Goal: Information Seeking & Learning: Learn about a topic

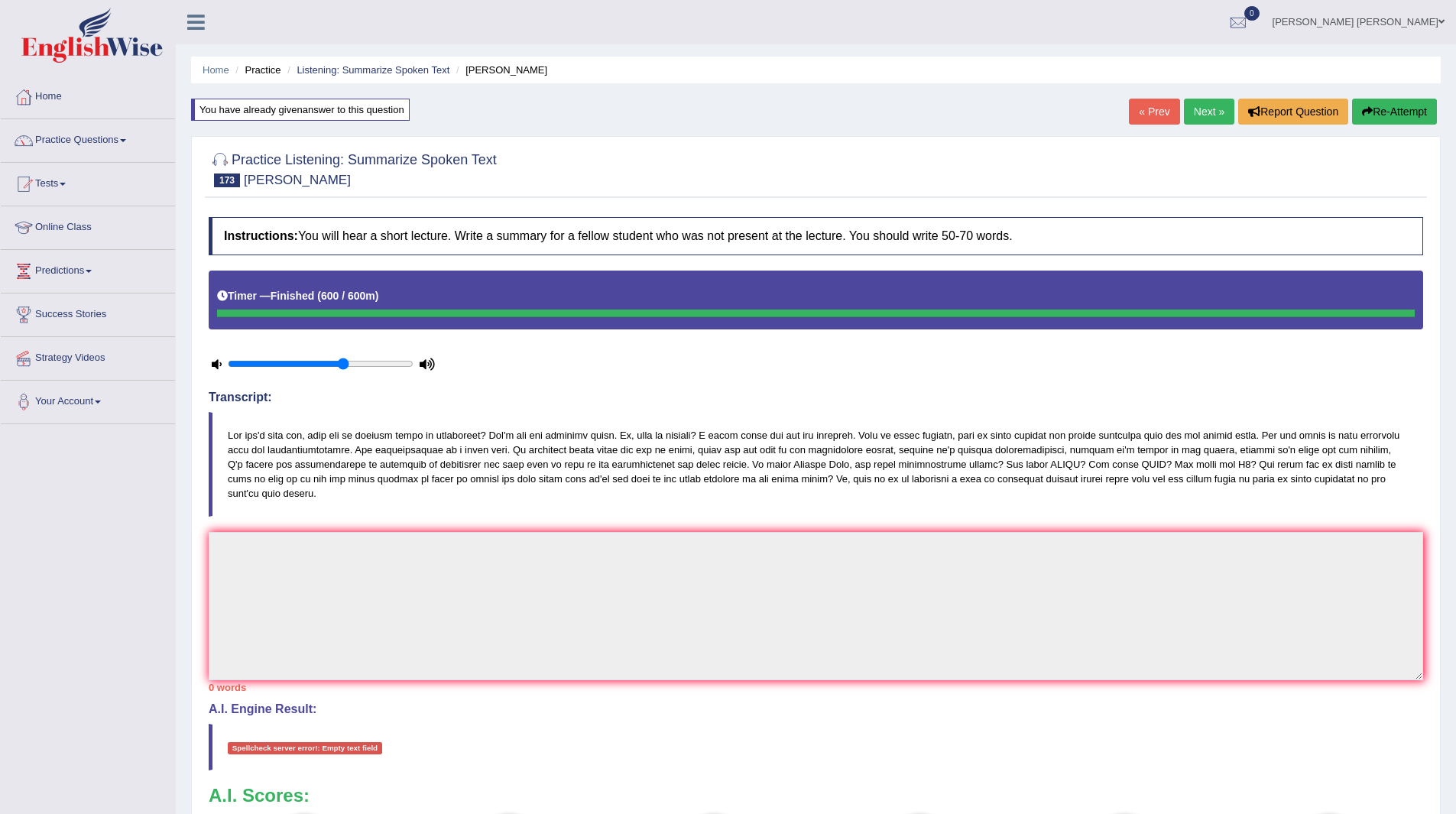
click at [254, 112] on div "You have already given answer to this question" at bounding box center [300, 110] width 219 height 22
click at [1380, 99] on button "Re-Attempt" at bounding box center [1394, 111] width 84 height 26
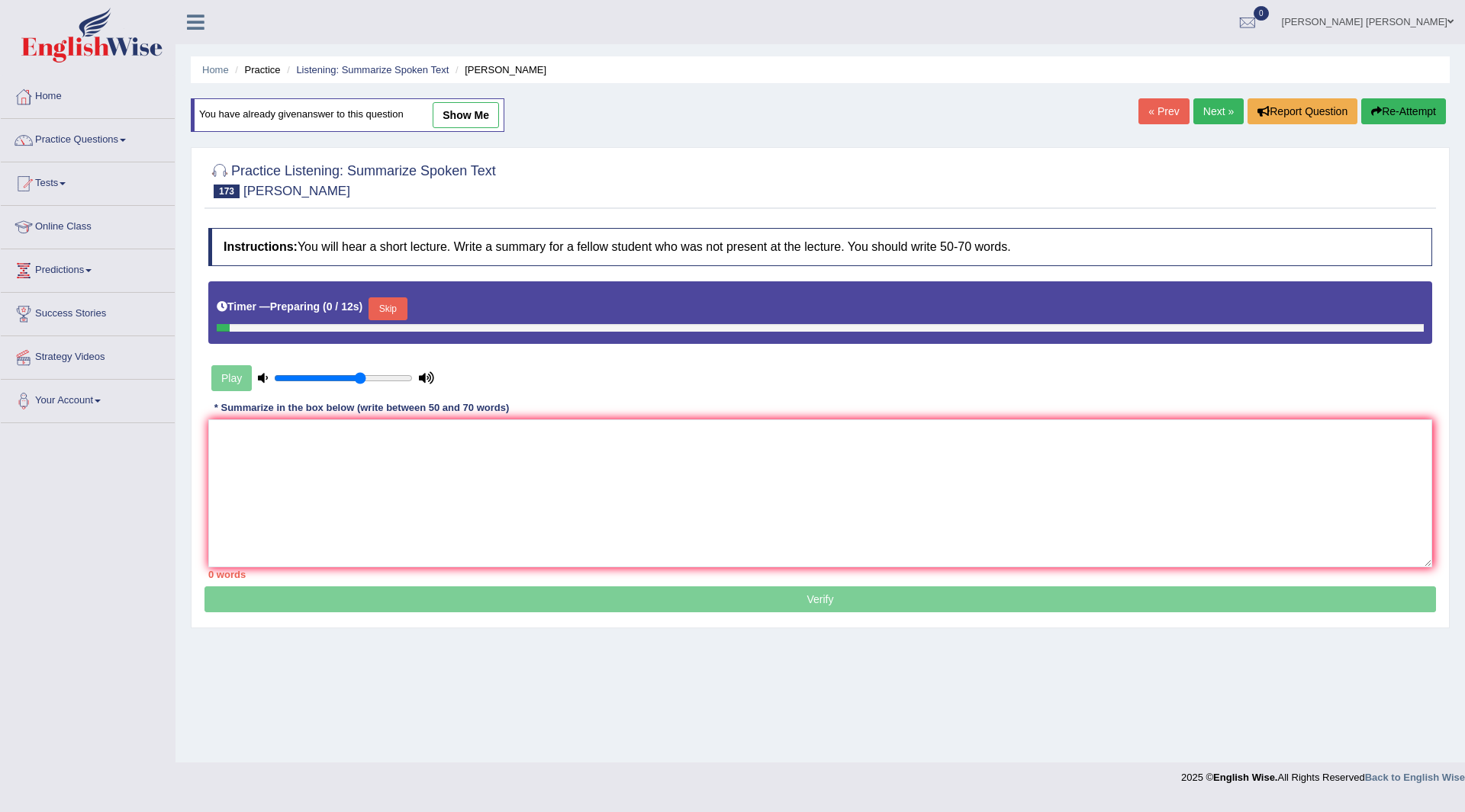
click at [370, 504] on textarea at bounding box center [820, 493] width 1224 height 148
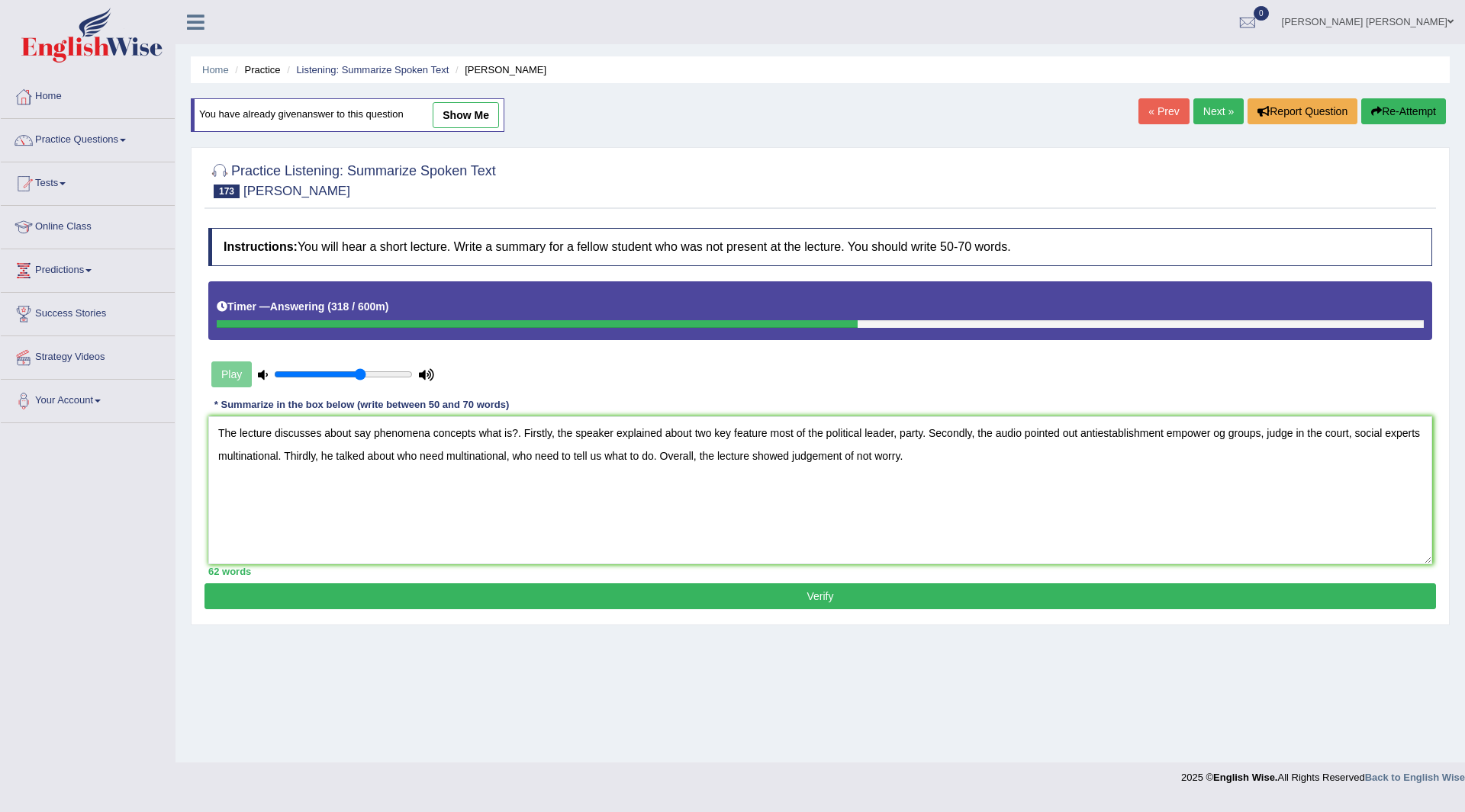
type textarea "The lecture discusses about say phenomena concepts what is?. Firstly, the speak…"
click at [764, 602] on button "Verify" at bounding box center [820, 596] width 1231 height 26
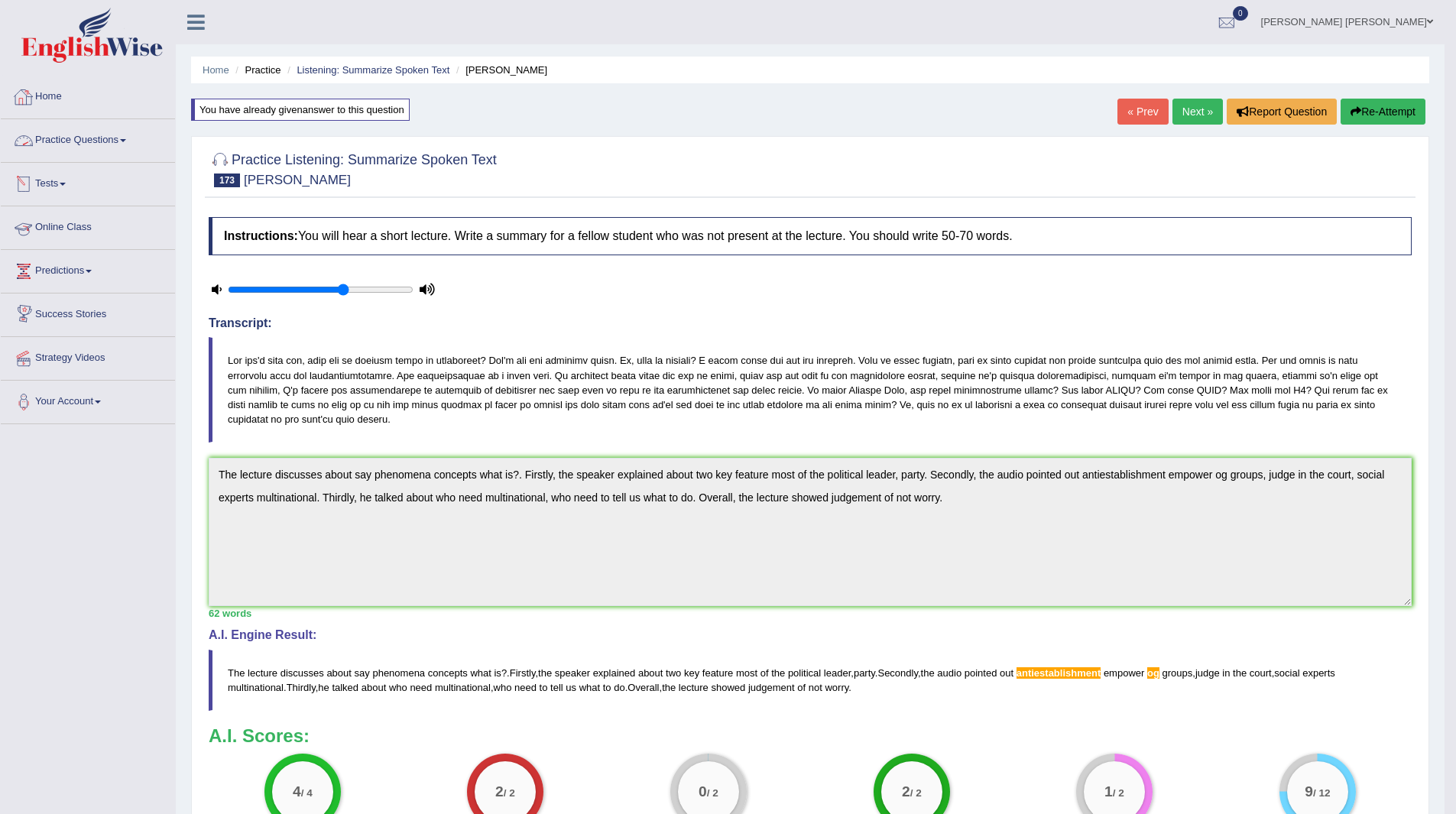
click at [66, 140] on link "Practice Questions" at bounding box center [88, 138] width 174 height 38
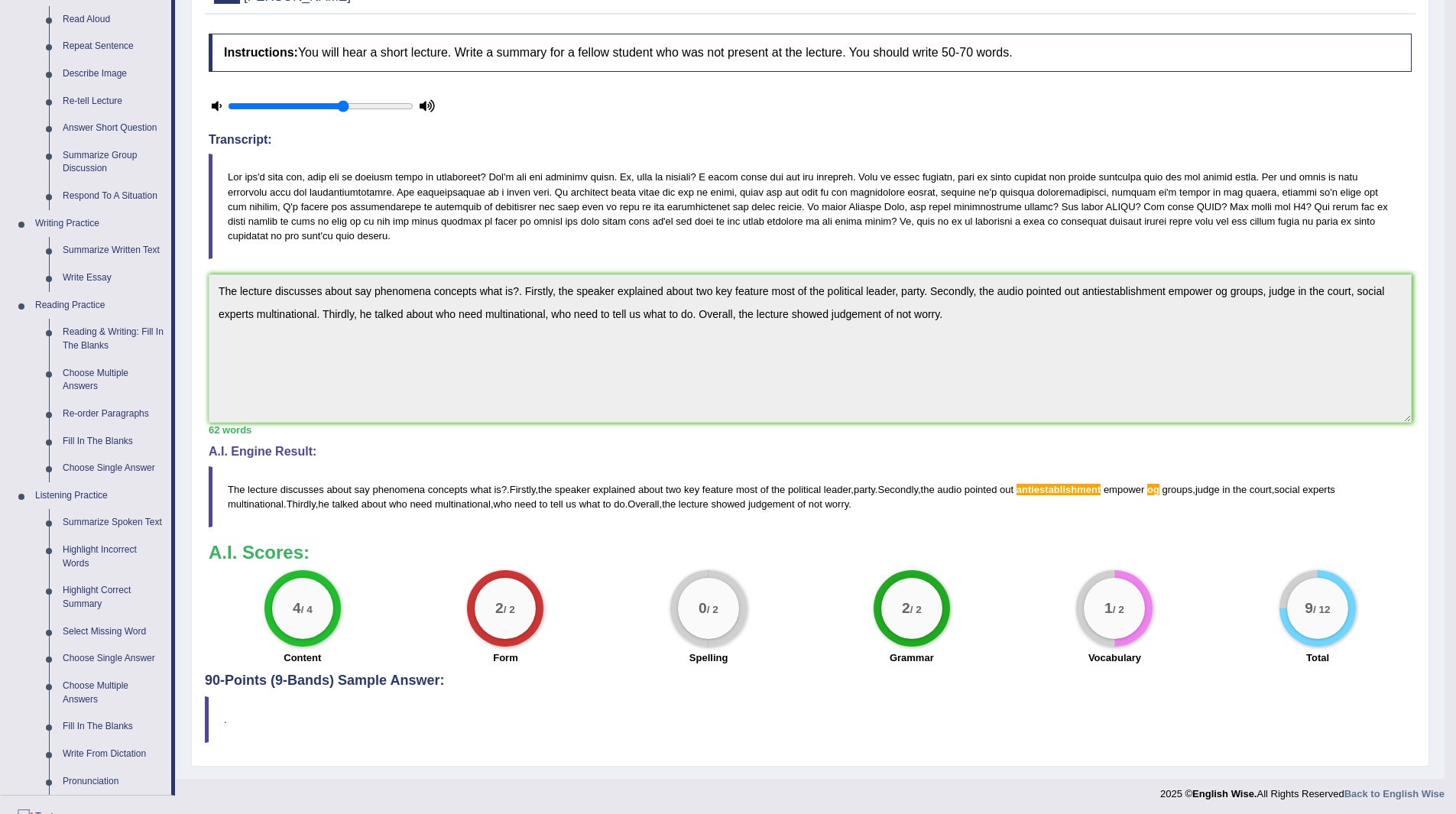
scroll to position [382, 0]
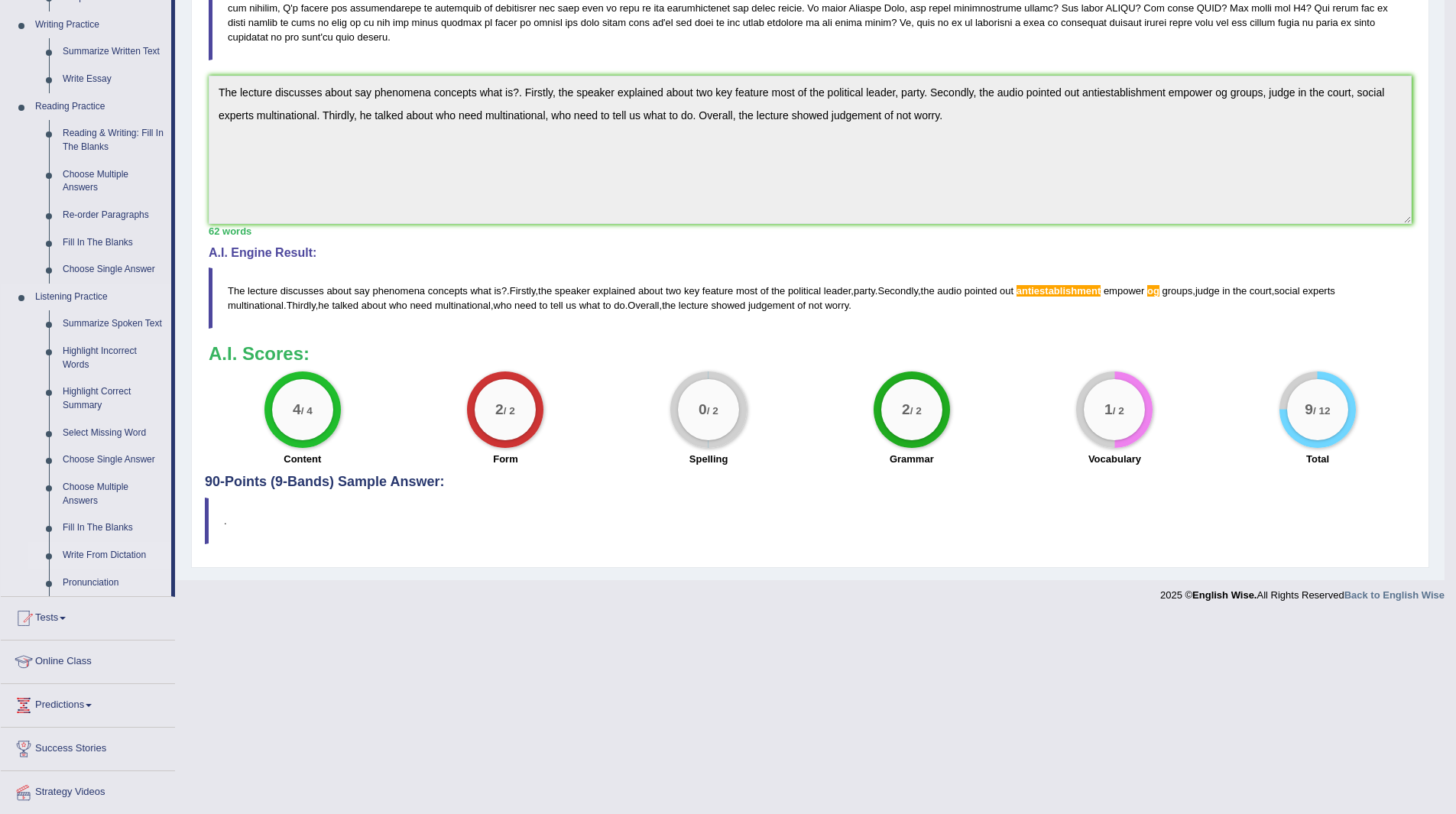
click at [94, 555] on link "Write From Dictation" at bounding box center [114, 555] width 115 height 28
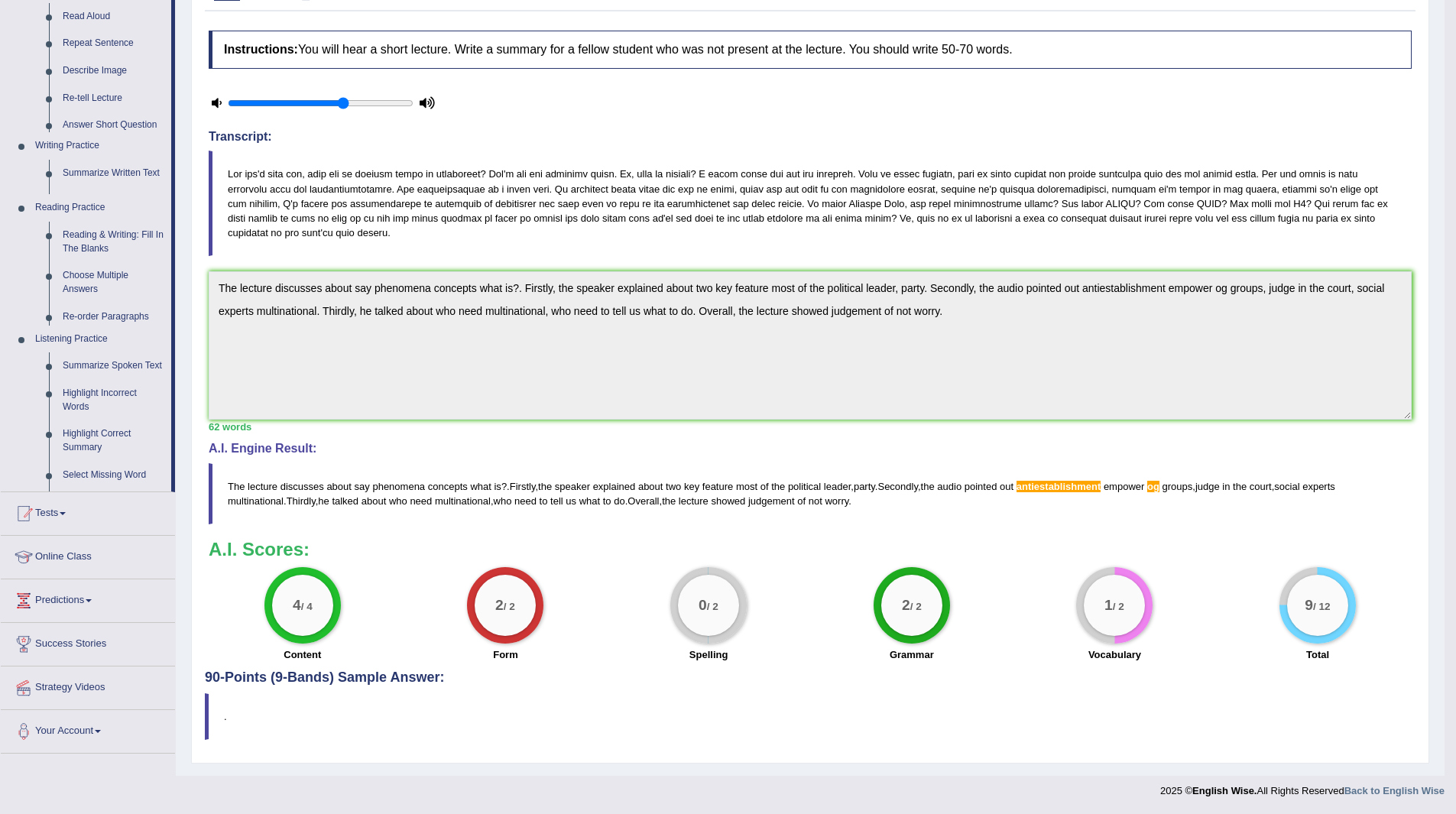
scroll to position [186, 0]
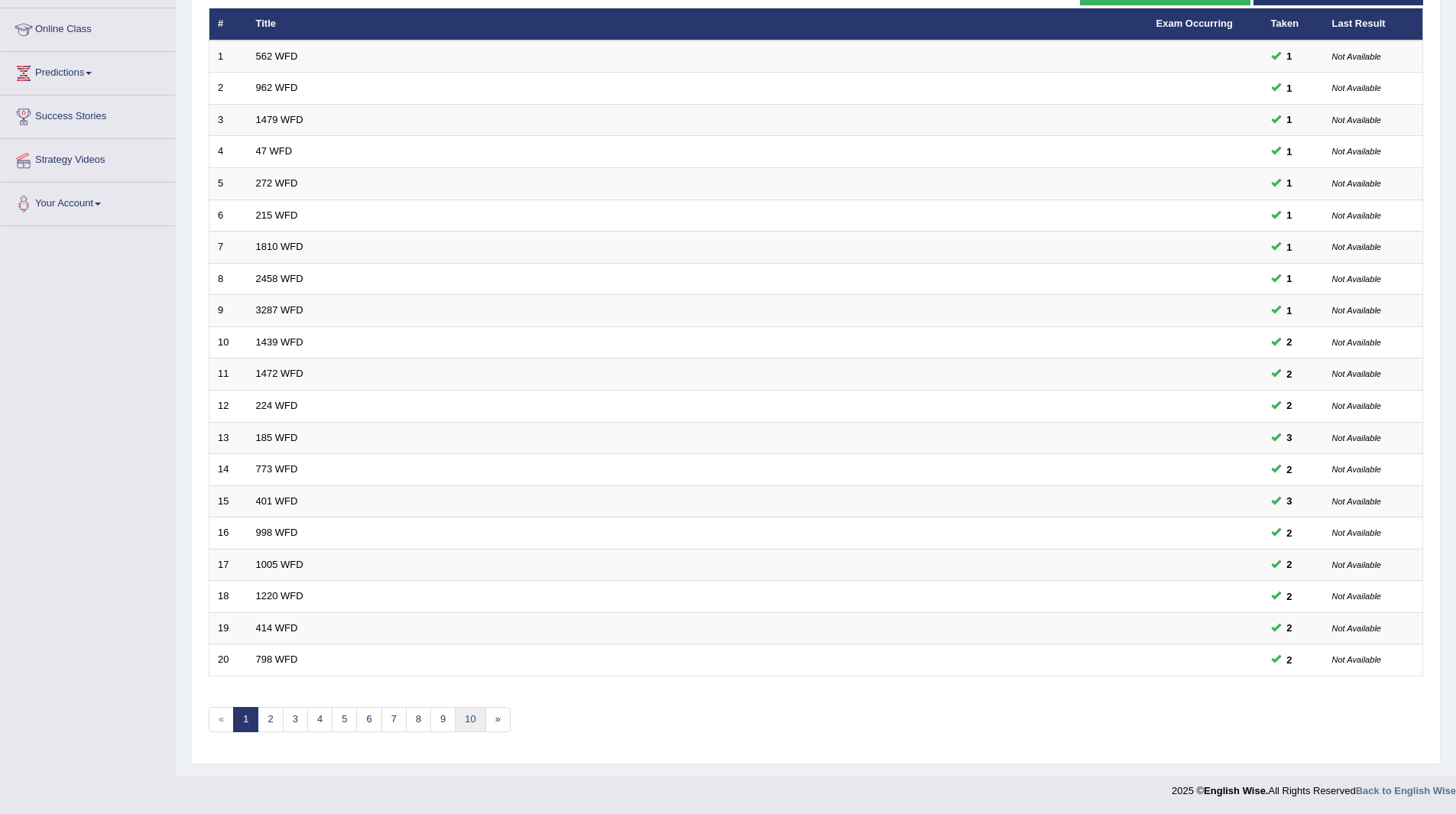
click at [467, 718] on link "10" at bounding box center [470, 719] width 31 height 25
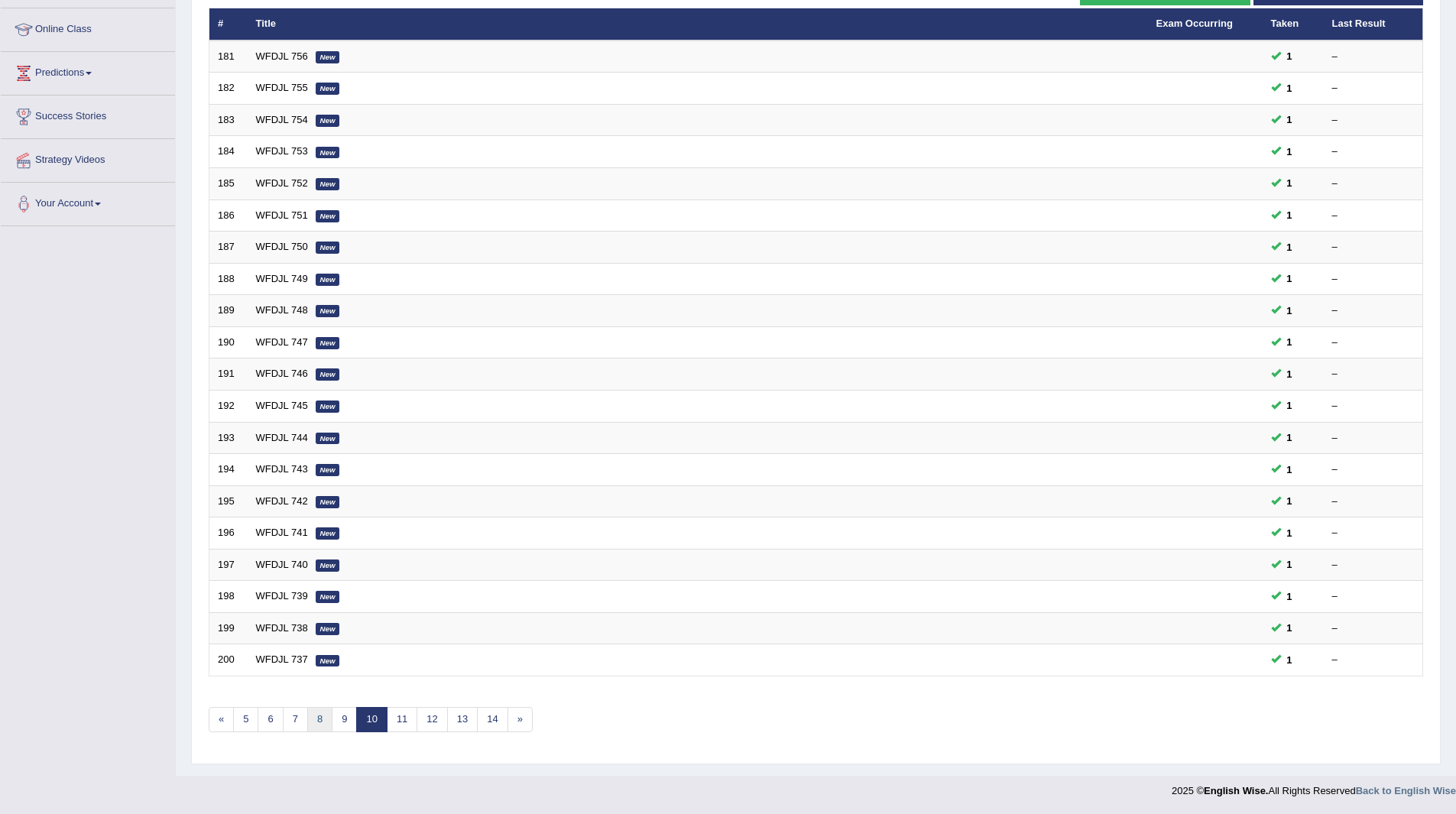
click at [320, 713] on link "8" at bounding box center [320, 719] width 25 height 25
click at [297, 722] on link "5" at bounding box center [295, 719] width 25 height 25
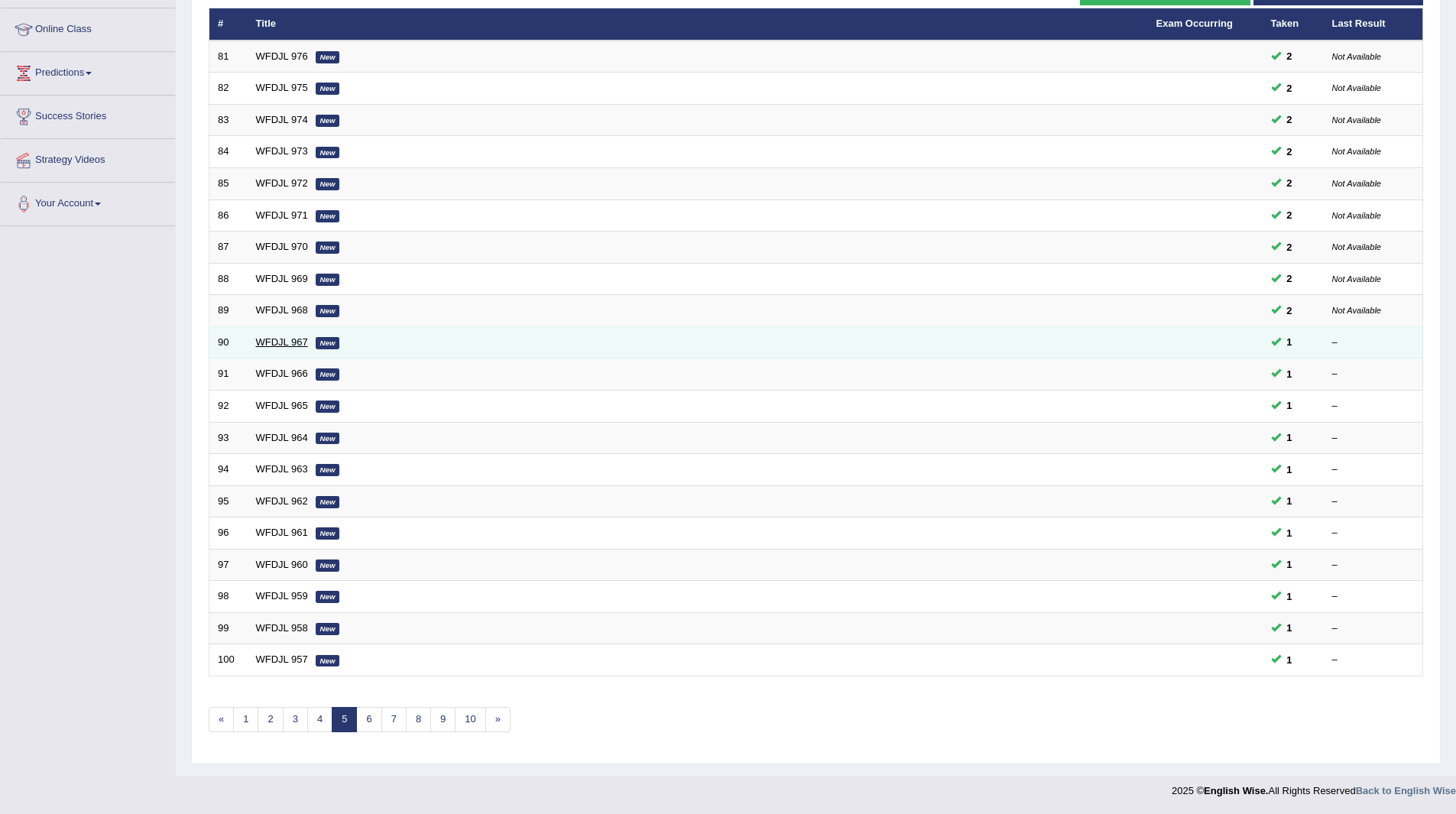
click at [268, 341] on link "WFDJL 967" at bounding box center [282, 342] width 52 height 12
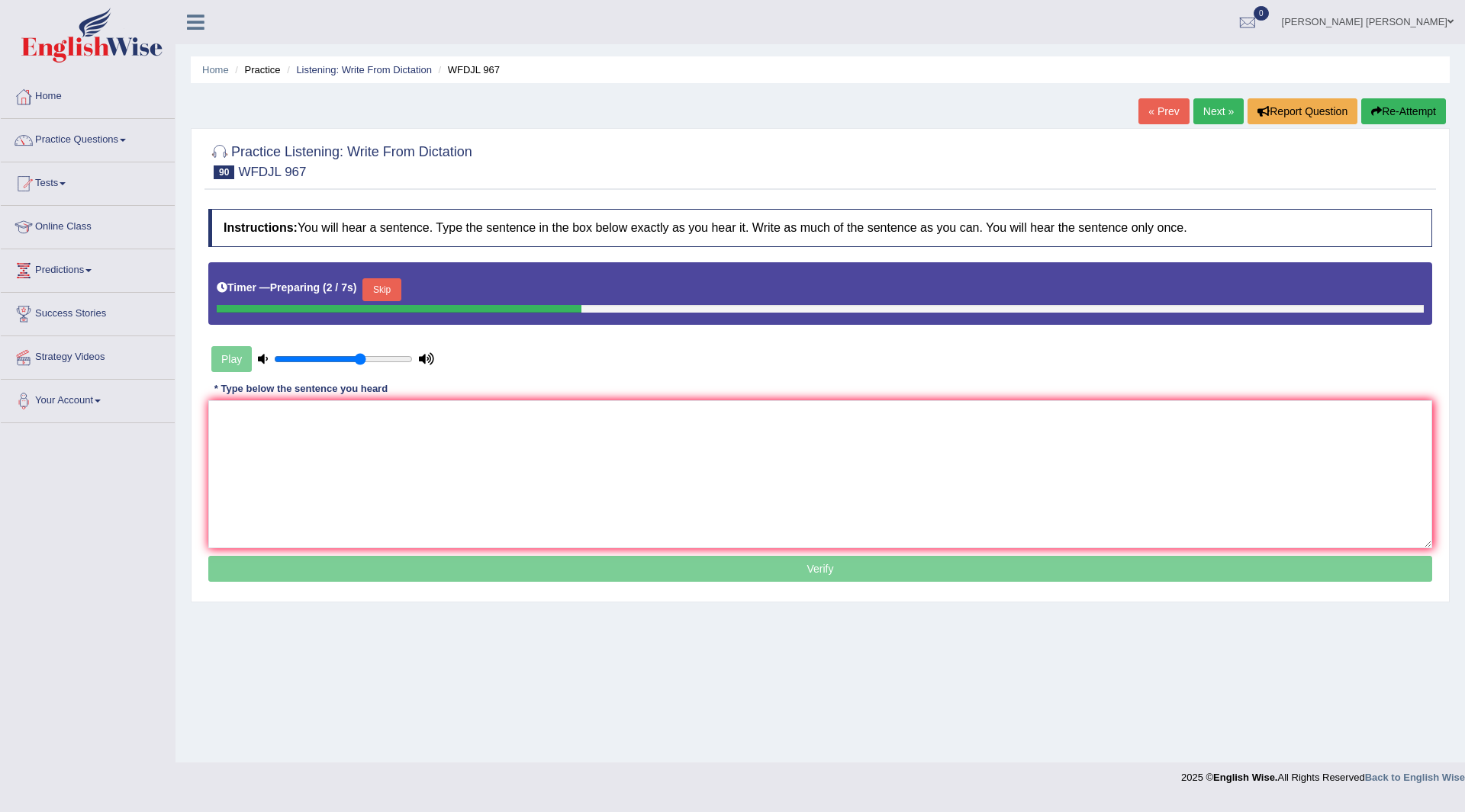
click at [386, 289] on button "Skip" at bounding box center [381, 289] width 38 height 23
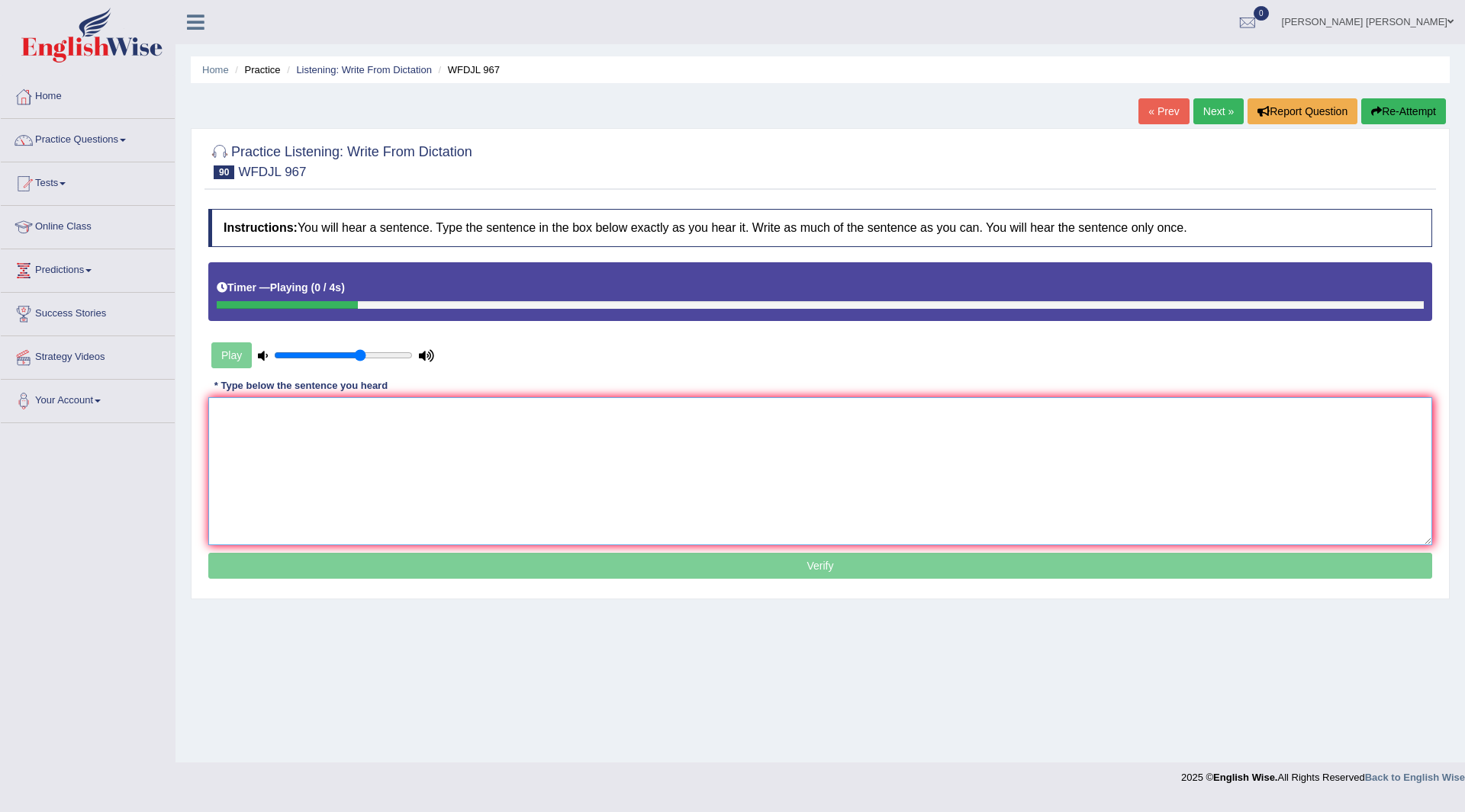
click at [368, 450] on textarea at bounding box center [820, 471] width 1224 height 148
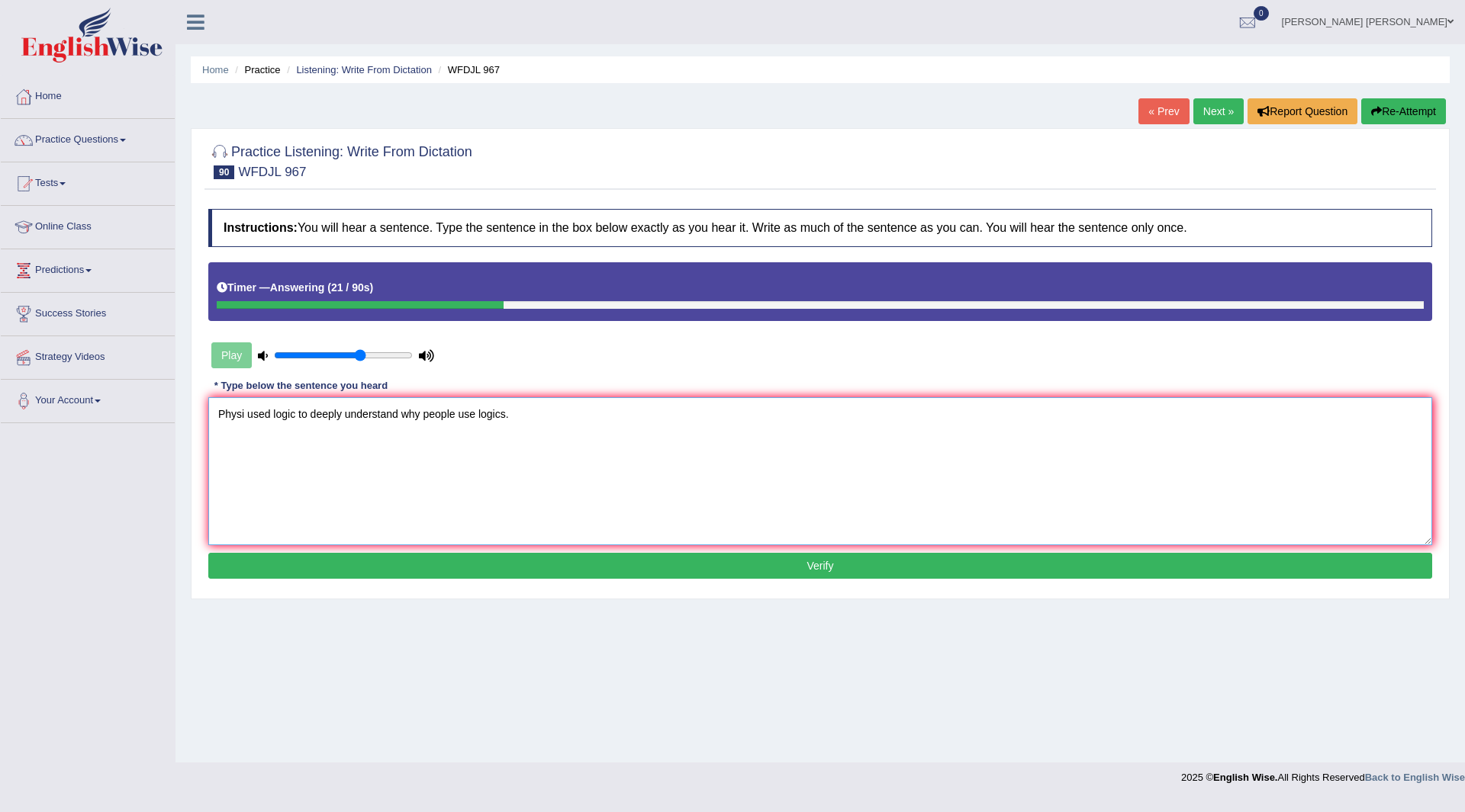
click at [241, 417] on textarea "Physi used logic to deeply understand why people use logics." at bounding box center [820, 471] width 1224 height 148
click at [245, 416] on textarea "Physi used logic to deeply understand why people use logics." at bounding box center [820, 471] width 1224 height 148
type textarea "Physophers philosopher used logic to deeply understand why people use logics."
click at [651, 572] on button "Verify" at bounding box center [820, 565] width 1224 height 26
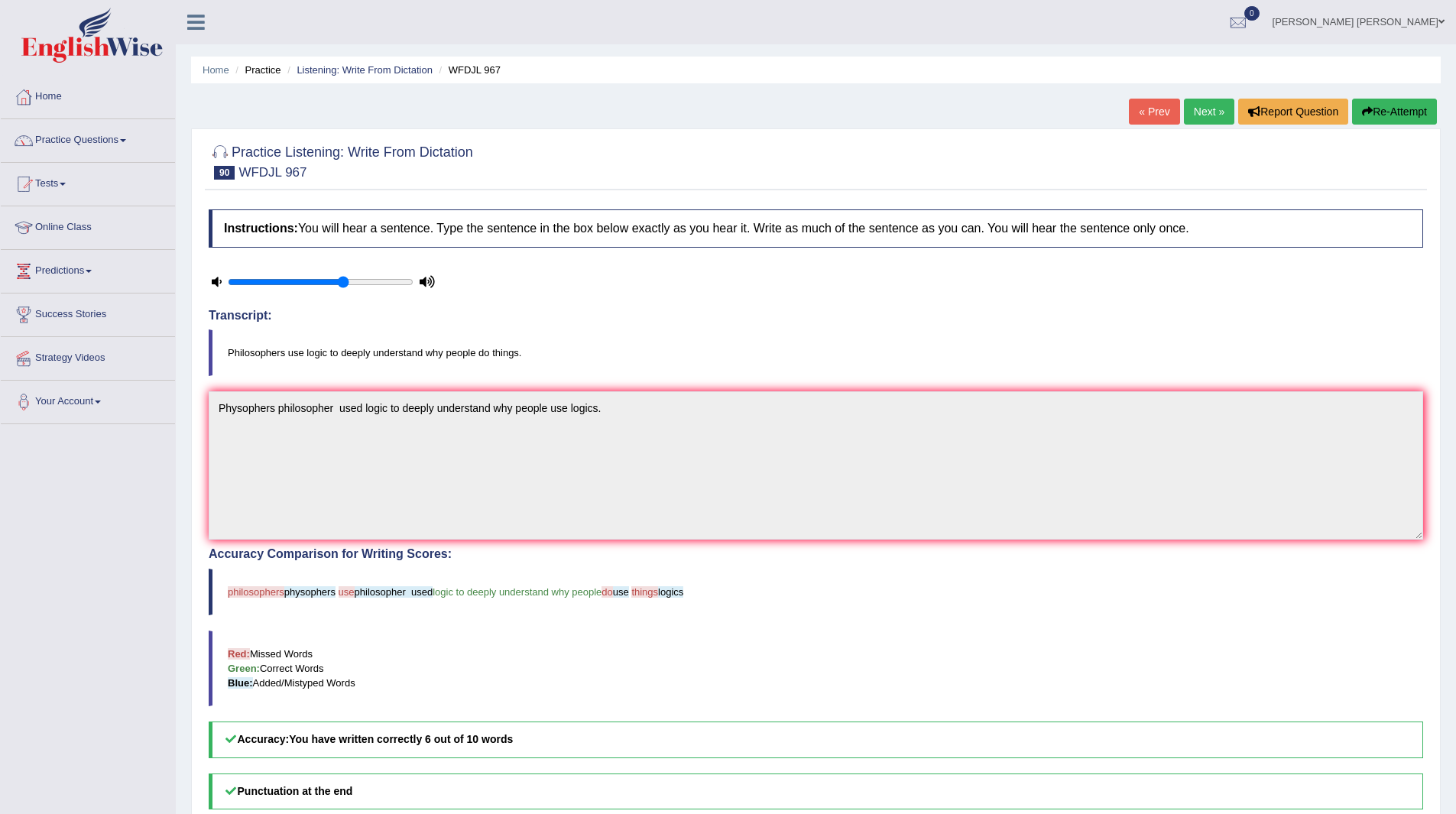
click at [1197, 104] on link "Next »" at bounding box center [1209, 111] width 51 height 26
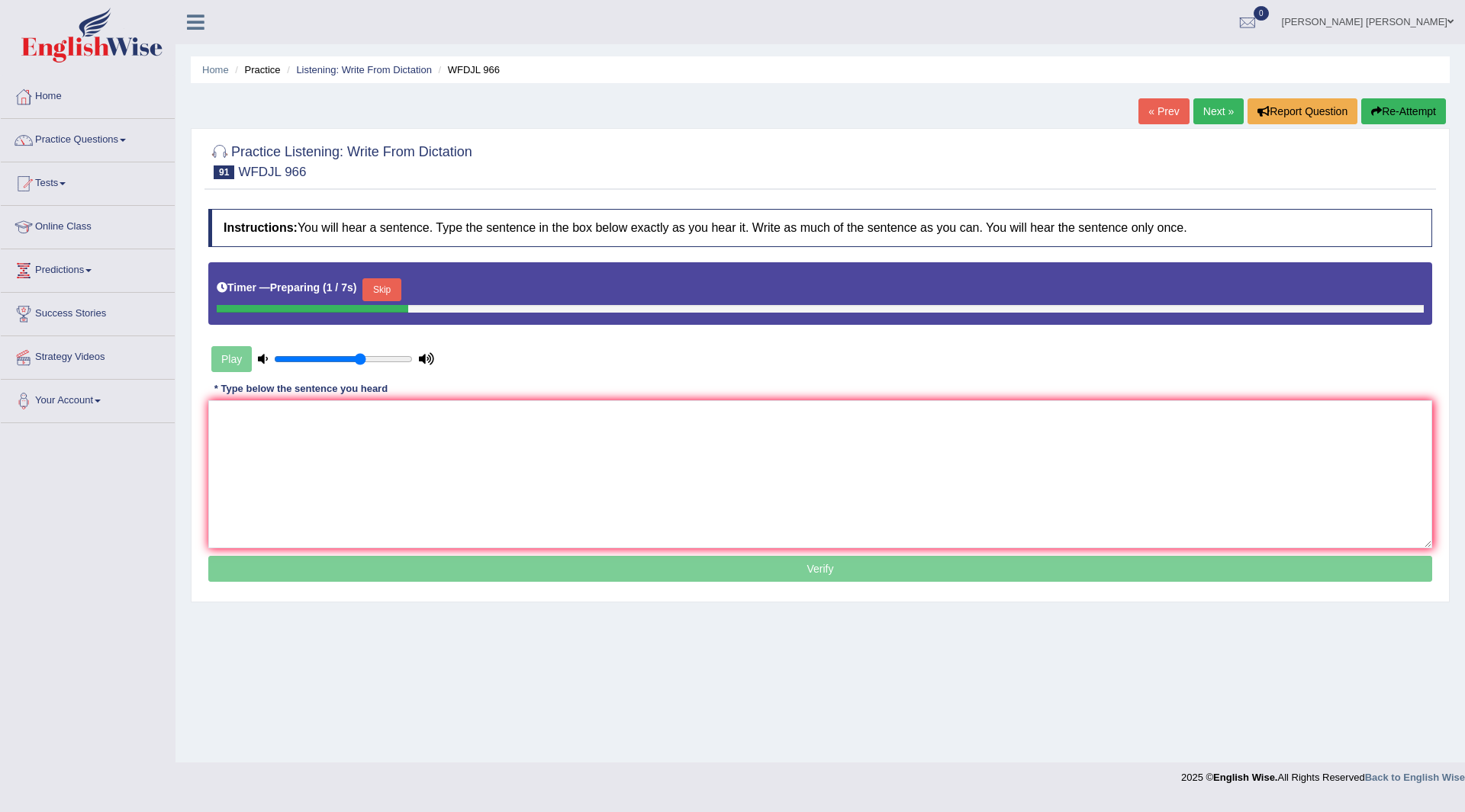
click at [391, 289] on button "Skip" at bounding box center [381, 289] width 38 height 23
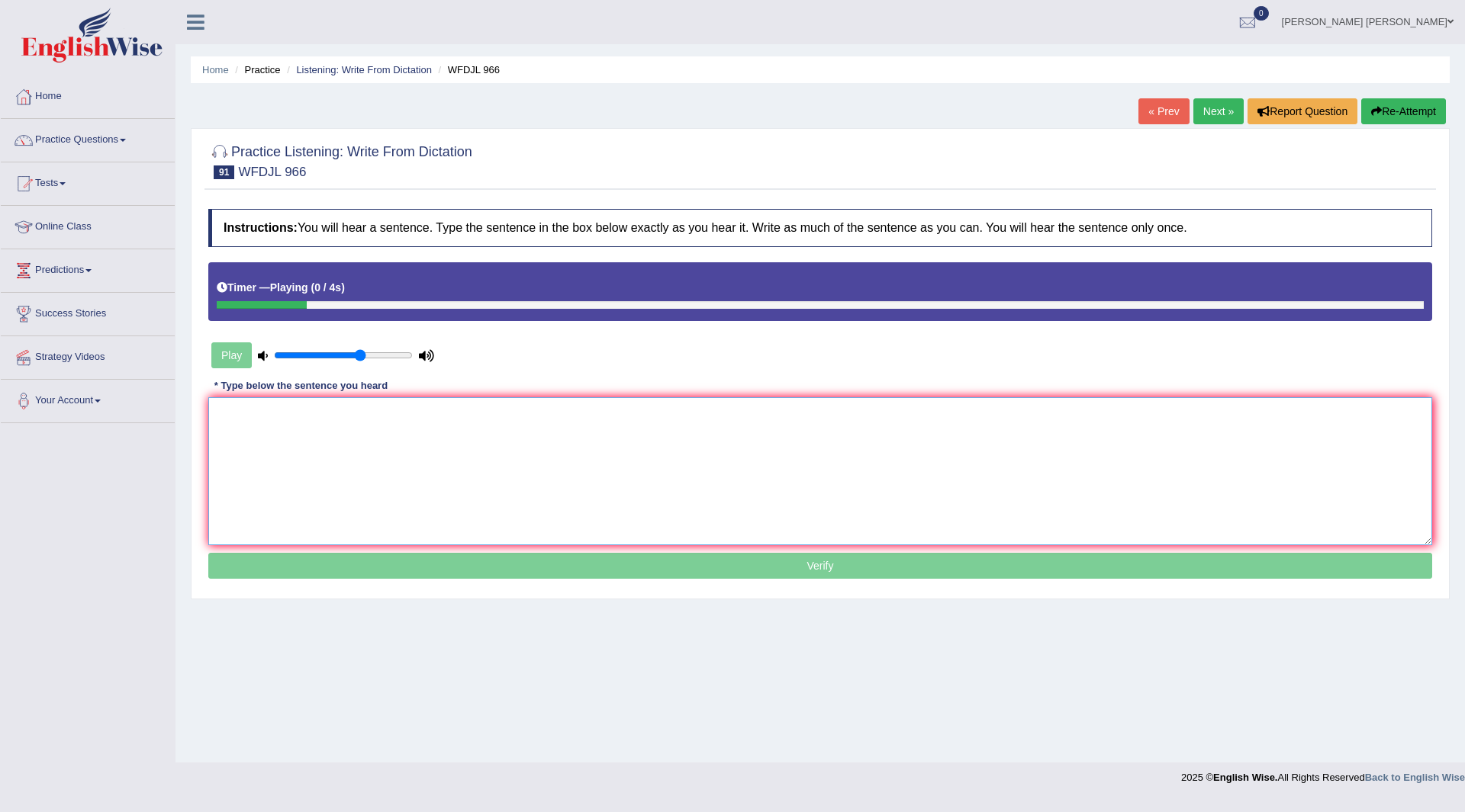
drag, startPoint x: 322, startPoint y: 436, endPoint x: 333, endPoint y: 424, distance: 16.3
click at [322, 436] on textarea at bounding box center [820, 471] width 1224 height 148
type textarea "a"
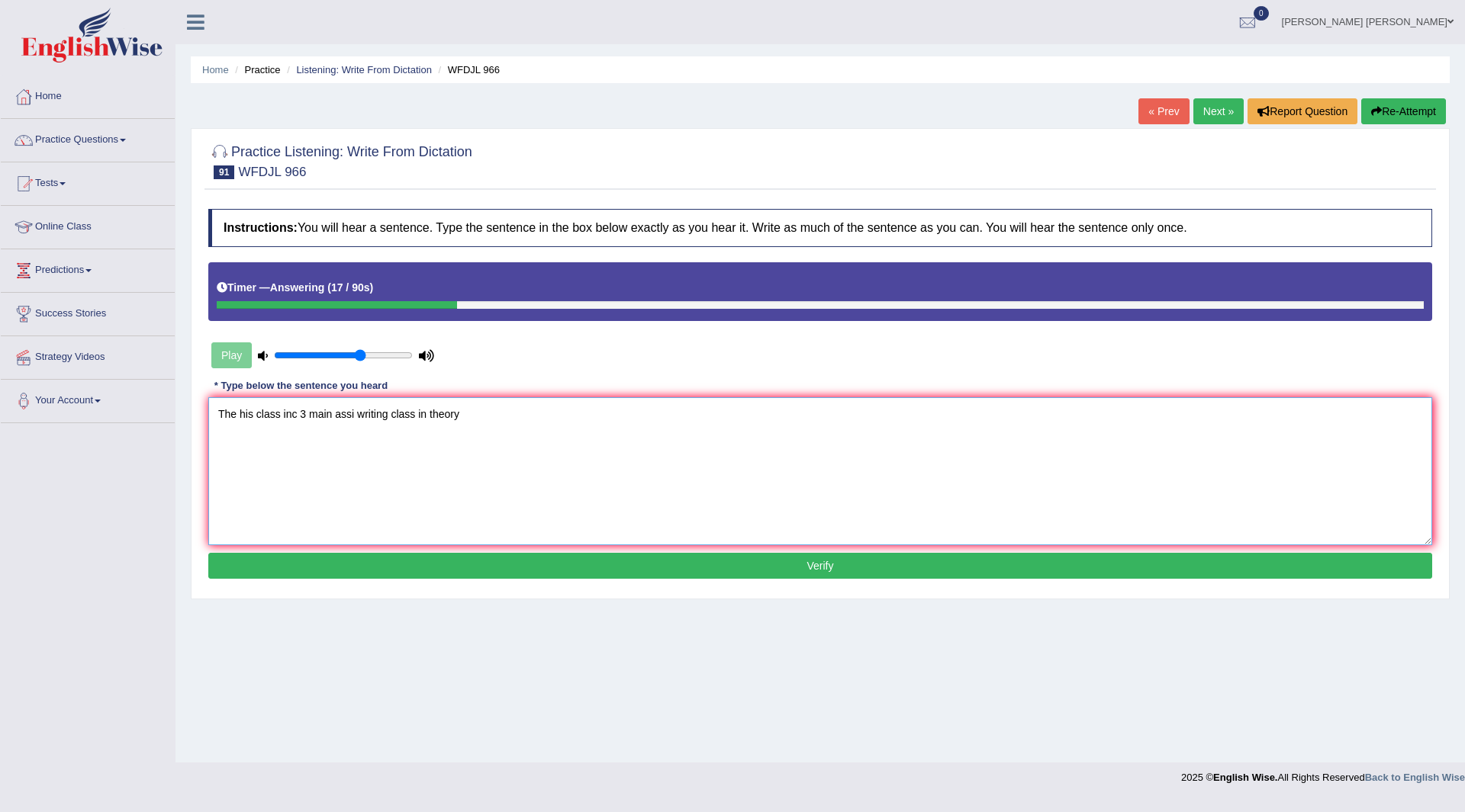
click at [251, 415] on textarea "The his class inc 3 main assi writing class in theory" at bounding box center [820, 471] width 1224 height 148
click at [316, 413] on textarea "The history class inc 3 main assi writing class in theory" at bounding box center [820, 471] width 1224 height 148
click at [377, 414] on textarea "The history class include three 3 main assi writing class in theory" at bounding box center [820, 471] width 1224 height 148
click at [418, 415] on textarea "The history class include three main assi writing class in theory" at bounding box center [820, 471] width 1224 height 148
type textarea "The history class include three main assignment writing class in theory"
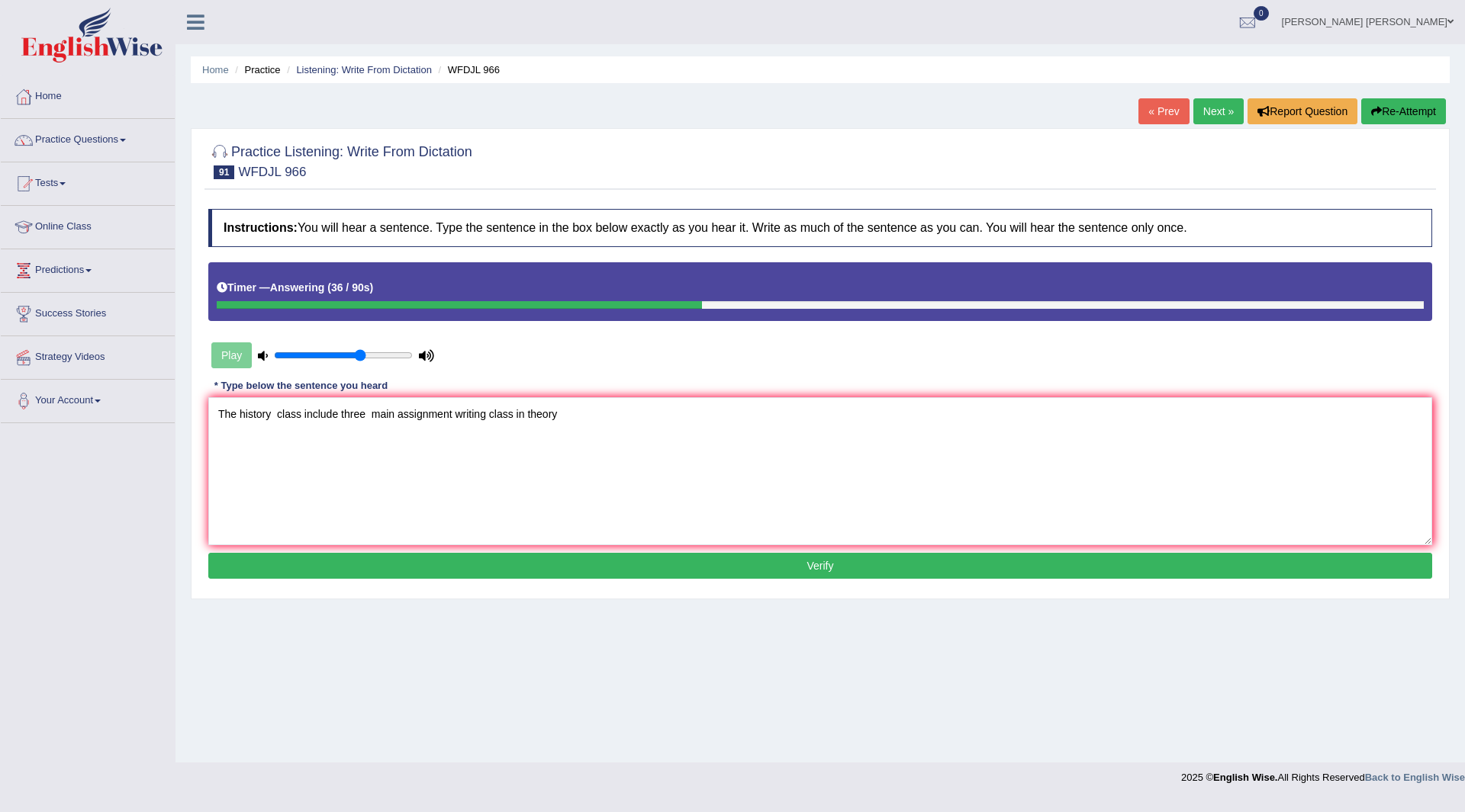
click at [657, 563] on button "Verify" at bounding box center [820, 565] width 1224 height 26
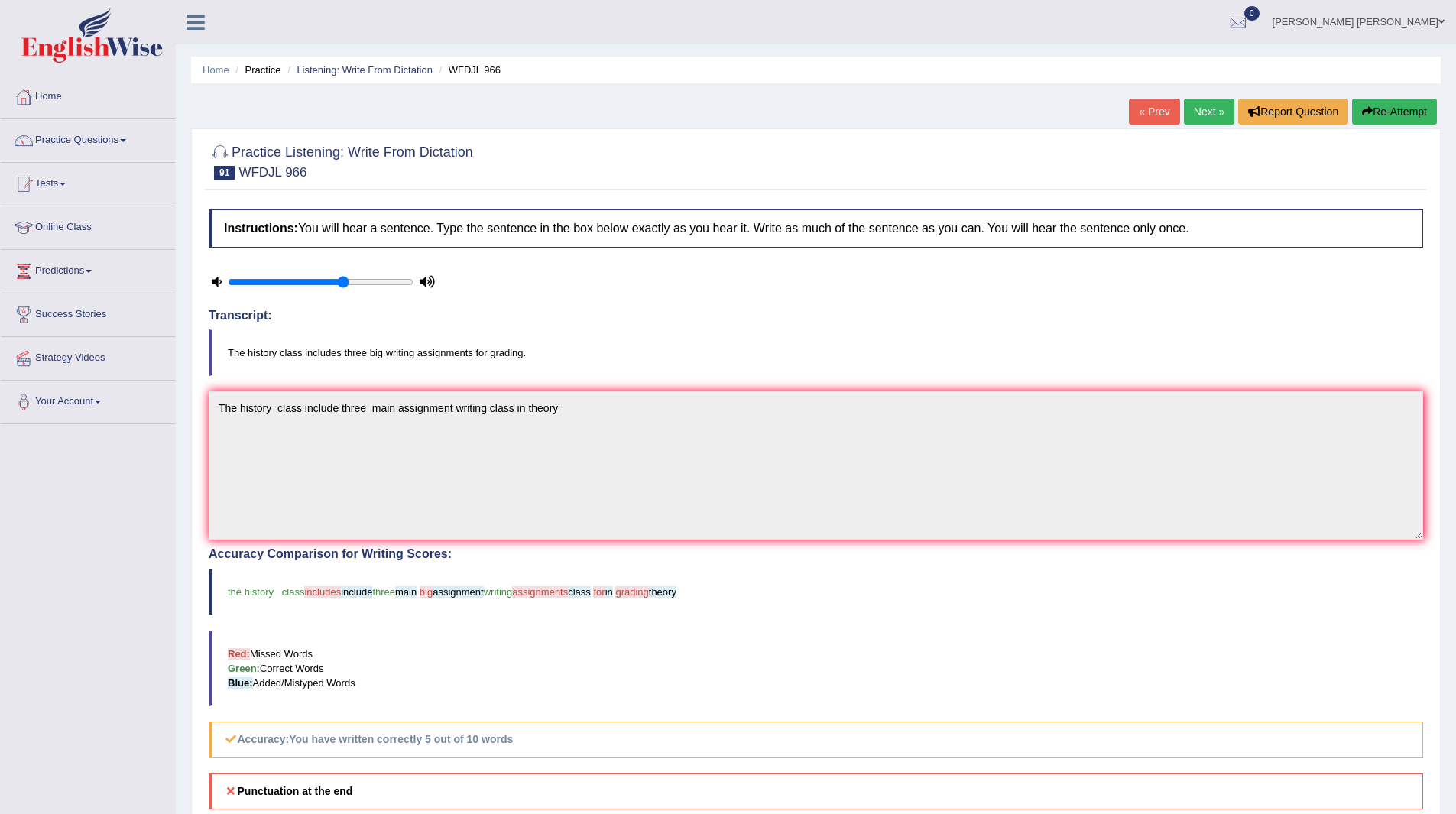
click at [1199, 104] on link "Next »" at bounding box center [1209, 111] width 51 height 26
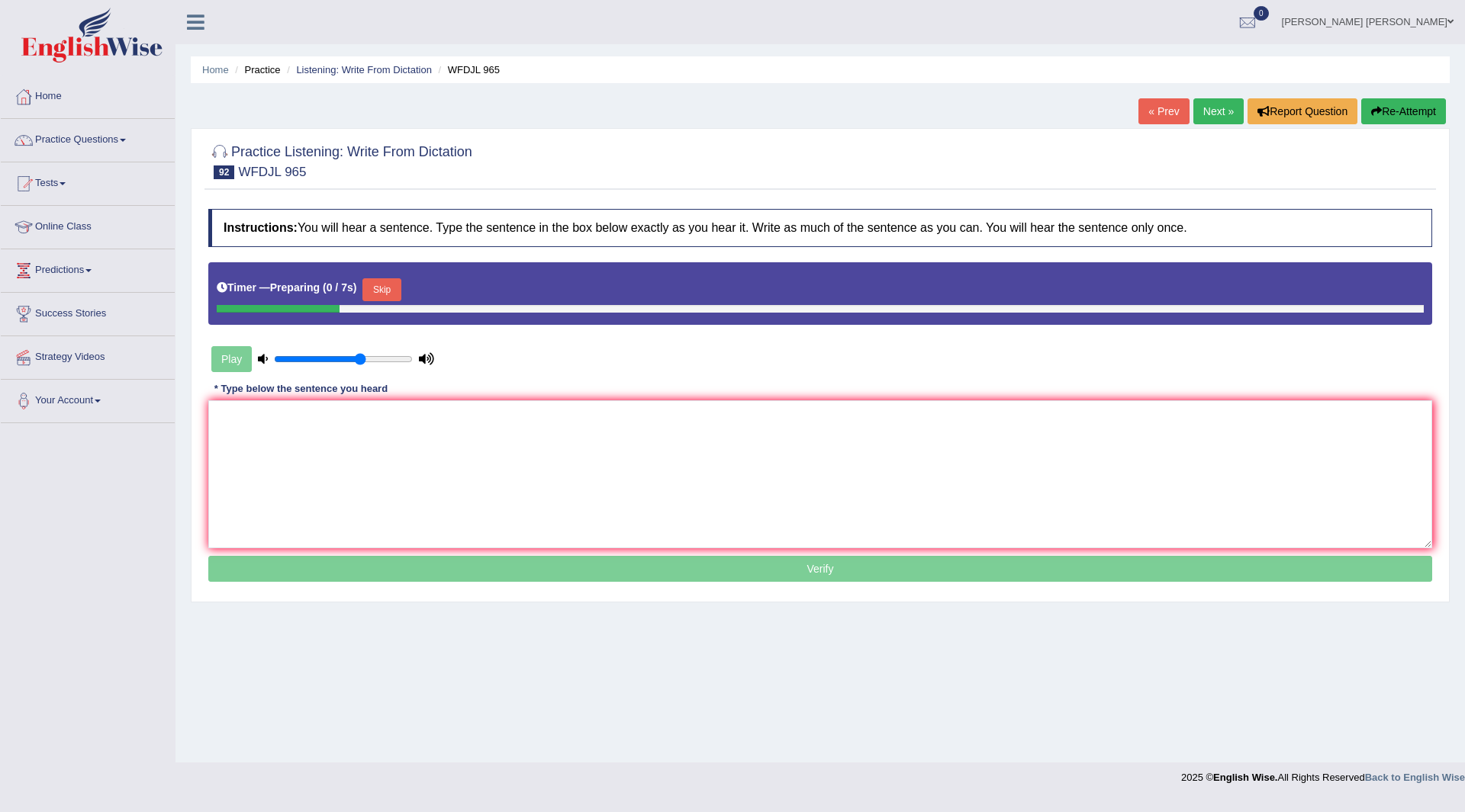
click at [389, 284] on button "Skip" at bounding box center [381, 289] width 38 height 23
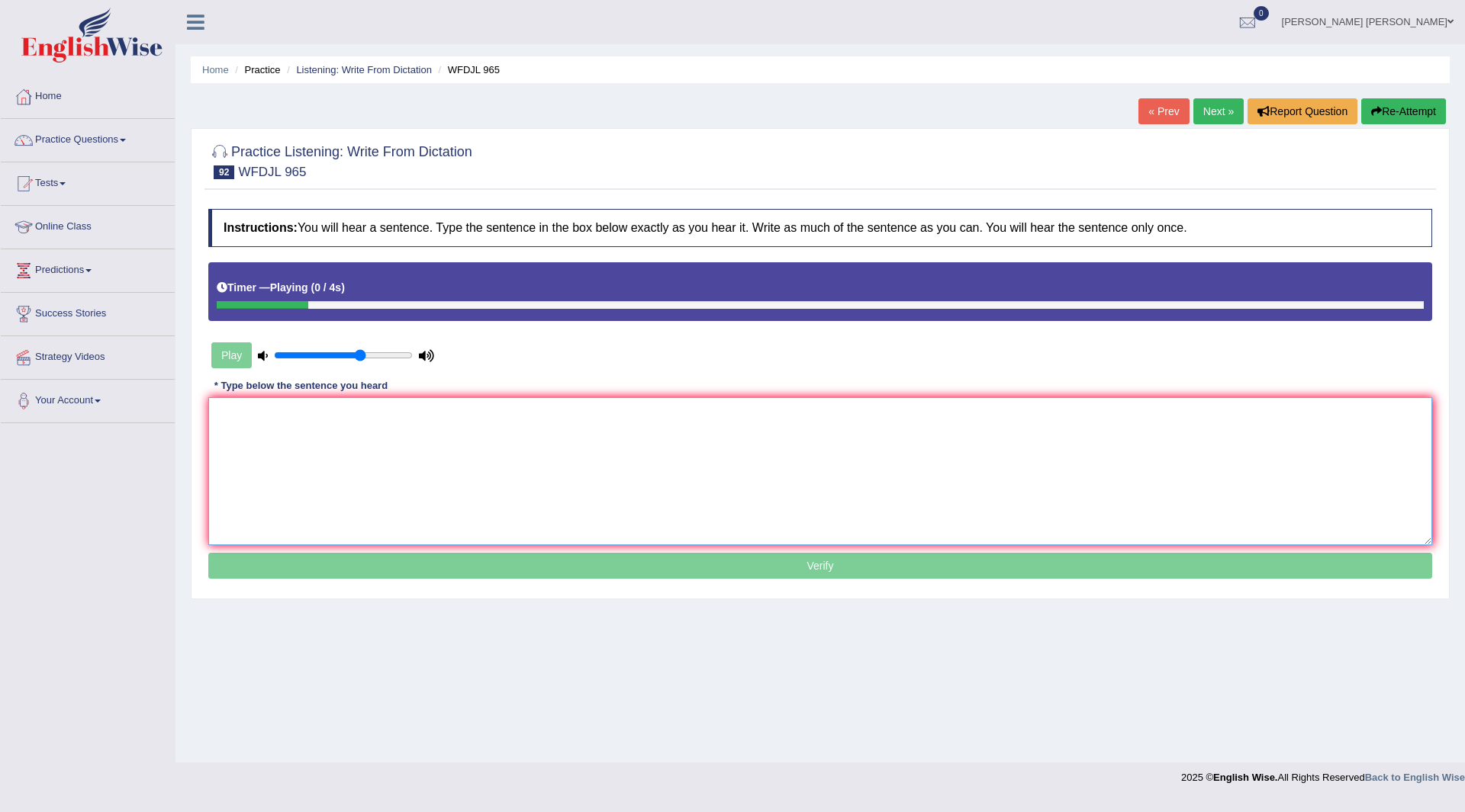
drag, startPoint x: 355, startPoint y: 451, endPoint x: 456, endPoint y: 565, distance: 152.3
click at [365, 467] on textarea at bounding box center [820, 471] width 1224 height 148
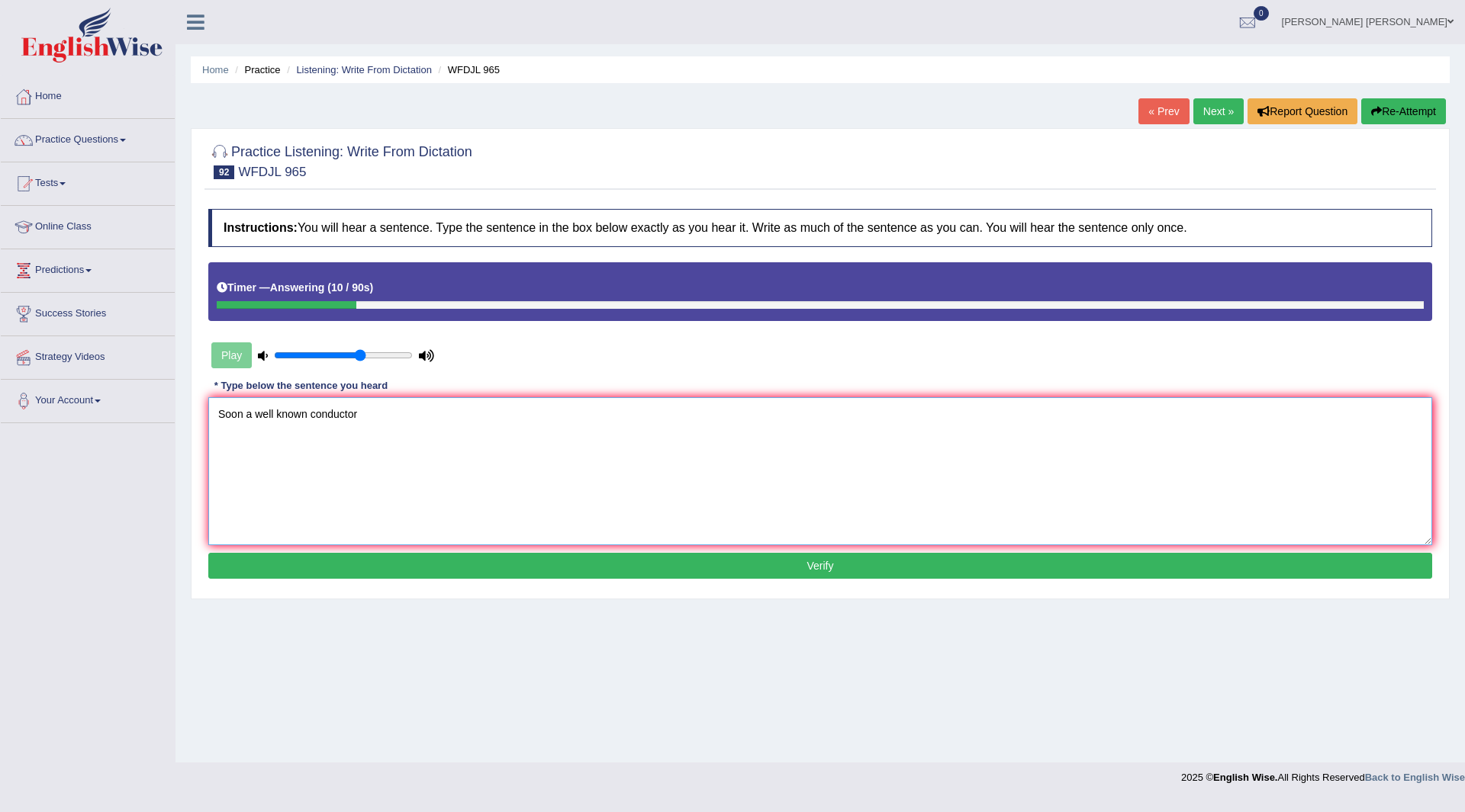
type textarea "Soon a well known conductor"
click at [740, 567] on button "Verify" at bounding box center [820, 565] width 1224 height 26
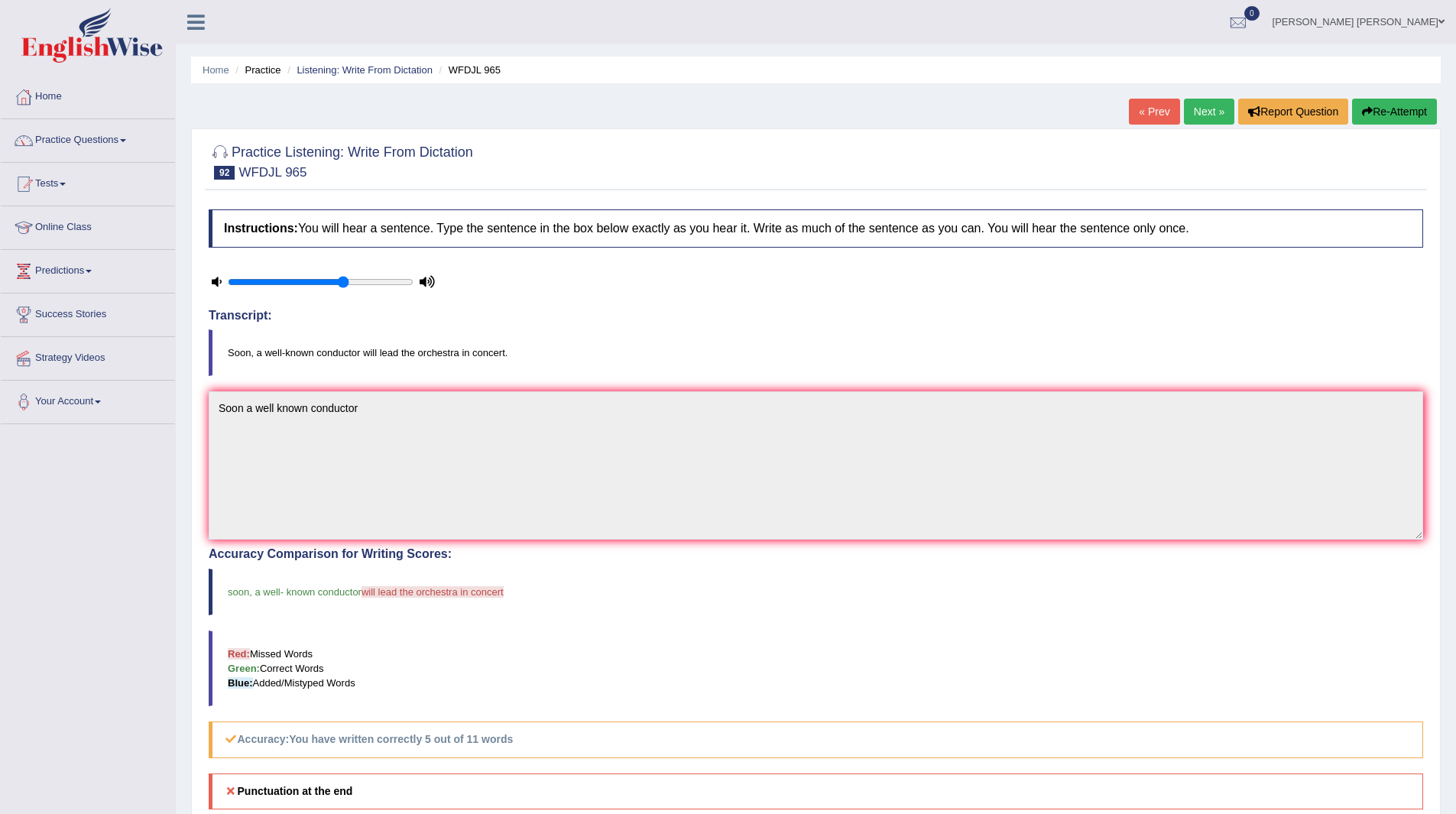
click at [1189, 111] on link "Next »" at bounding box center [1209, 111] width 51 height 26
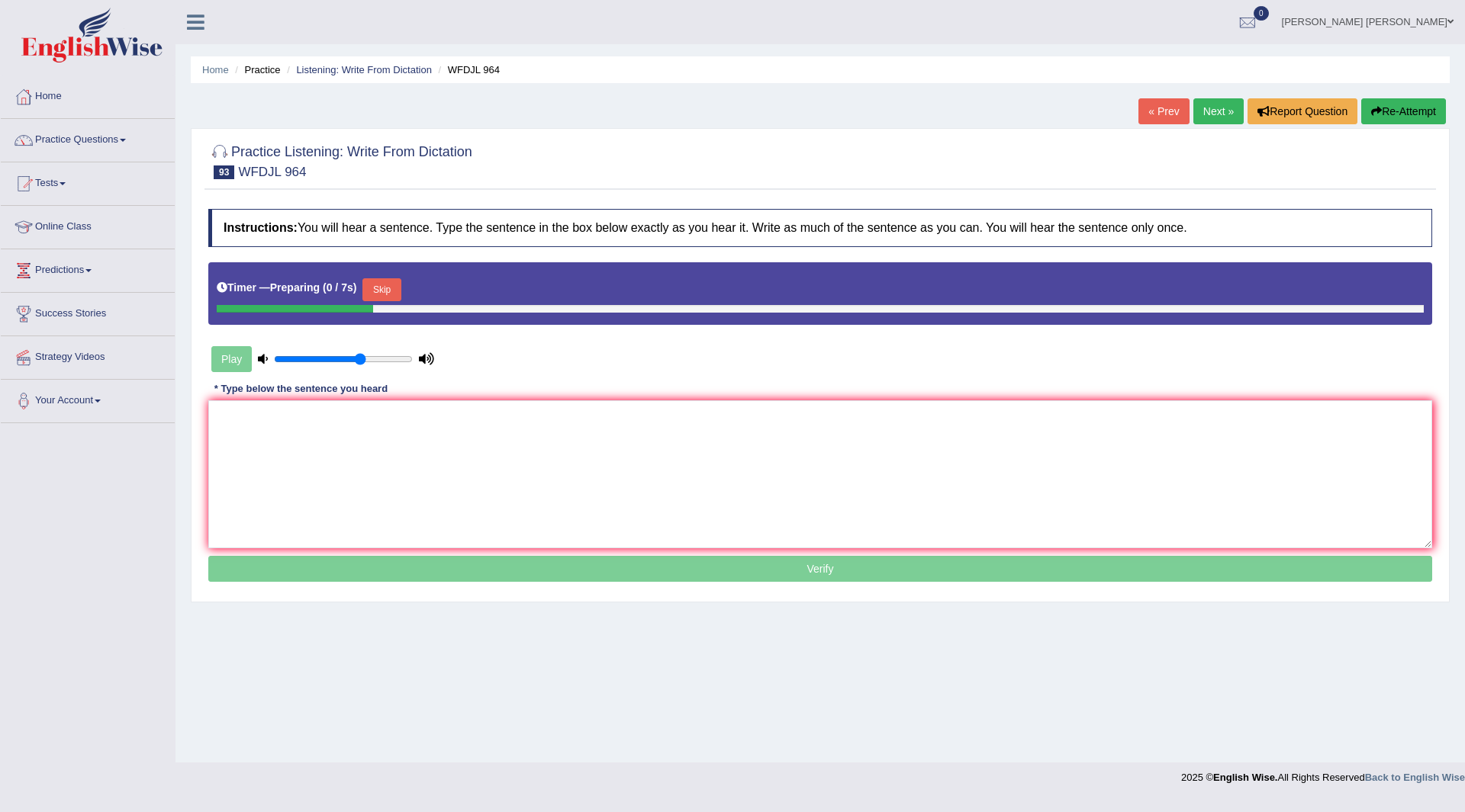
click at [385, 287] on button "Skip" at bounding box center [381, 289] width 38 height 23
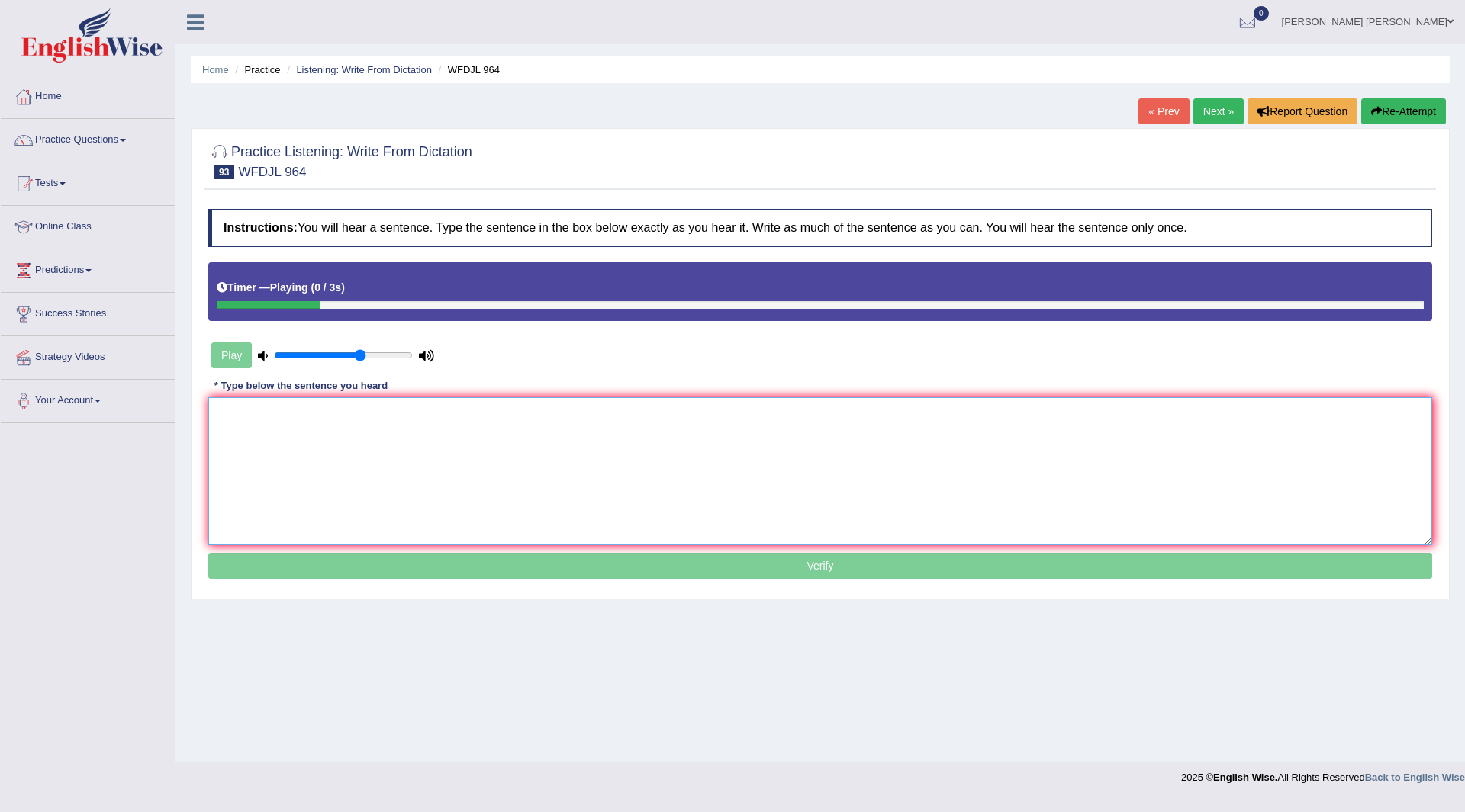
click at [325, 450] on textarea at bounding box center [820, 471] width 1224 height 148
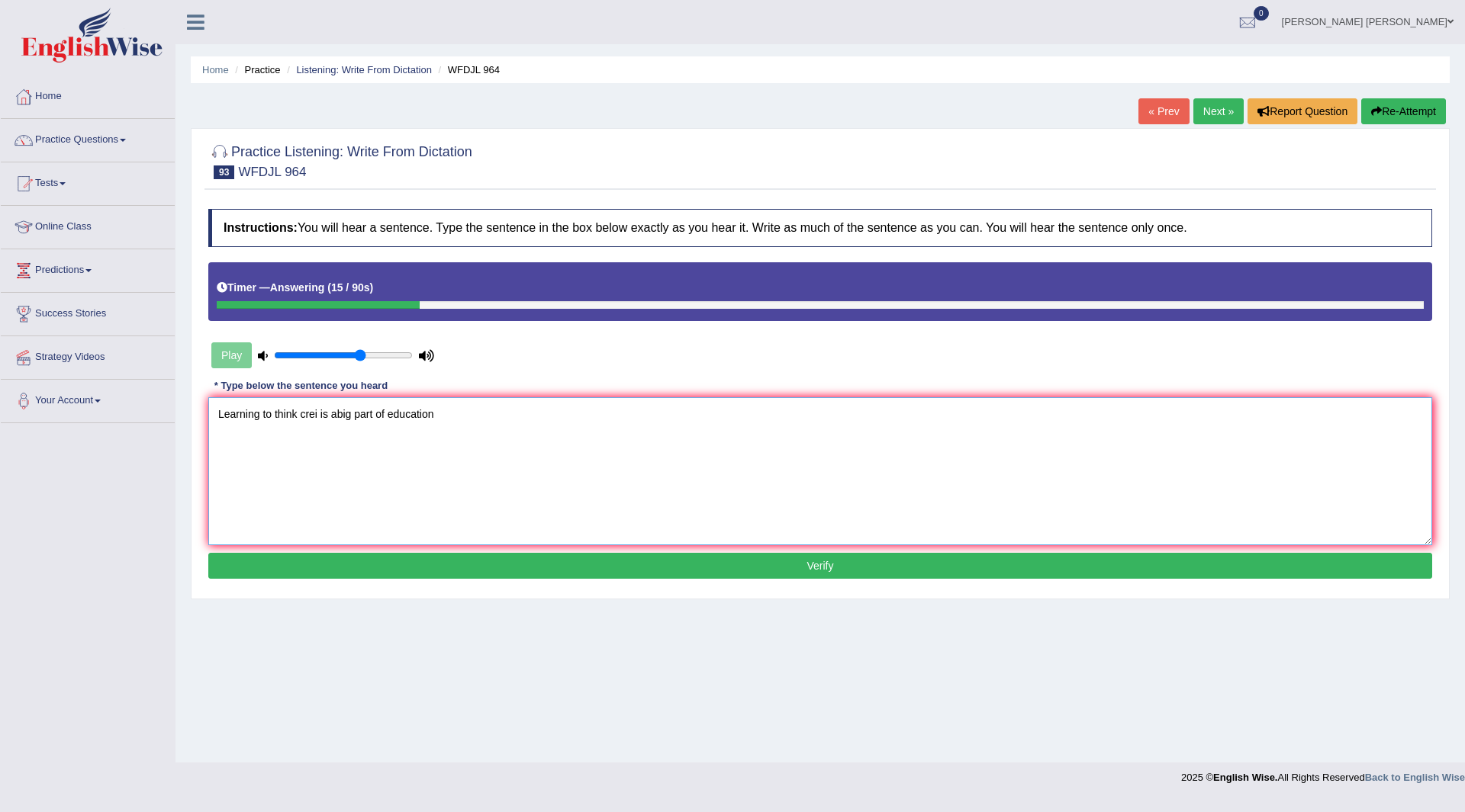
click at [316, 413] on textarea "Learning to think crei is abig part of education" at bounding box center [820, 471] width 1224 height 148
click at [356, 406] on textarea "Learning to think creatically i is abig part of education" at bounding box center [820, 471] width 1224 height 148
click at [366, 411] on textarea "Learning to think creatically is abig part of education" at bounding box center [820, 471] width 1224 height 148
click at [478, 419] on textarea "Learning to think creatically is a big part of education" at bounding box center [820, 471] width 1224 height 148
type textarea "Learning to think creatically is a big part of education."
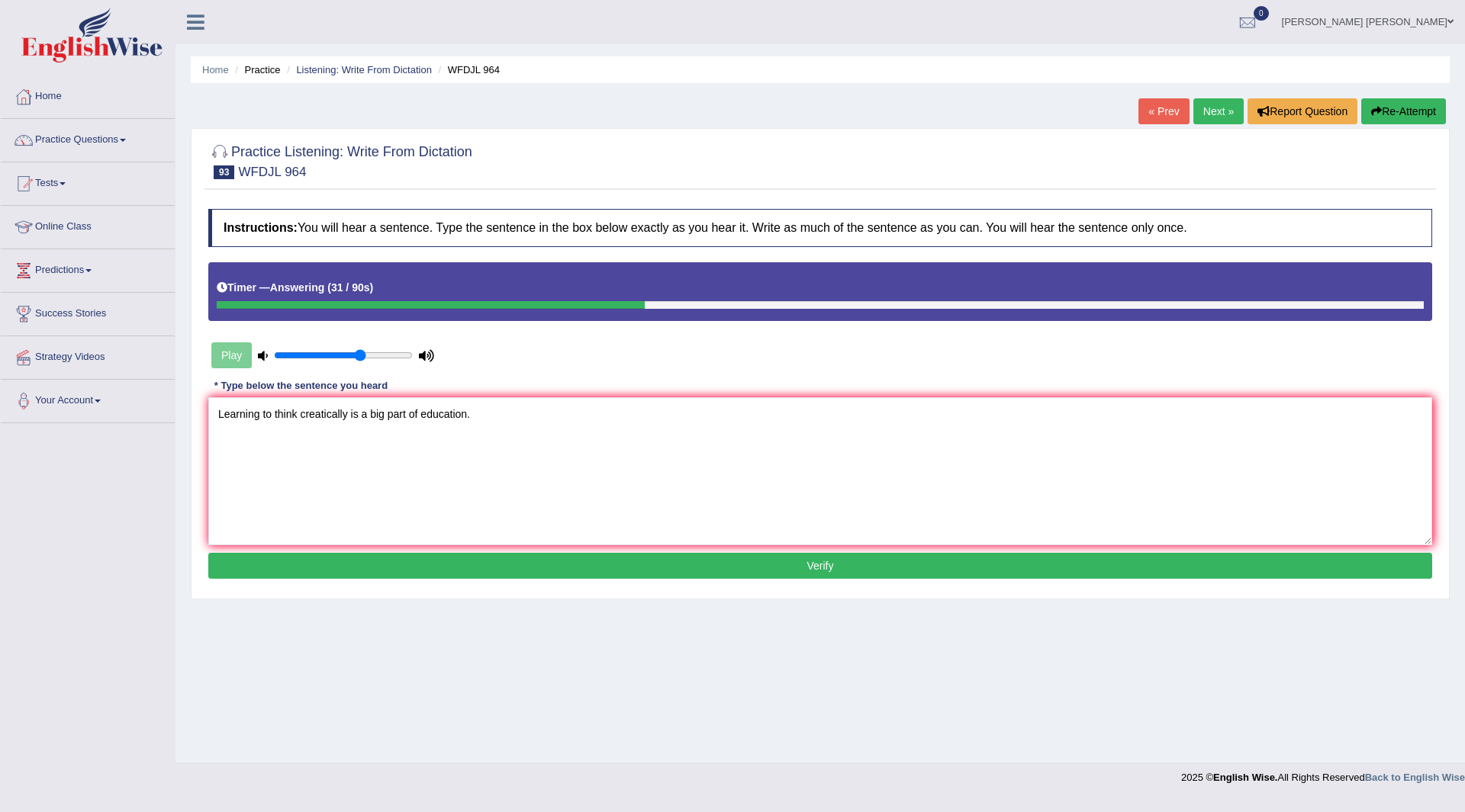
click at [567, 560] on button "Verify" at bounding box center [820, 565] width 1224 height 26
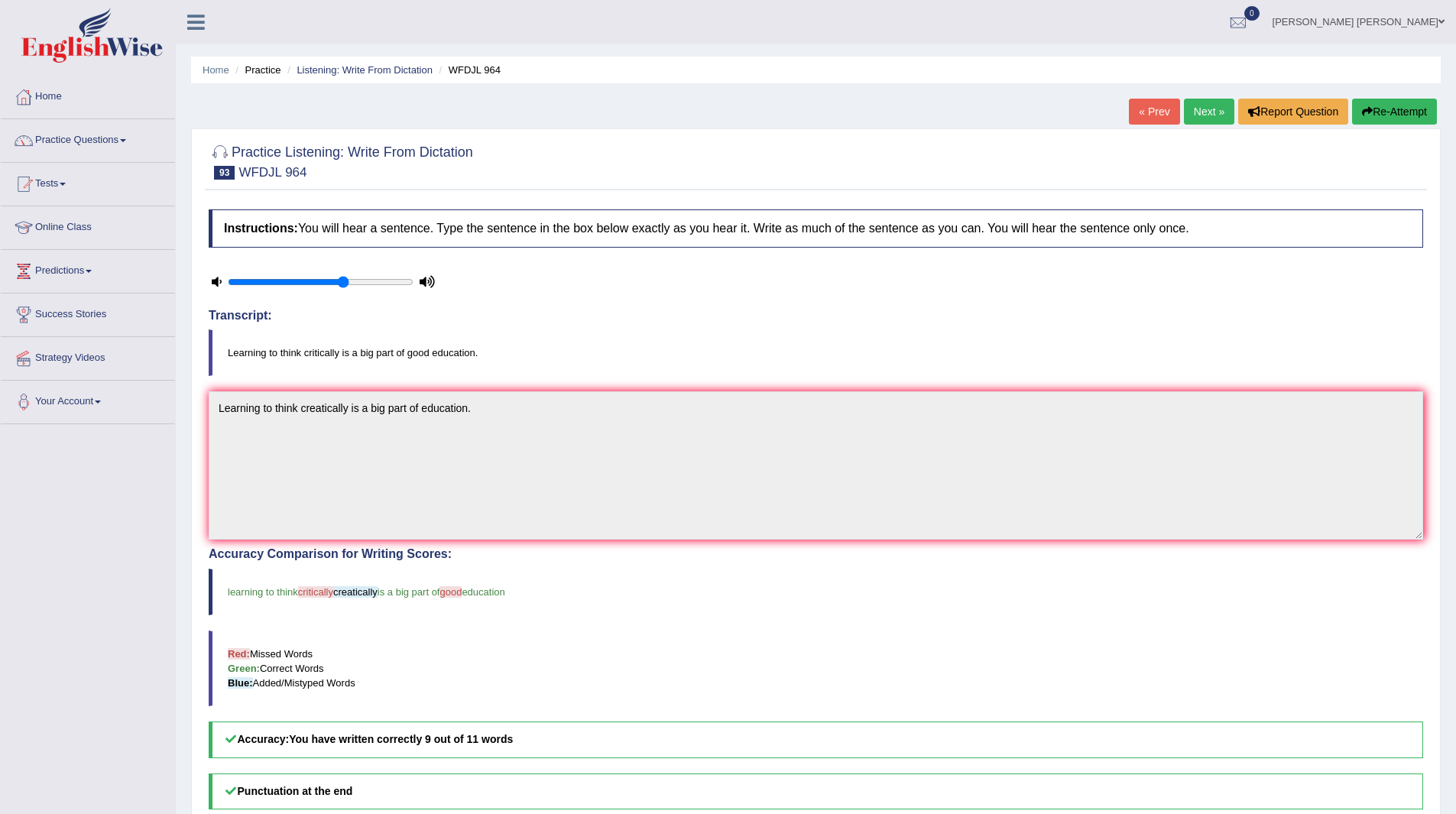
click at [1195, 117] on link "Next »" at bounding box center [1209, 111] width 51 height 26
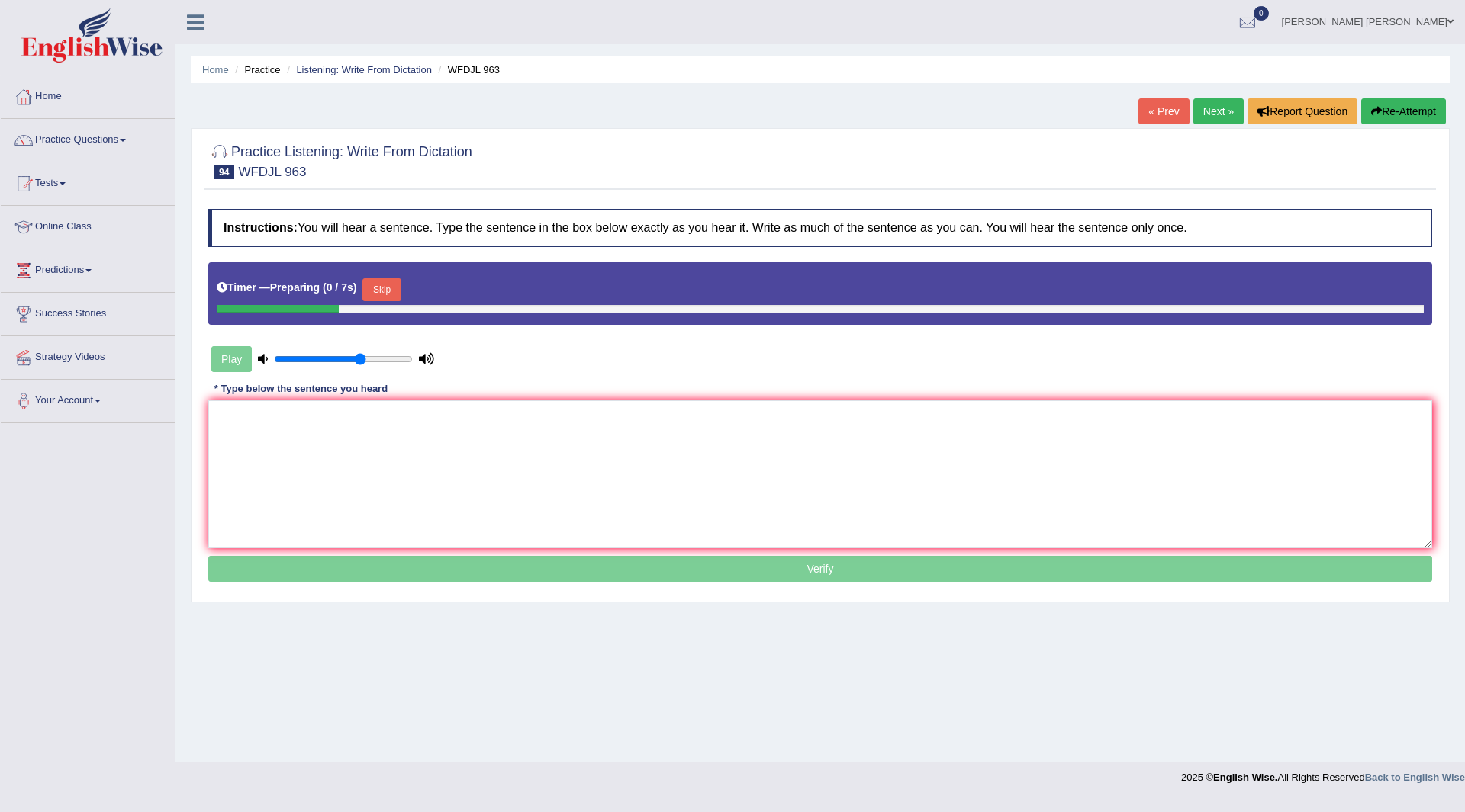
click at [385, 287] on button "Skip" at bounding box center [381, 289] width 38 height 23
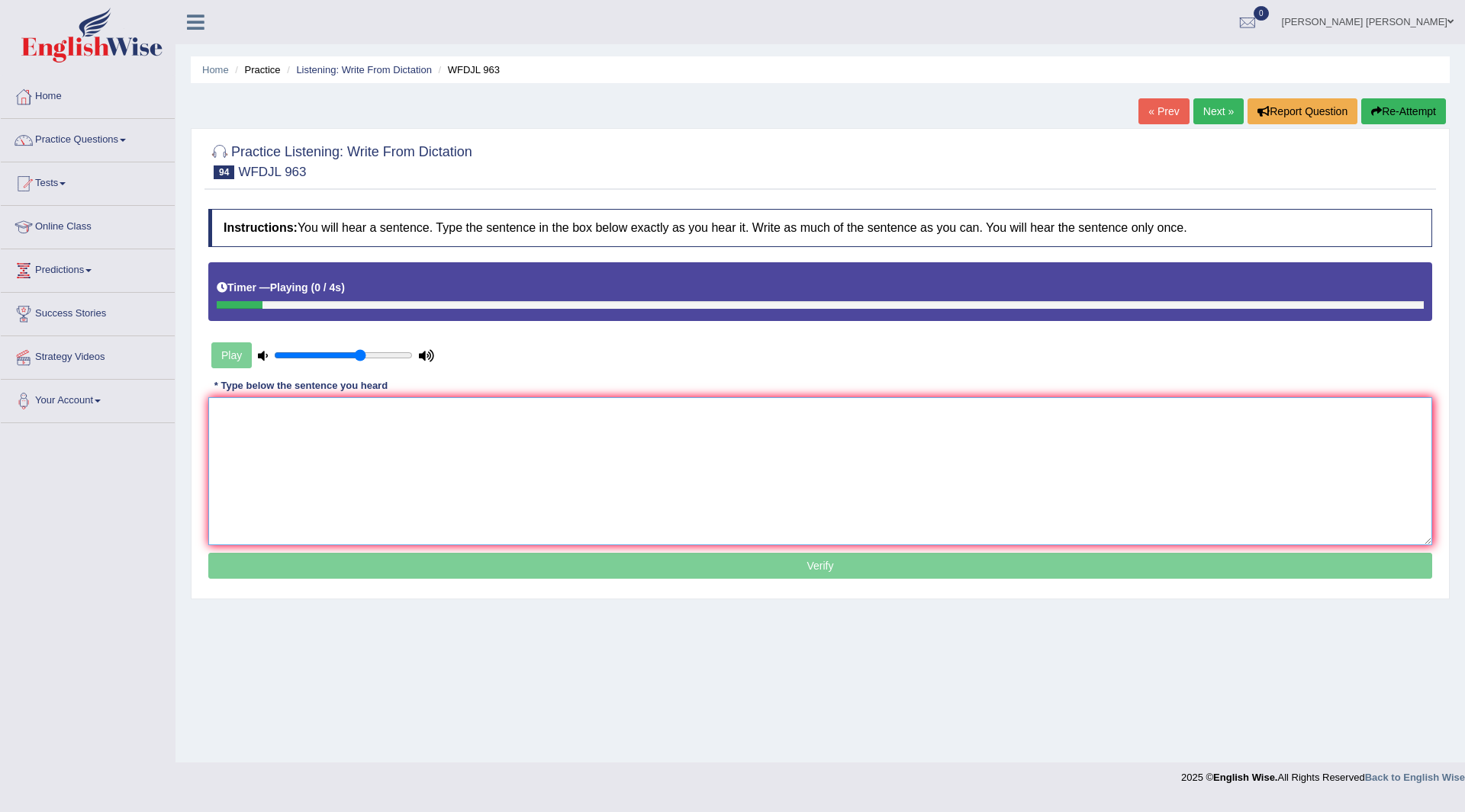
click at [230, 432] on textarea at bounding box center [820, 471] width 1224 height 148
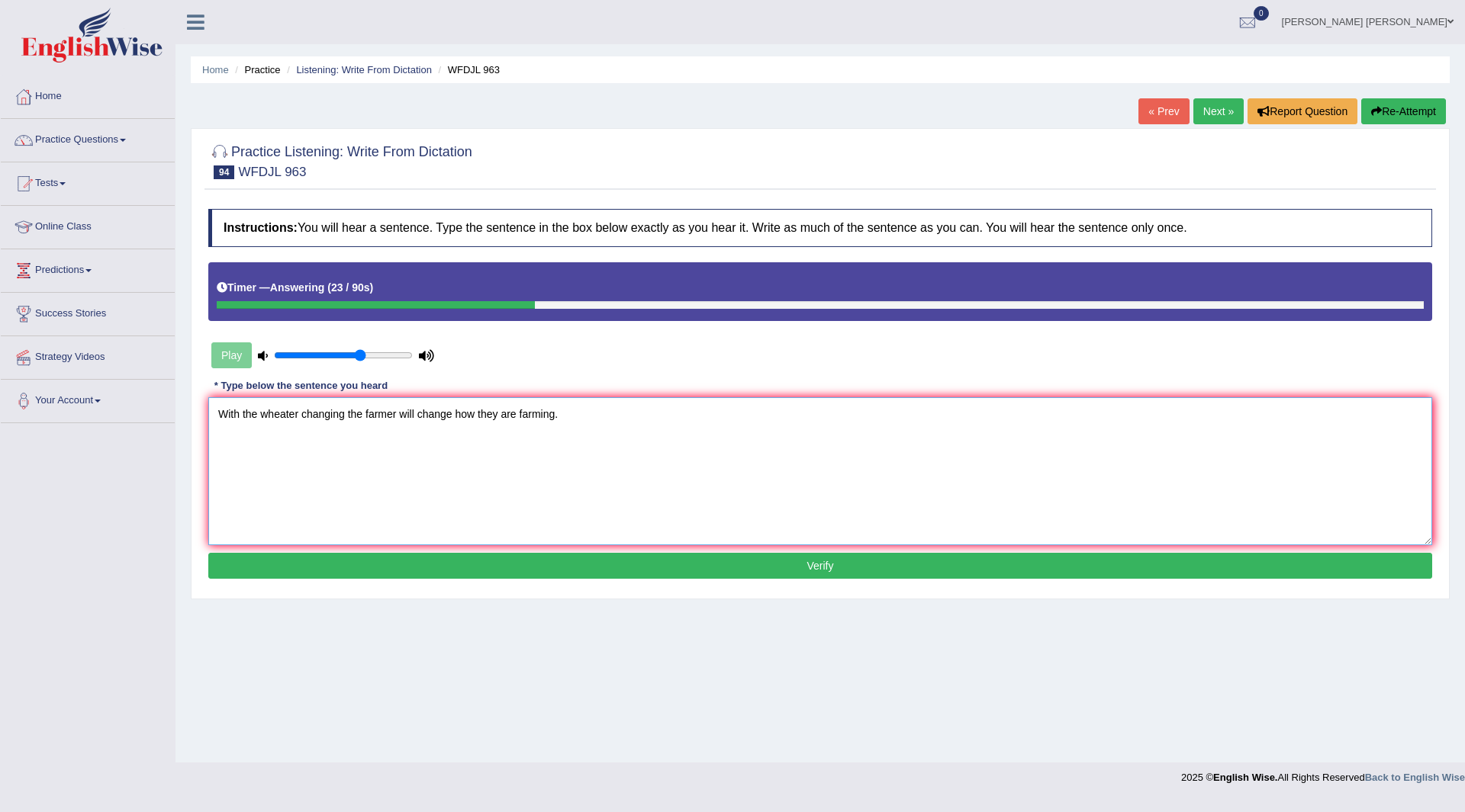
type textarea "With the wheater changing the farmer will change how they are farming."
drag, startPoint x: 474, startPoint y: 564, endPoint x: 463, endPoint y: 586, distance: 24.6
click at [471, 570] on button "Verify" at bounding box center [820, 565] width 1224 height 26
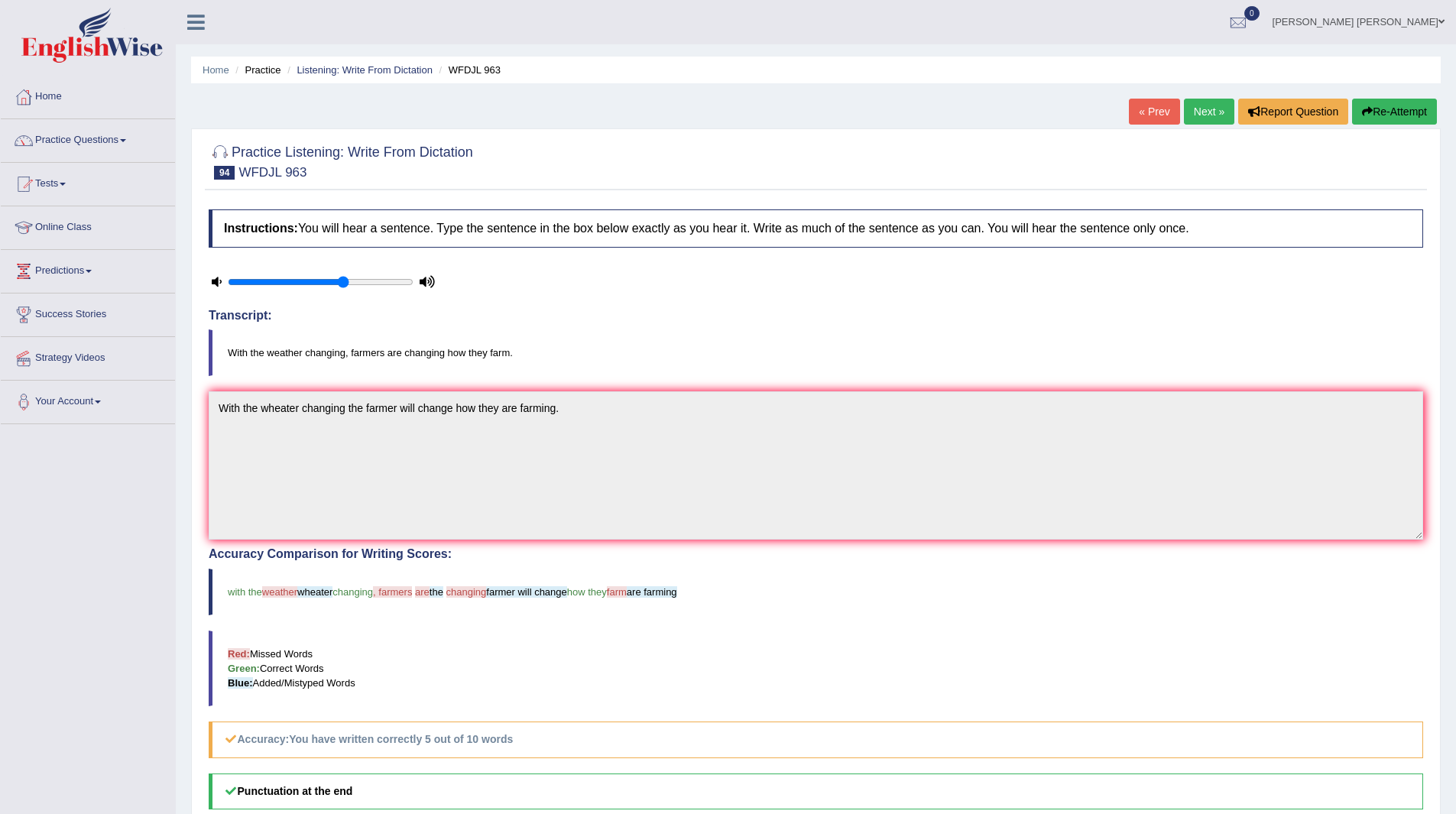
click at [1204, 116] on link "Next »" at bounding box center [1209, 111] width 51 height 26
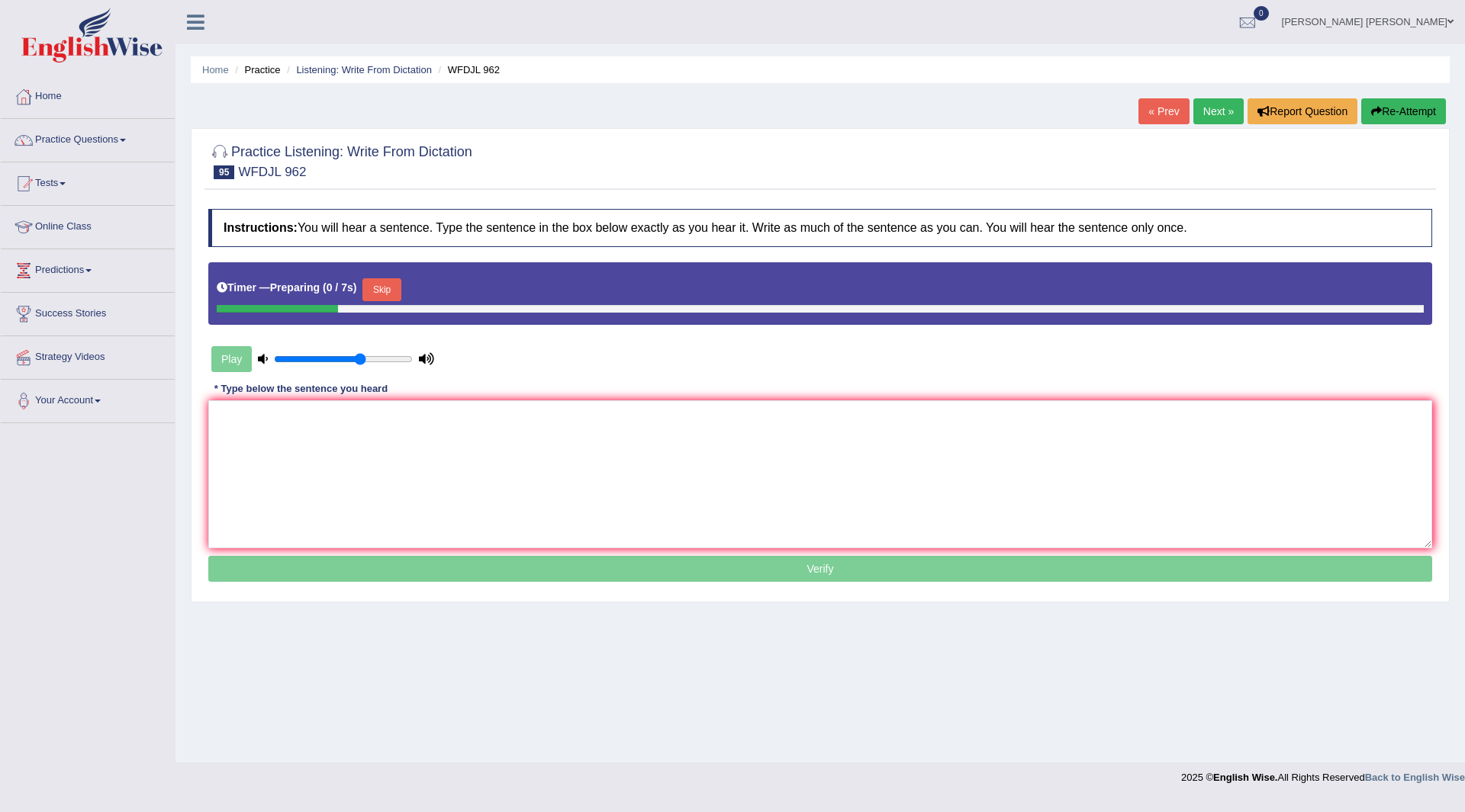
click at [392, 286] on button "Skip" at bounding box center [381, 289] width 38 height 23
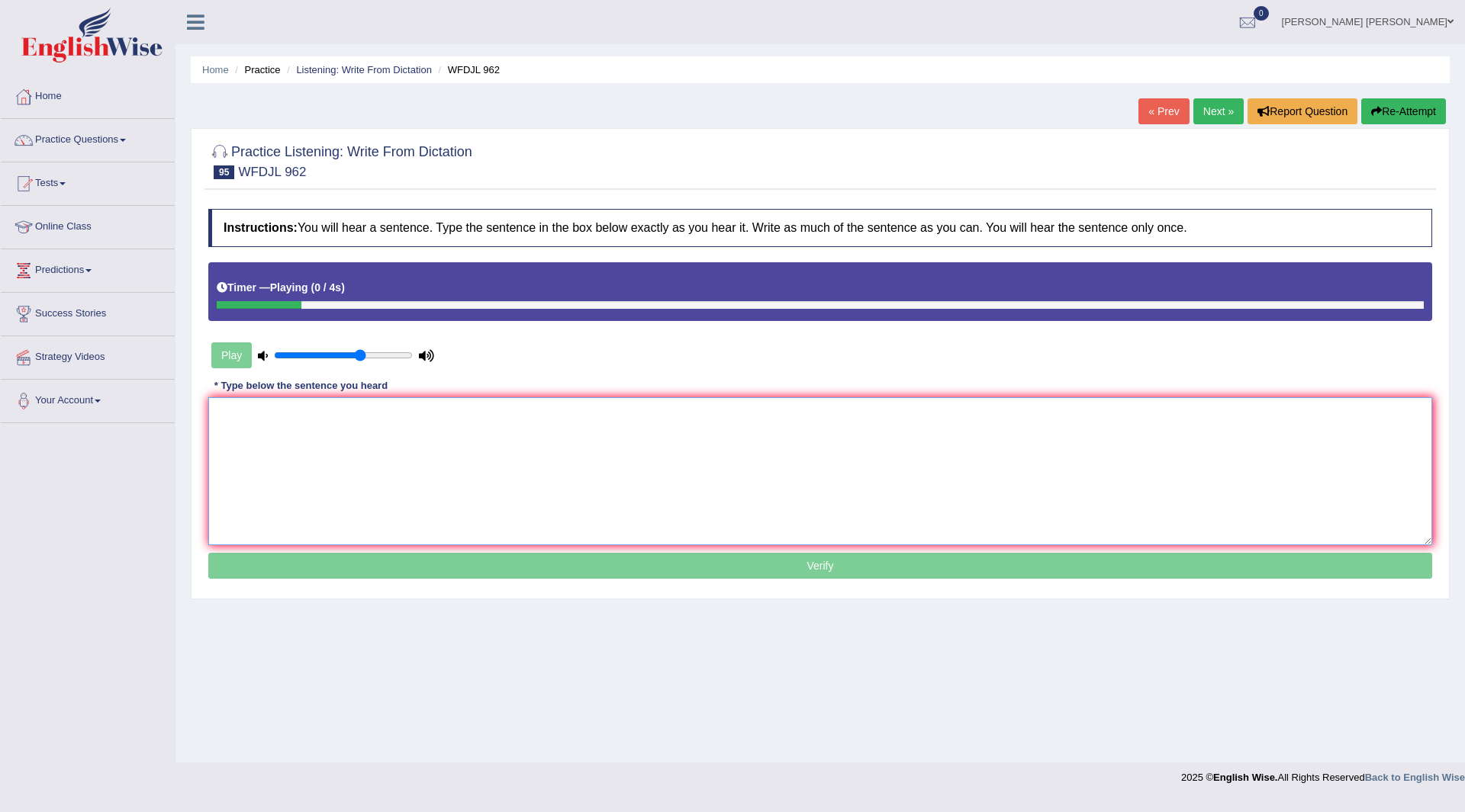
click at [326, 450] on textarea at bounding box center [820, 471] width 1224 height 148
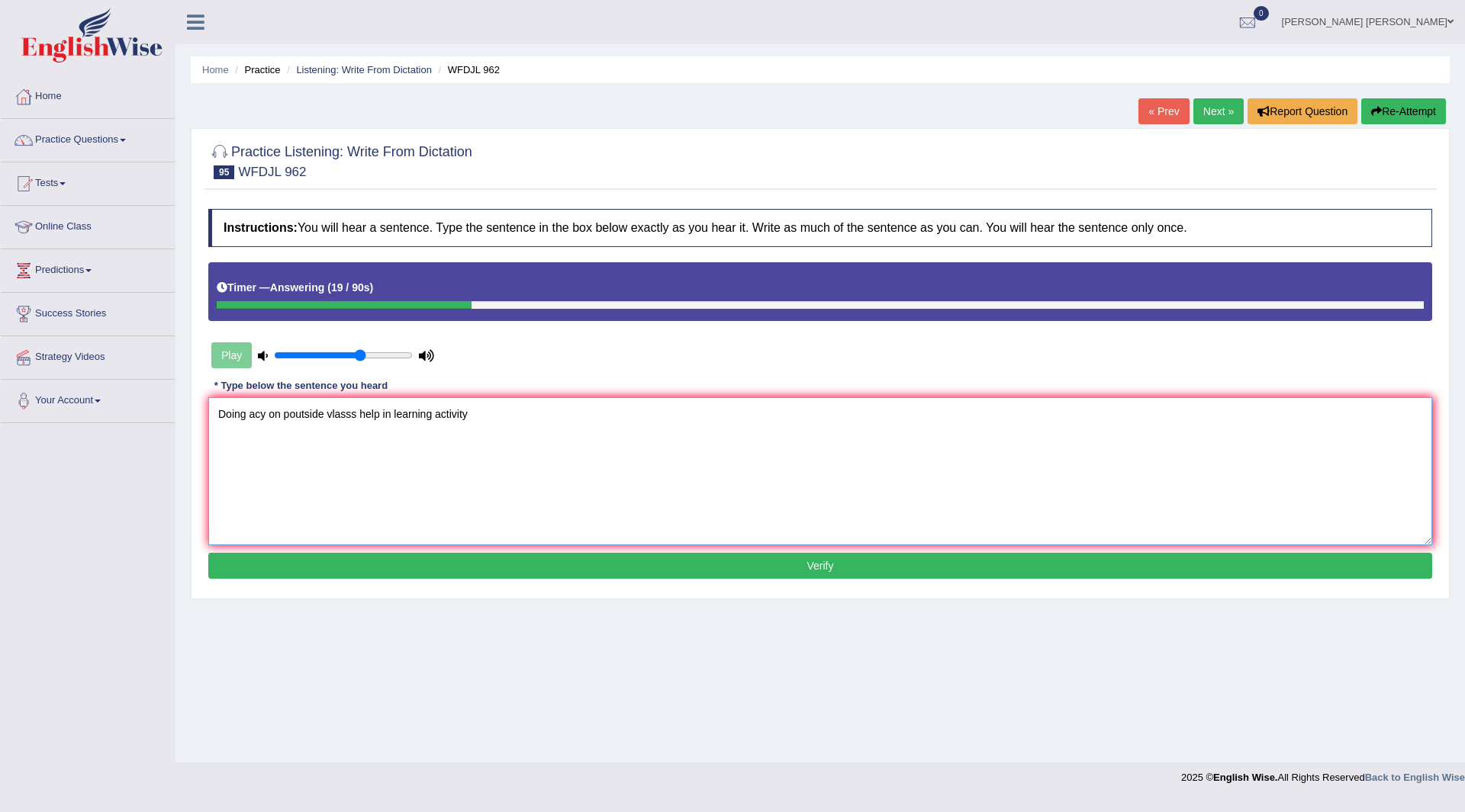
click at [264, 415] on textarea "Doing acy on poutside vlasss help in learning activity" at bounding box center [820, 471] width 1224 height 148
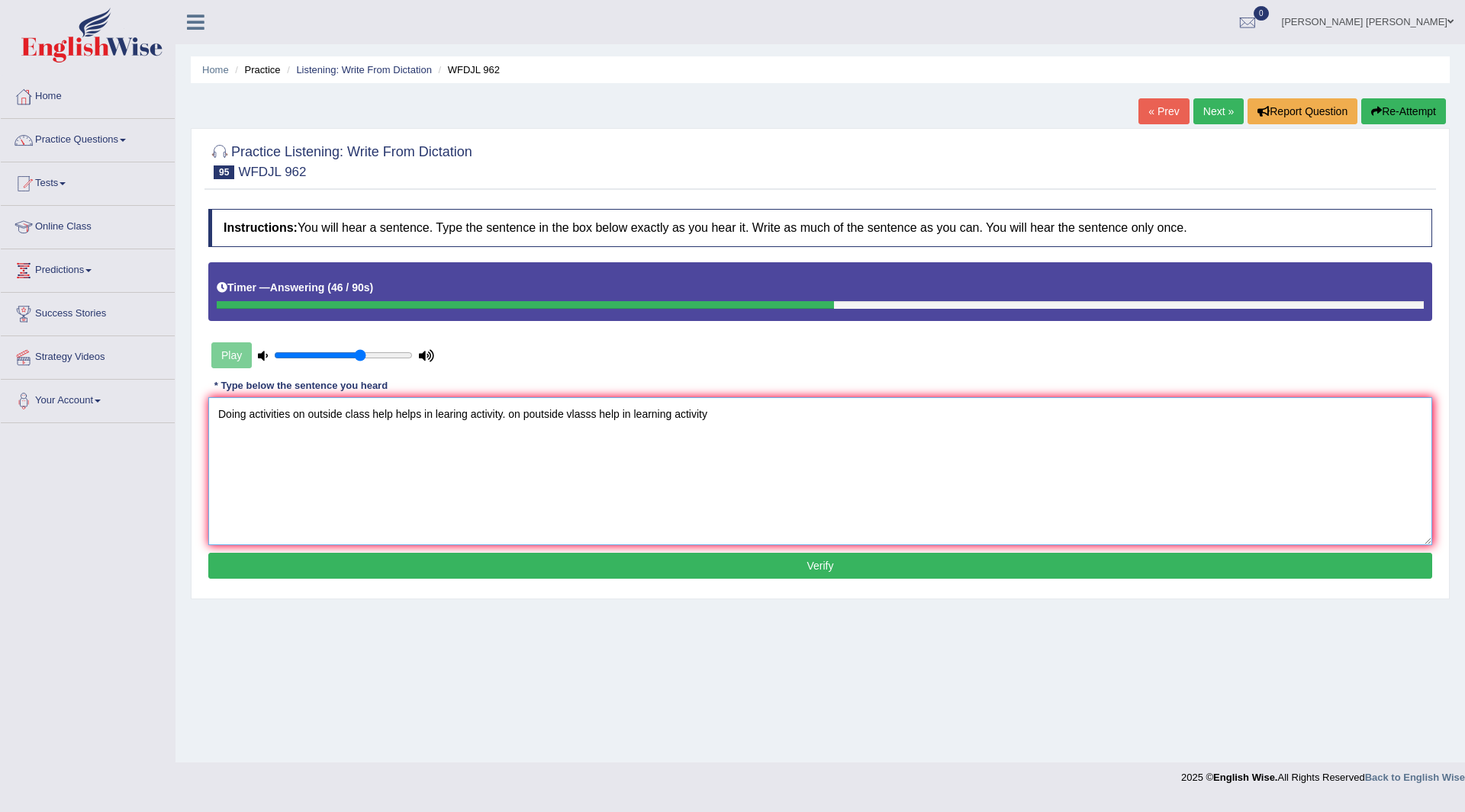
drag, startPoint x: 508, startPoint y: 416, endPoint x: 1244, endPoint y: 406, distance: 736.1
click at [1244, 406] on textarea "Doing activities on outside class help helps in learing activity. on poutside v…" at bounding box center [820, 471] width 1224 height 148
type textarea "Doing activities on outside class help helps in learing activity."
click at [775, 562] on button "Verify" at bounding box center [820, 565] width 1224 height 26
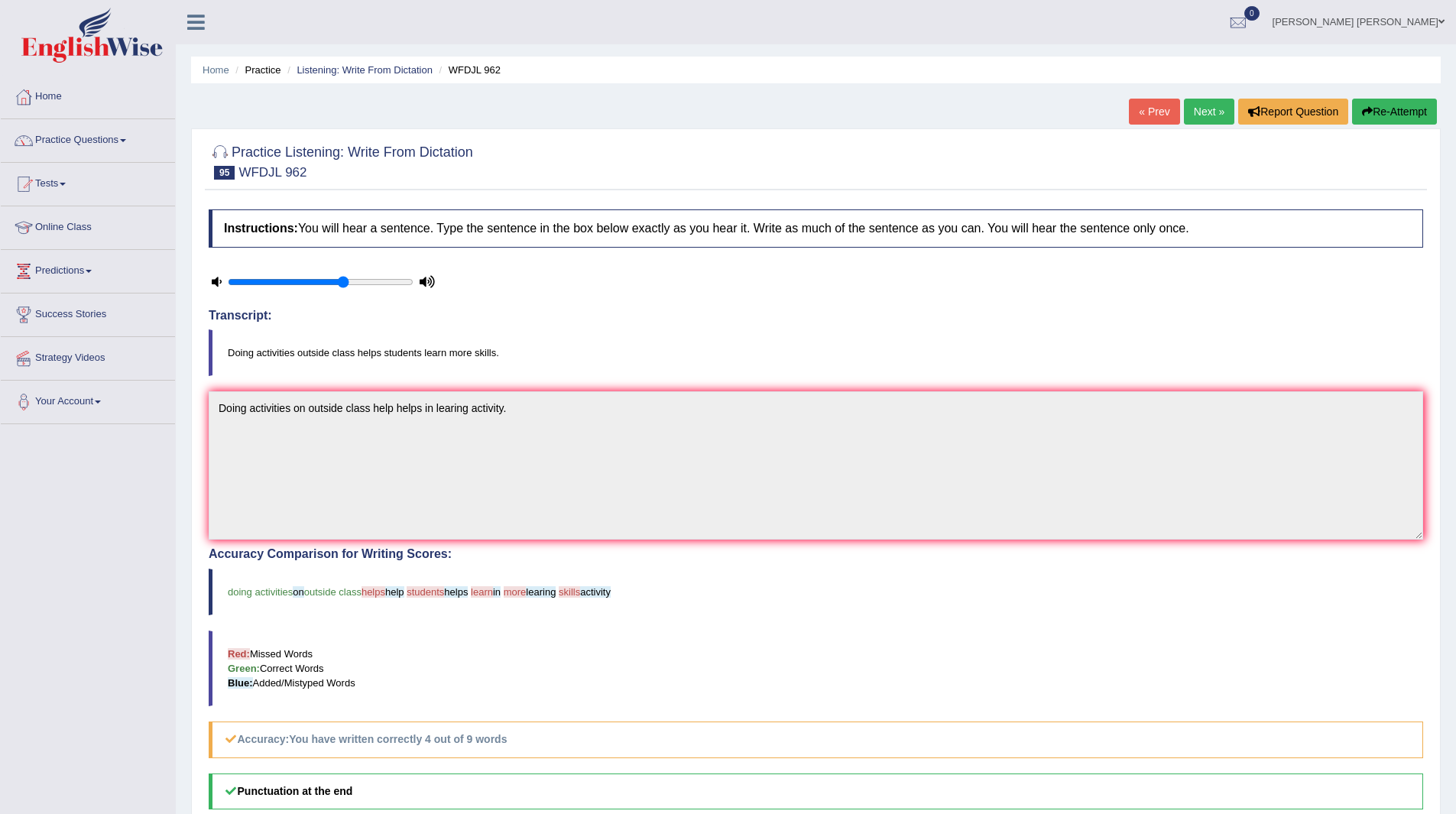
click at [1199, 107] on link "Next »" at bounding box center [1209, 111] width 51 height 26
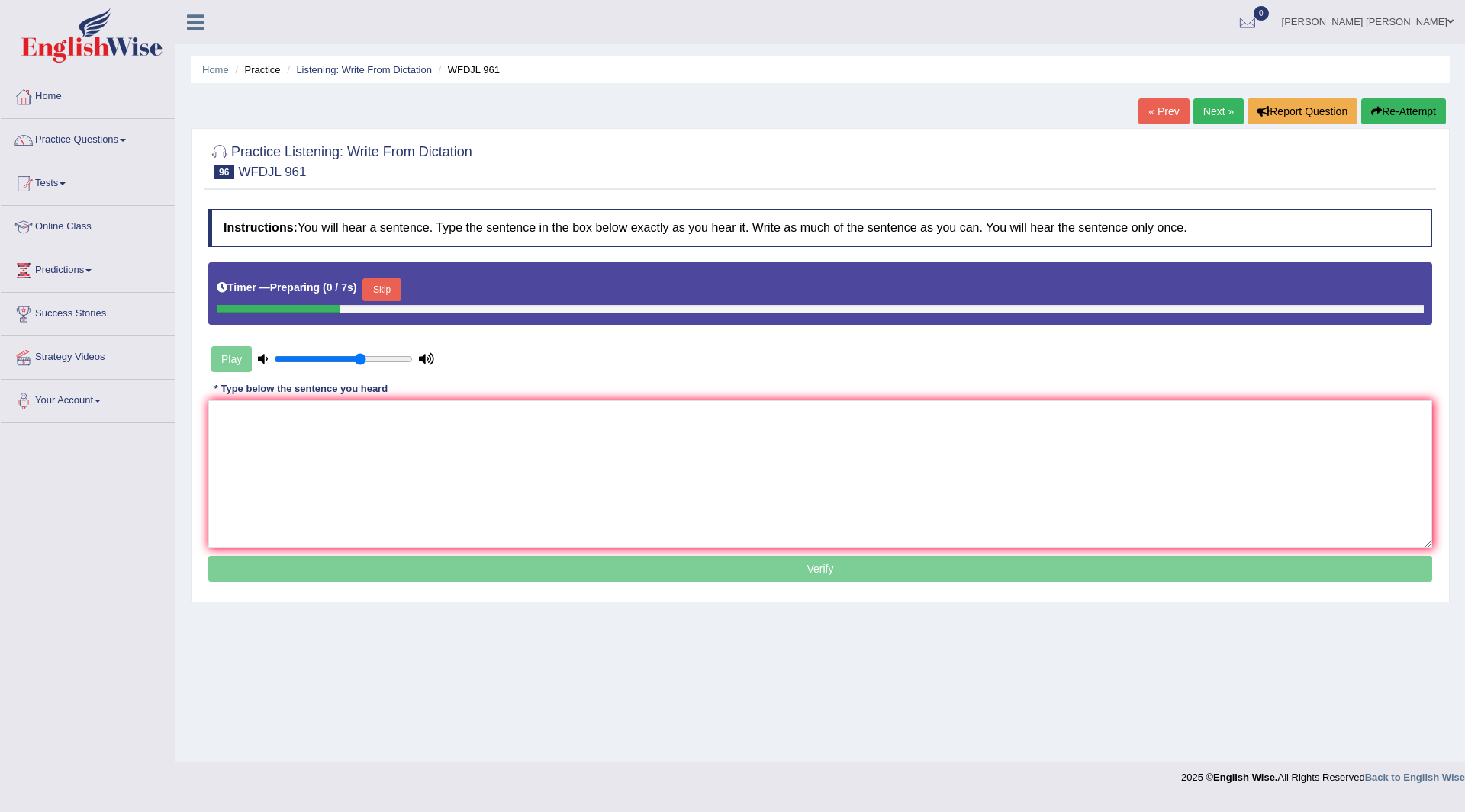
click at [381, 296] on button "Skip" at bounding box center [381, 289] width 38 height 23
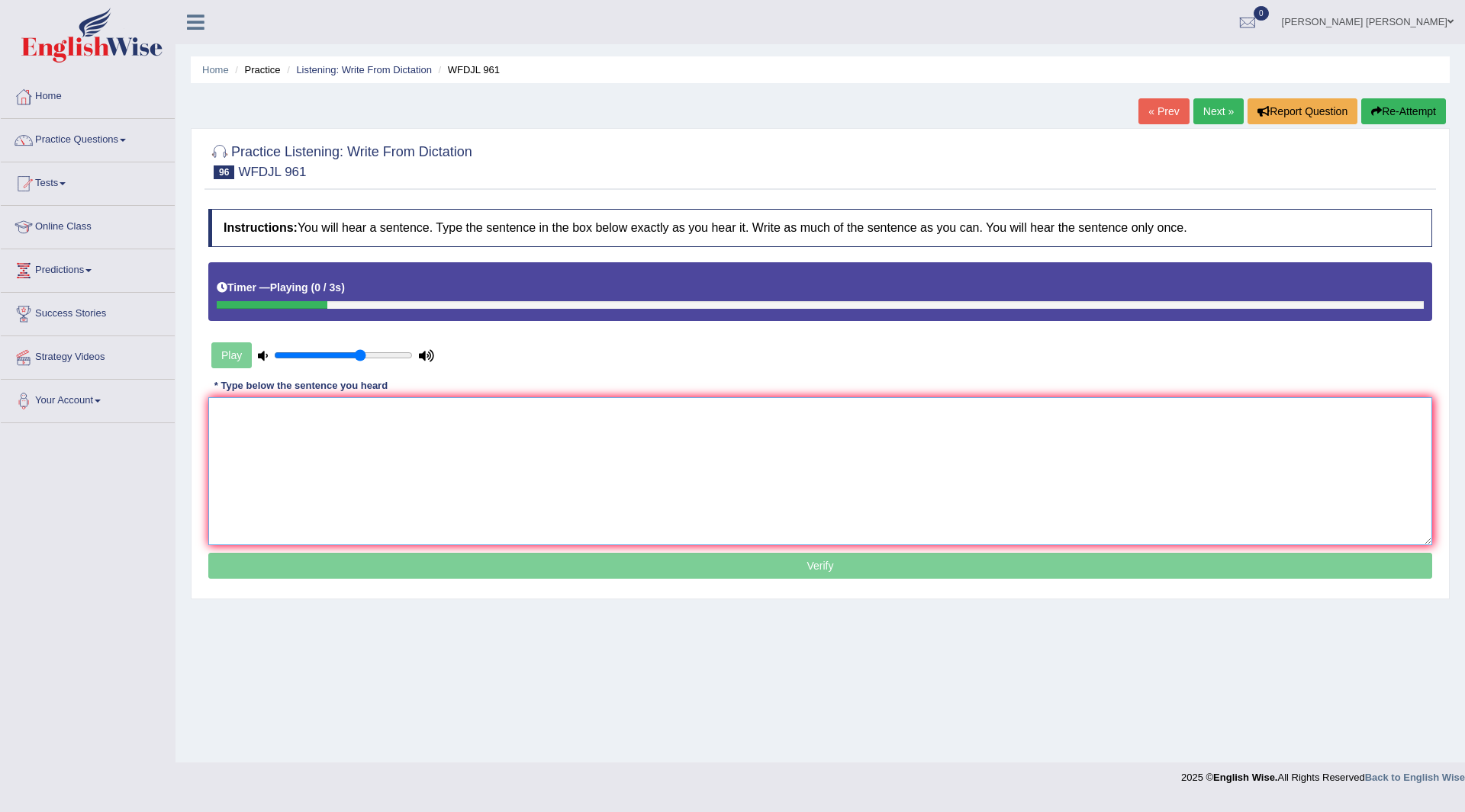
click at [348, 469] on textarea at bounding box center [820, 471] width 1224 height 148
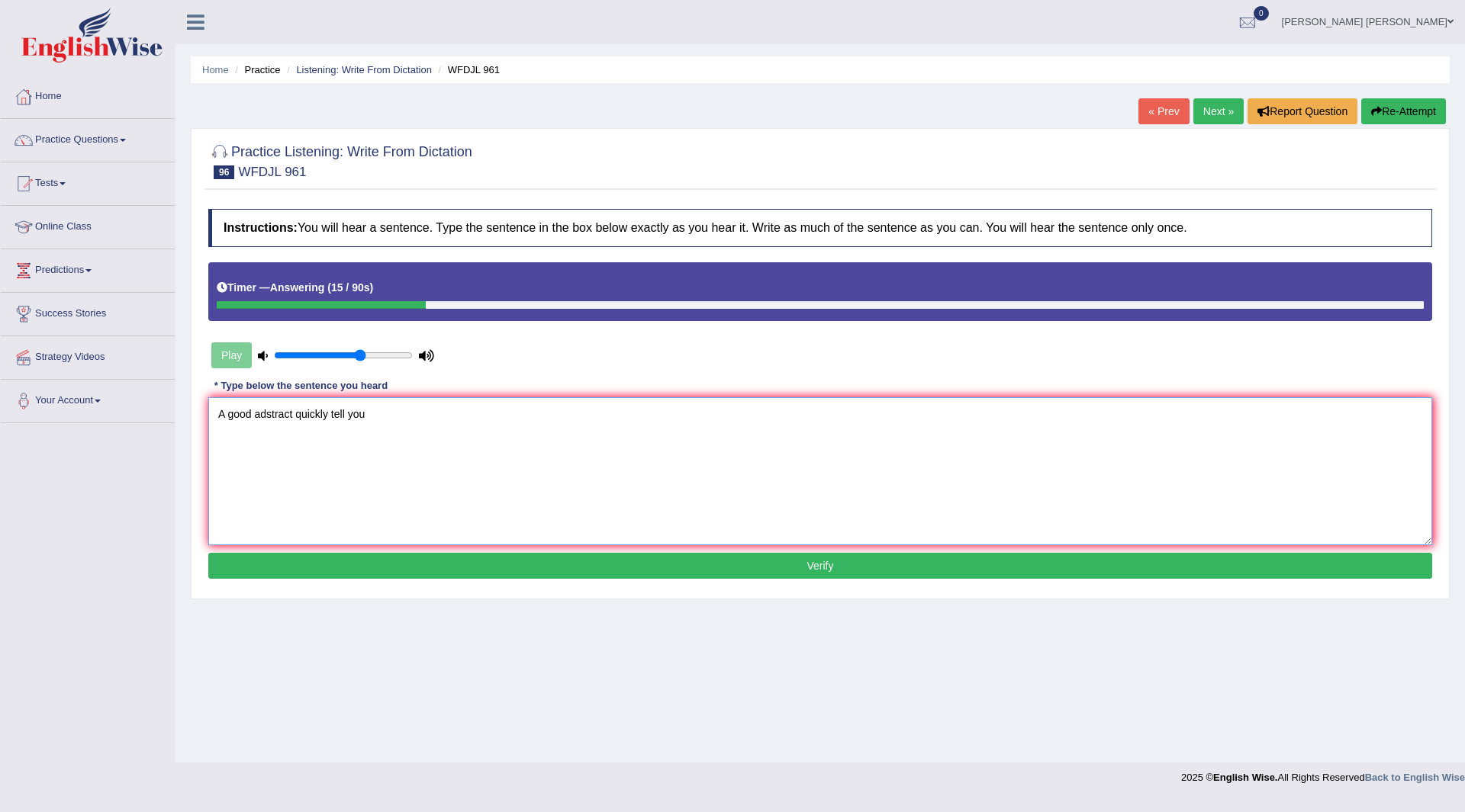
type textarea "A good adstract quickly tell you"
click at [591, 558] on button "Verify" at bounding box center [820, 565] width 1224 height 26
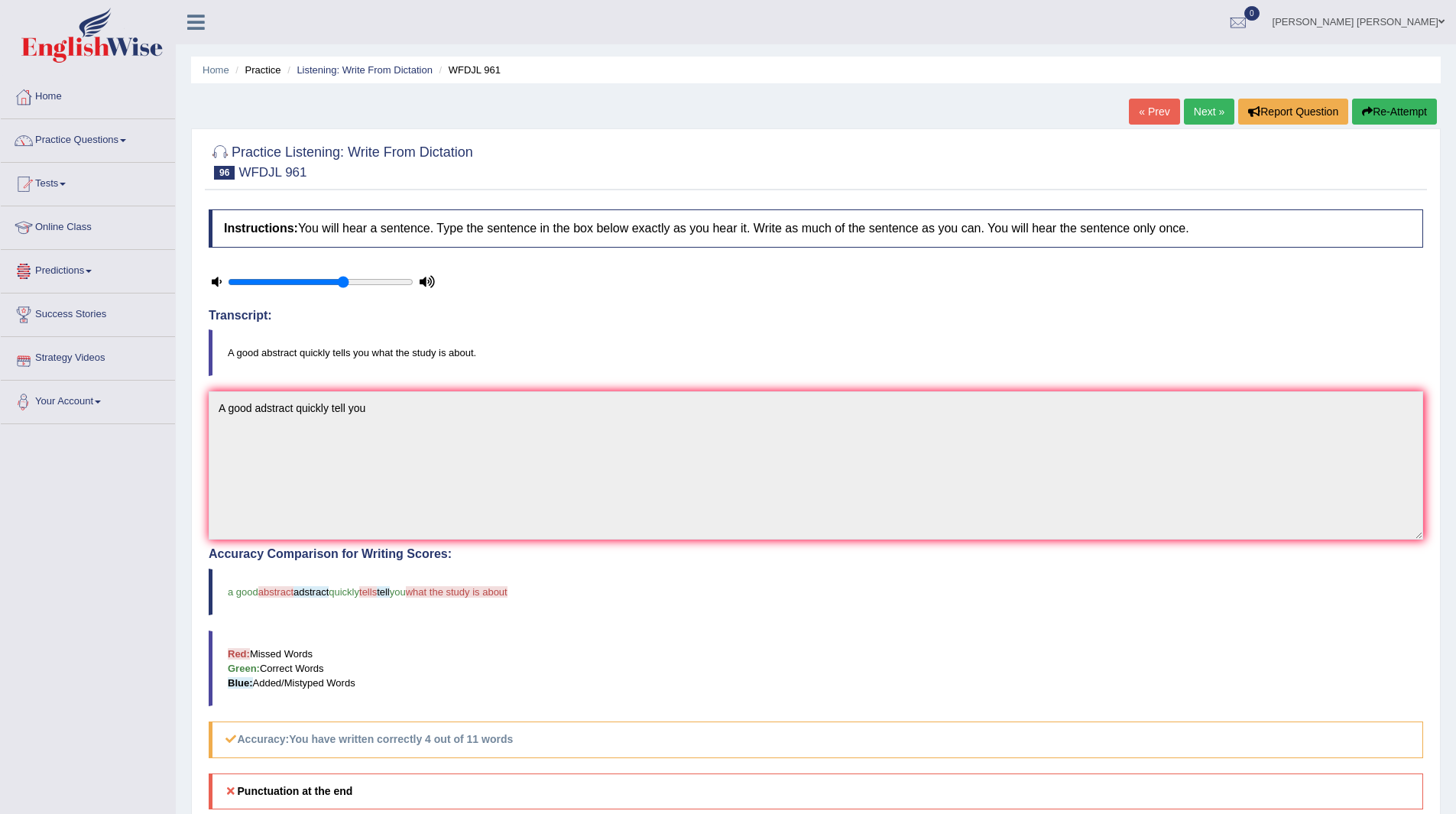
click at [1190, 108] on link "Next »" at bounding box center [1209, 111] width 51 height 26
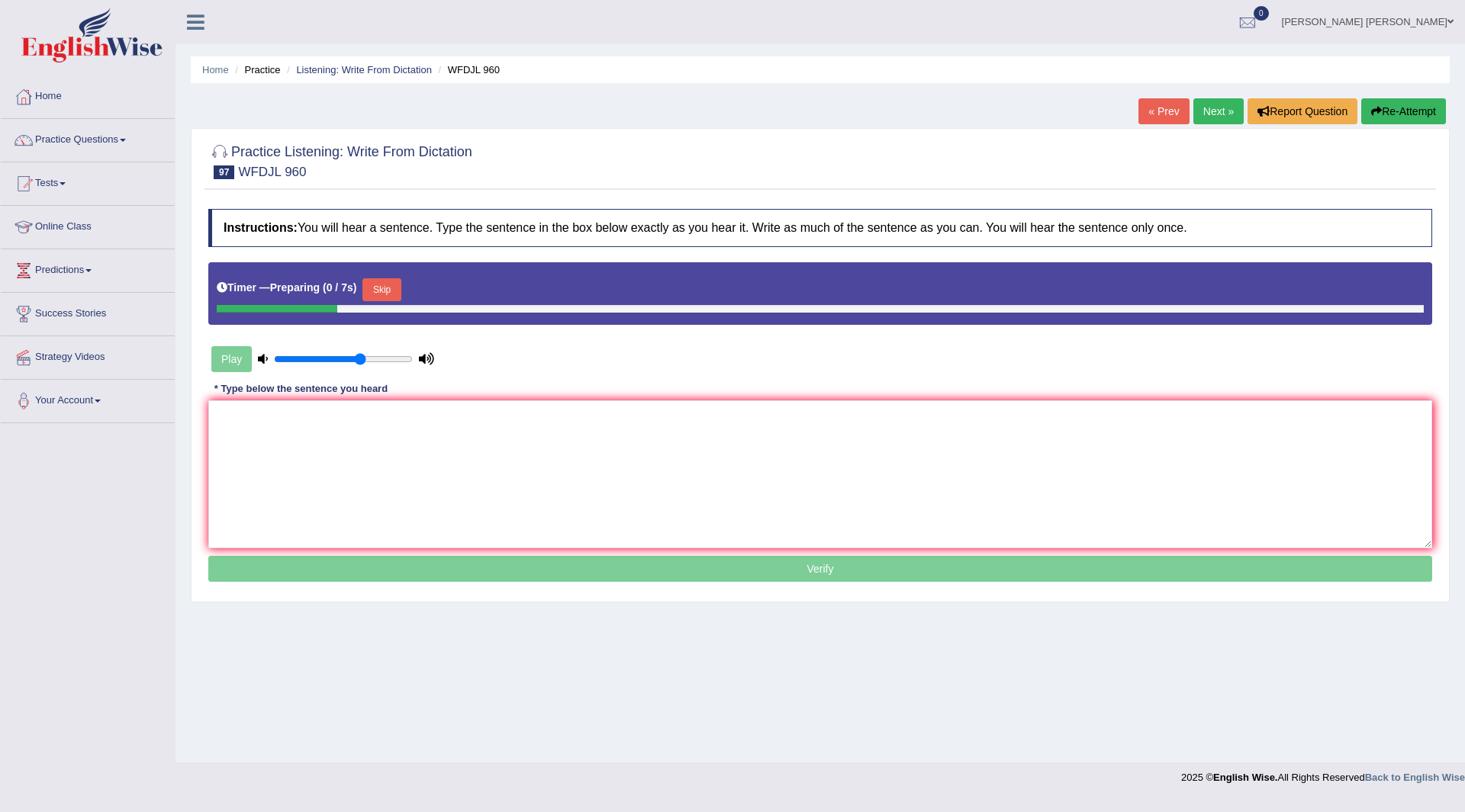
drag, startPoint x: 388, startPoint y: 290, endPoint x: 312, endPoint y: 409, distance: 141.2
click at [386, 291] on button "Skip" at bounding box center [381, 289] width 38 height 23
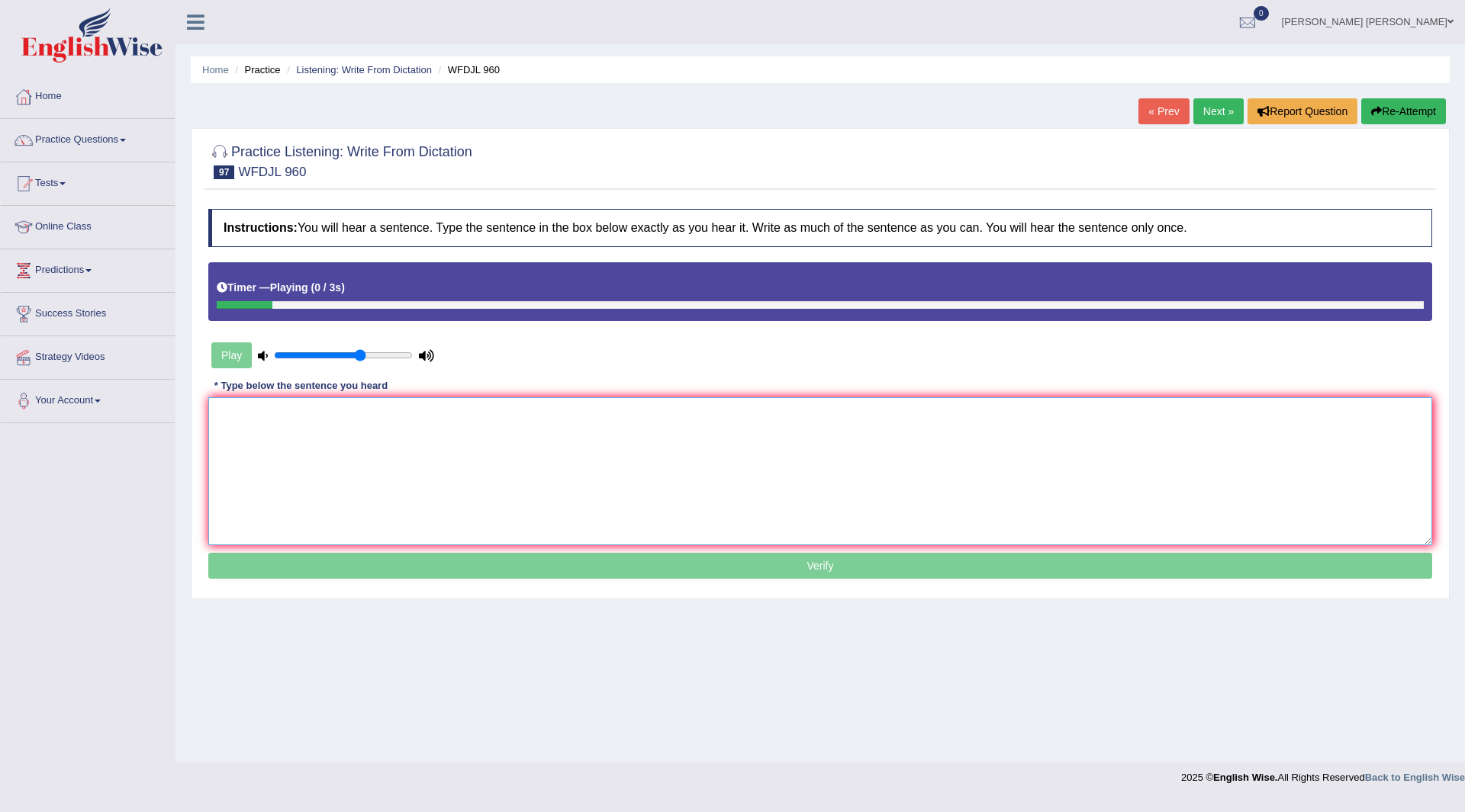
drag, startPoint x: 307, startPoint y: 417, endPoint x: 306, endPoint y: 425, distance: 8.1
click at [306, 425] on textarea at bounding box center [820, 471] width 1224 height 148
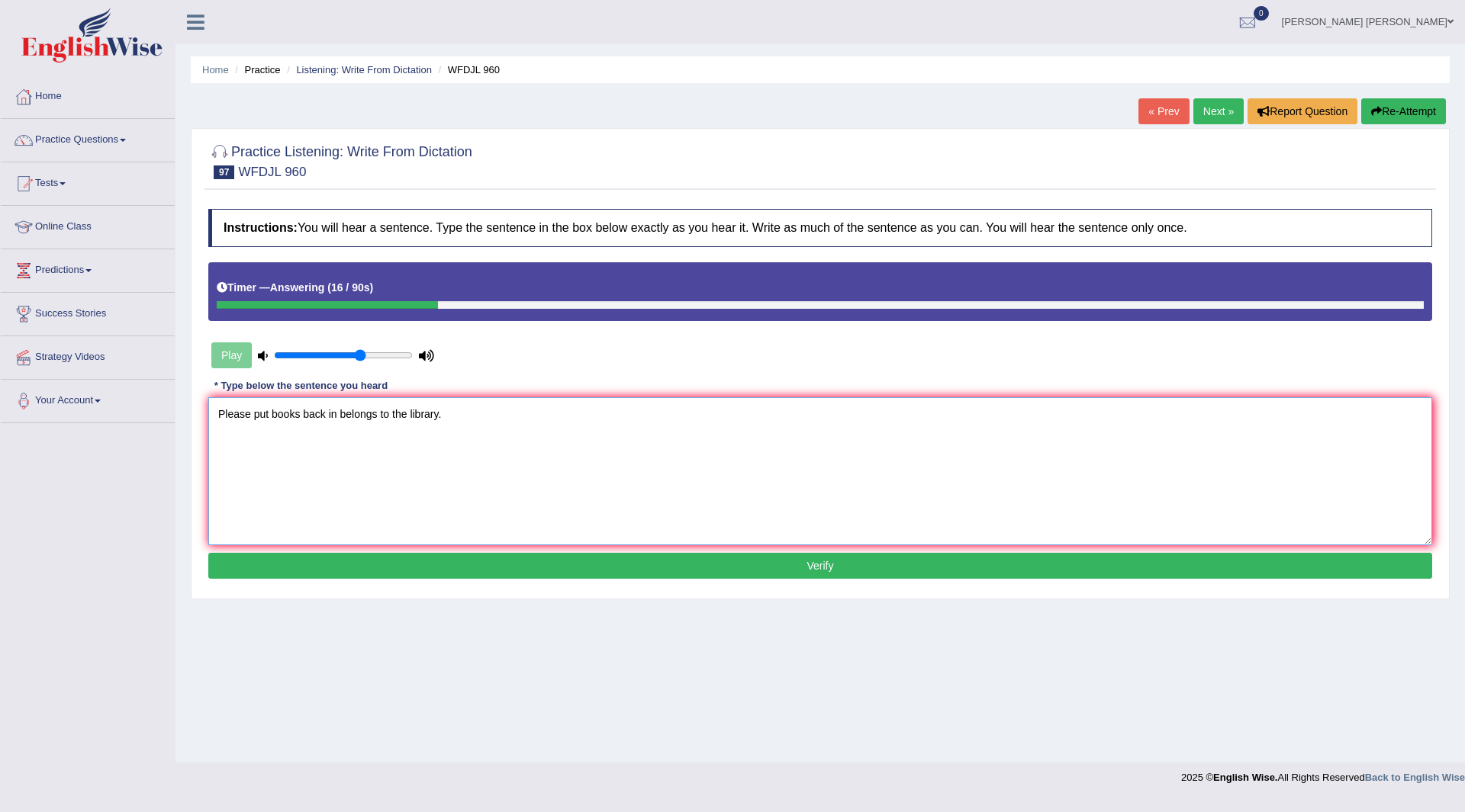
type textarea "Please put books back in belongs to the library."
click at [588, 558] on button "Verify" at bounding box center [820, 565] width 1224 height 26
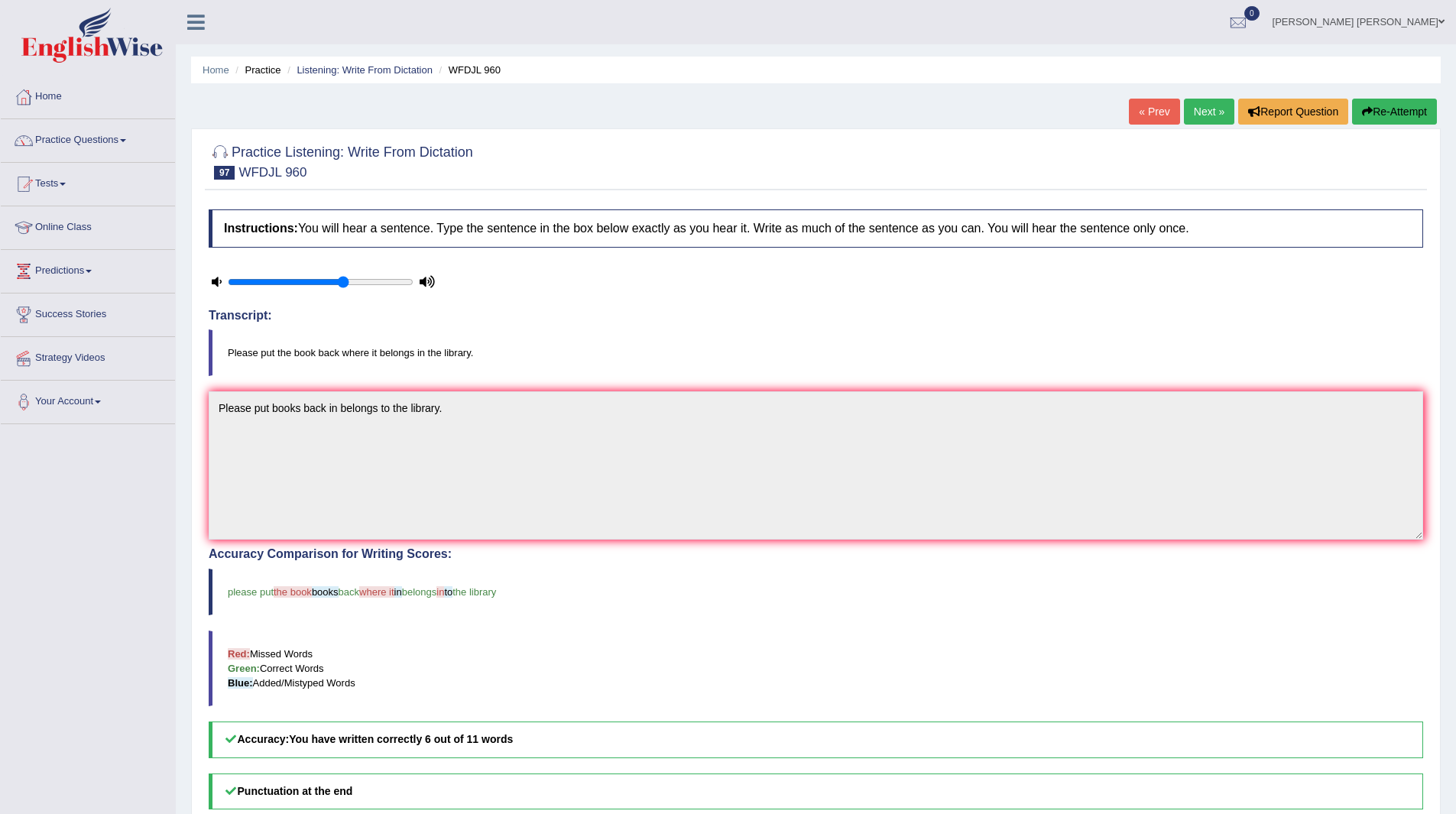
click at [1213, 111] on link "Next »" at bounding box center [1209, 111] width 51 height 26
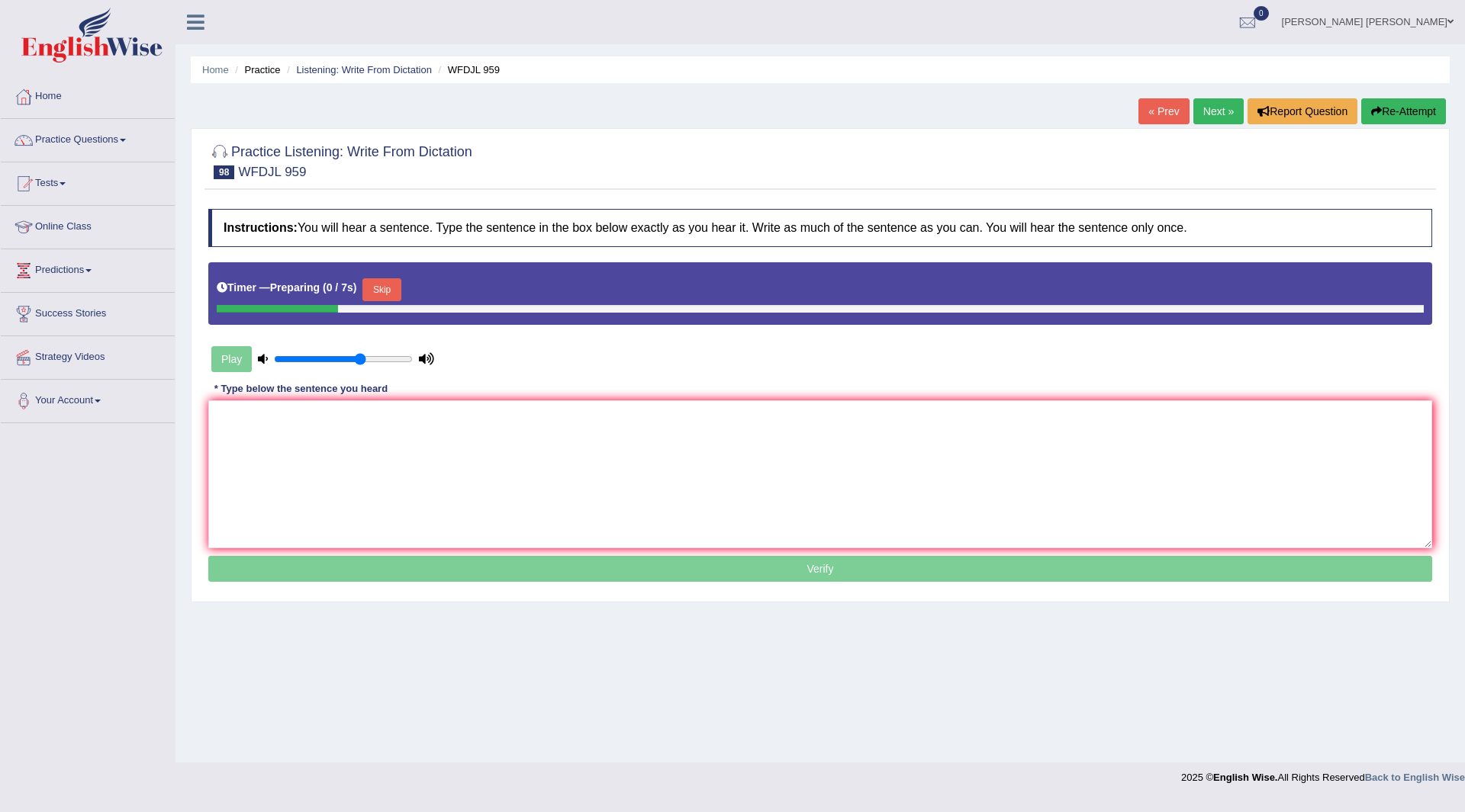
click at [386, 291] on button "Skip" at bounding box center [381, 289] width 38 height 23
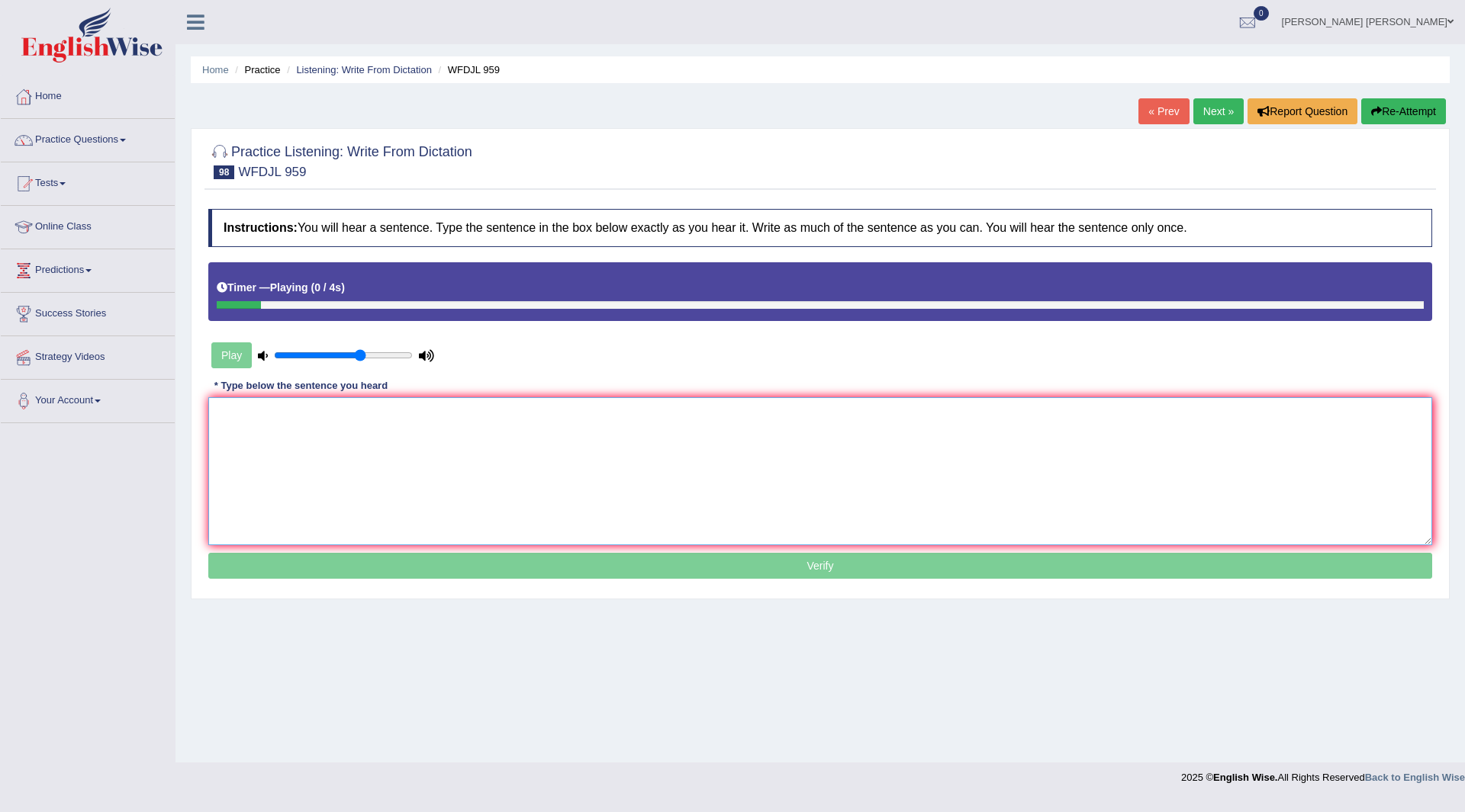
click at [323, 430] on textarea at bounding box center [820, 471] width 1224 height 148
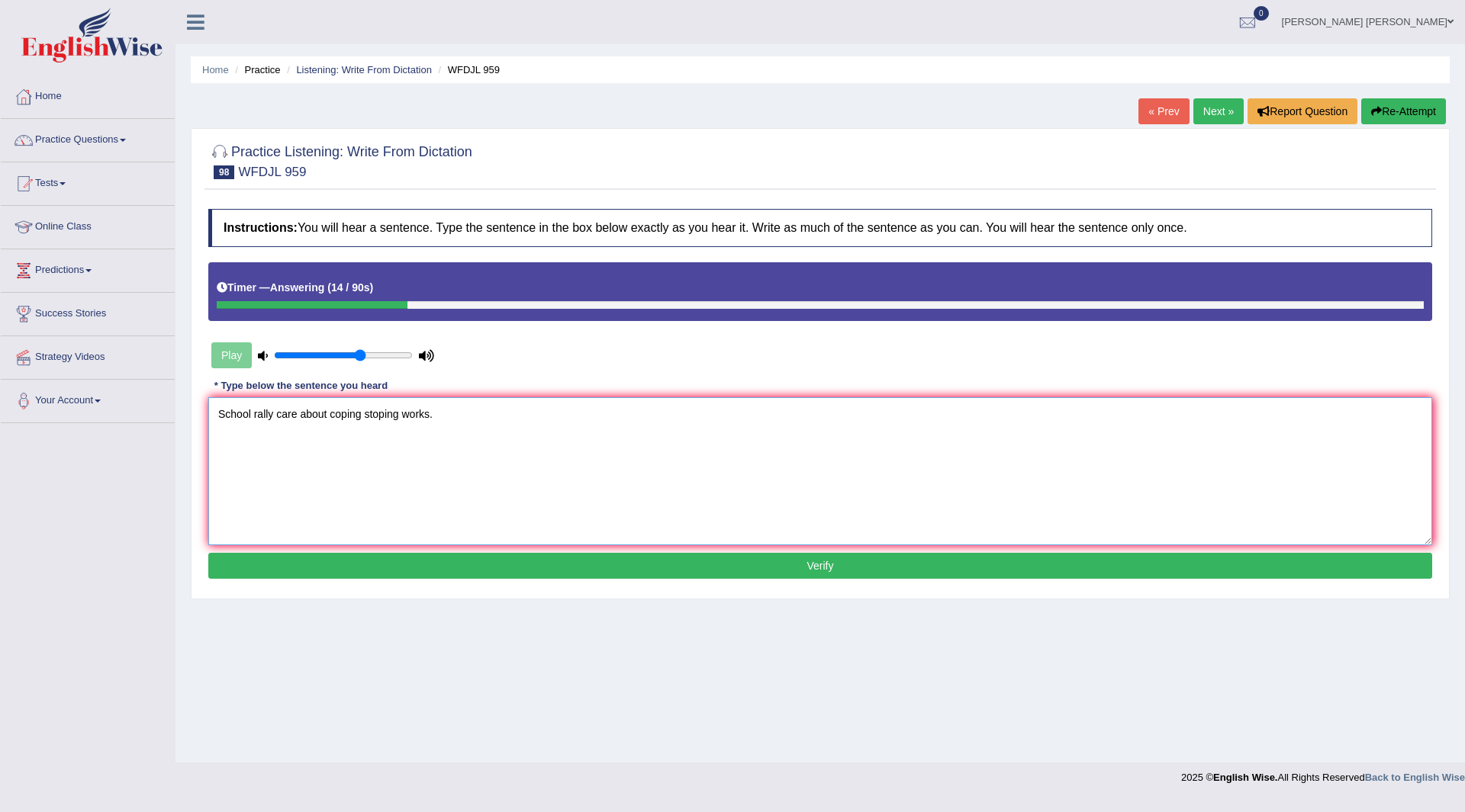
type textarea "School rally care about coping stoping works."
click at [704, 569] on button "Verify" at bounding box center [820, 565] width 1224 height 26
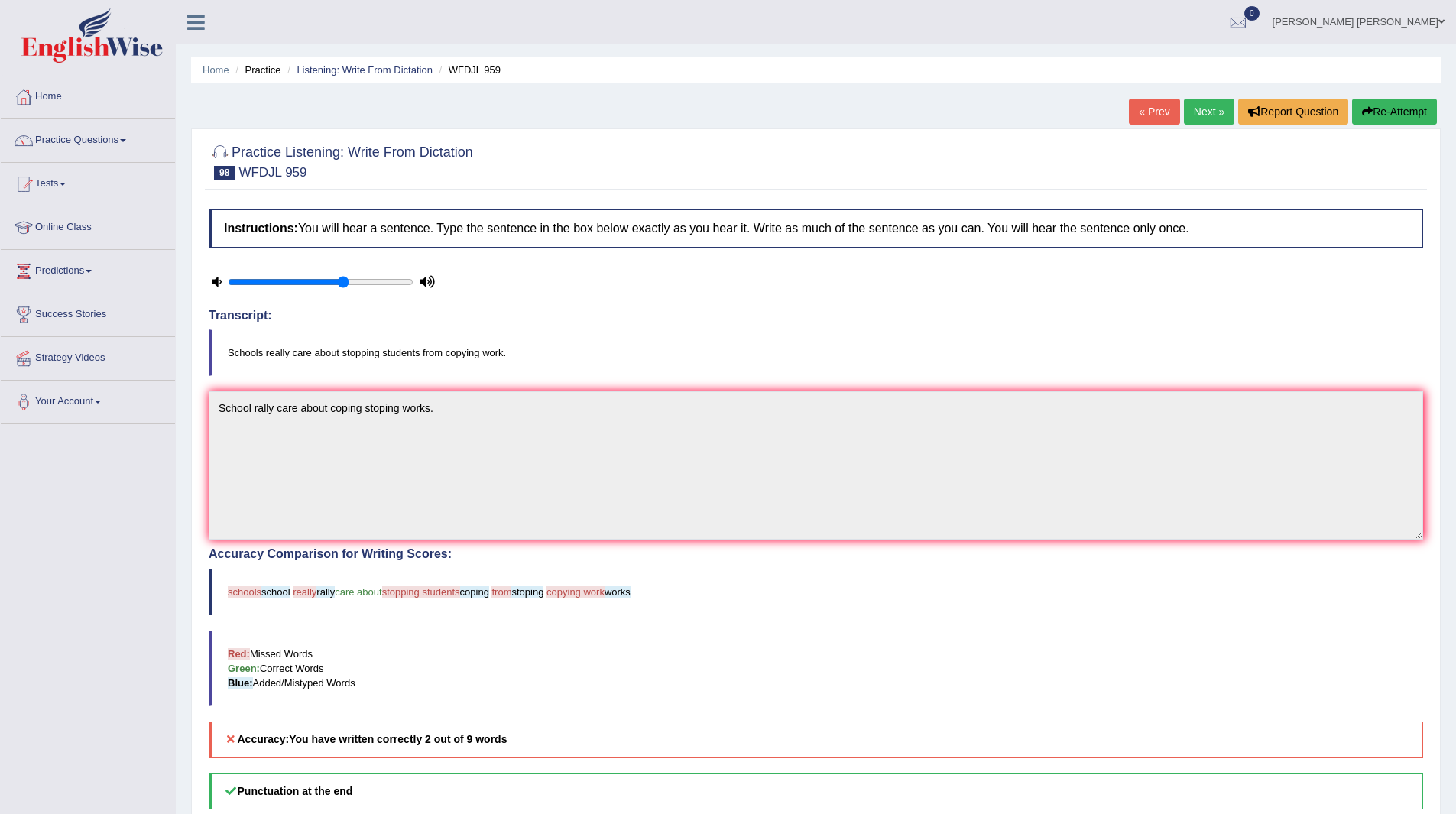
click at [1201, 114] on link "Next »" at bounding box center [1209, 111] width 51 height 26
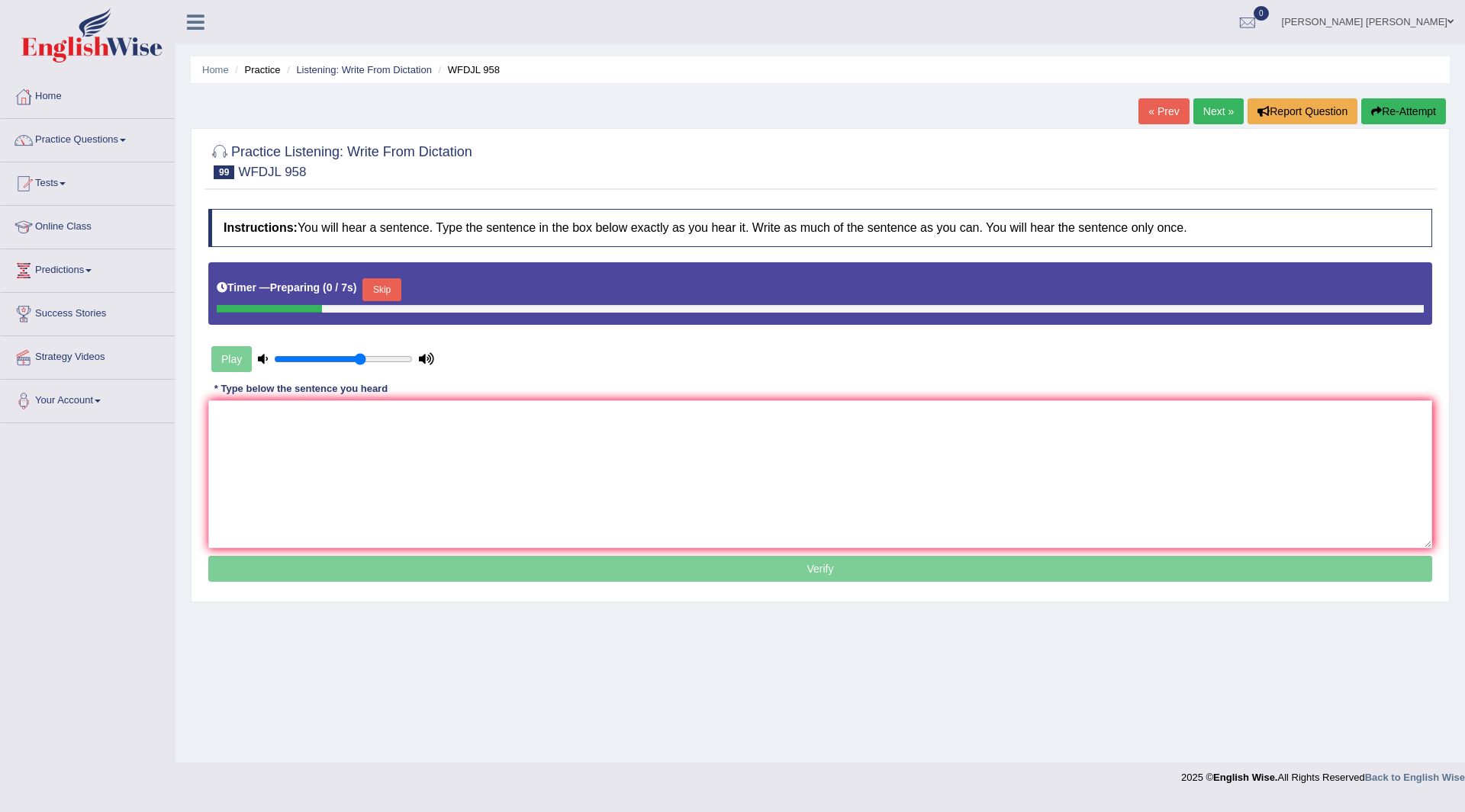
click at [392, 291] on button "Skip" at bounding box center [381, 289] width 38 height 23
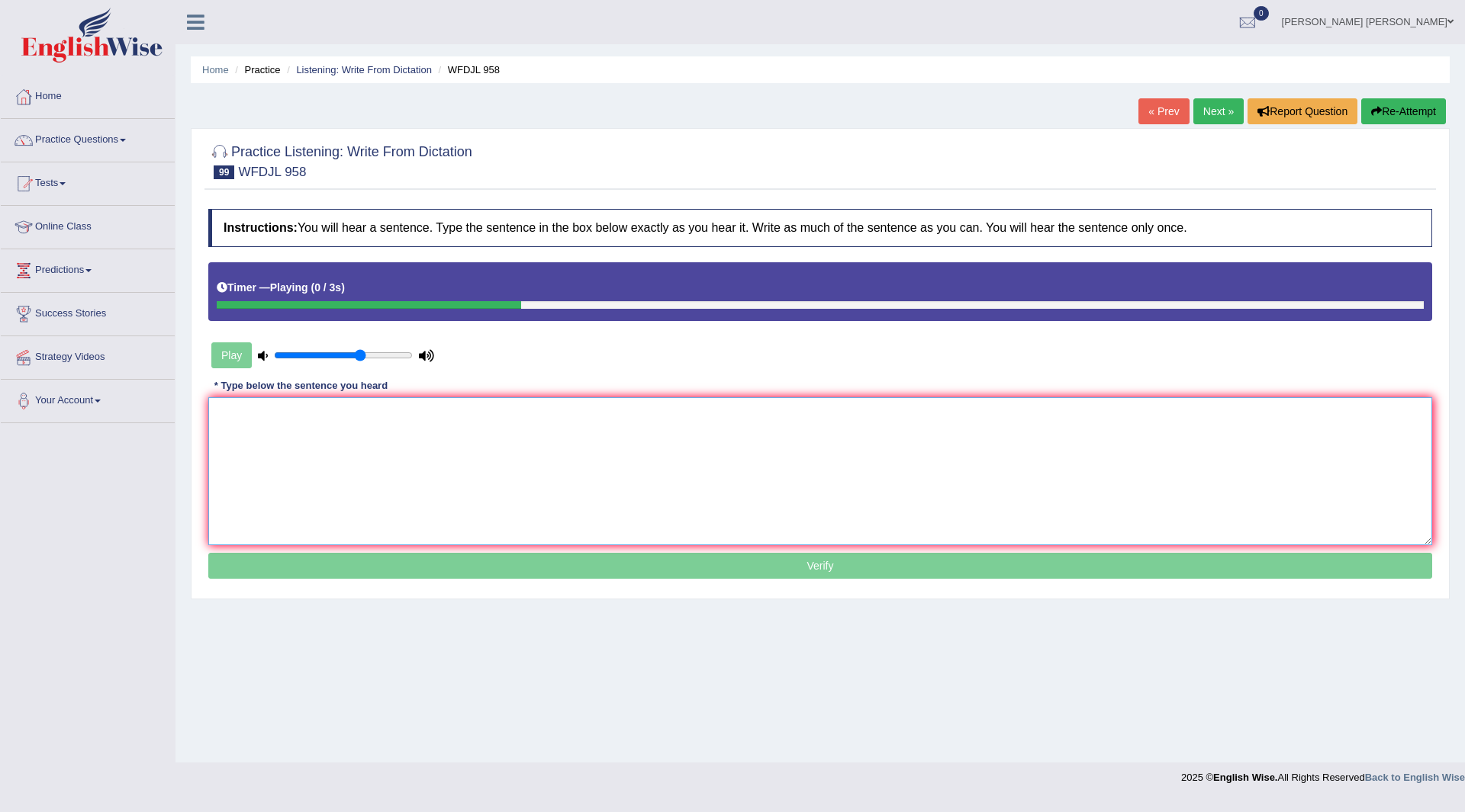
click at [310, 430] on textarea at bounding box center [820, 471] width 1224 height 148
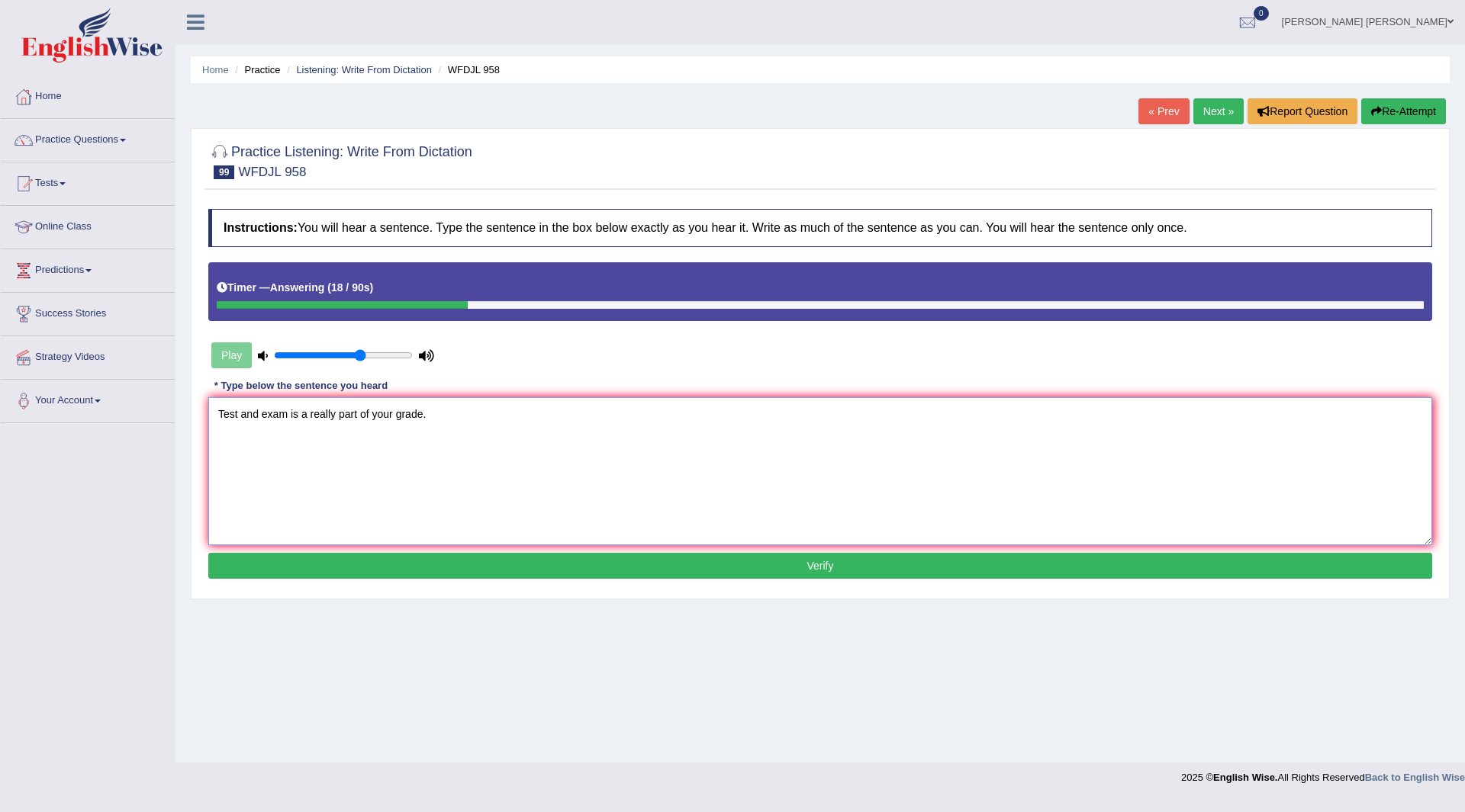
click at [286, 417] on textarea "Test and exam is a really part of your grade." at bounding box center [820, 471] width 1224 height 148
type textarea "Test and exam exams are is a really part of your grade."
click at [638, 584] on div "Instructions: You will hear a sentence. Type the sentence in the box below exac…" at bounding box center [820, 396] width 1231 height 389
click at [632, 568] on button "Verify" at bounding box center [820, 565] width 1224 height 26
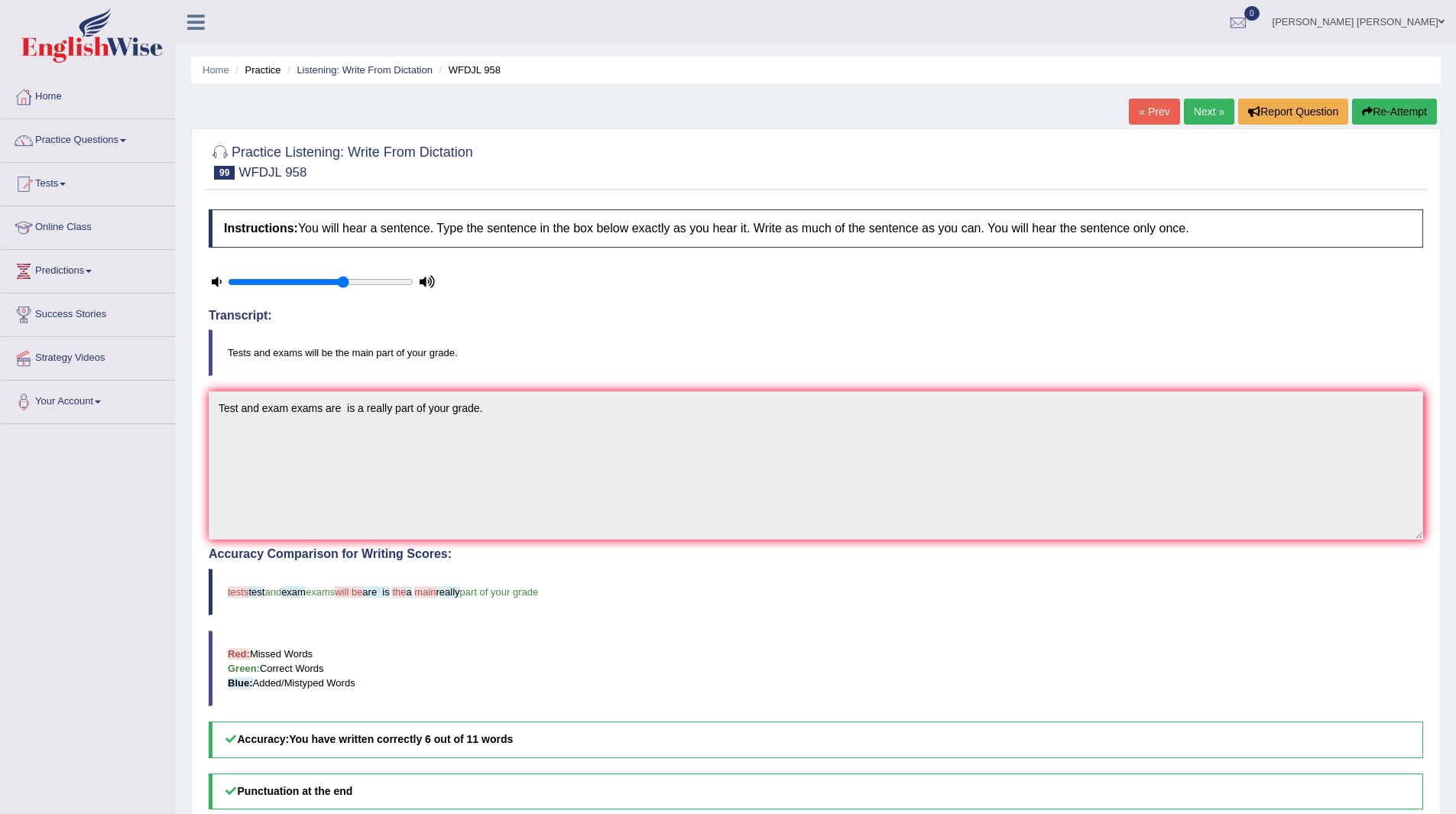
click at [1220, 116] on link "Next »" at bounding box center [1209, 111] width 51 height 26
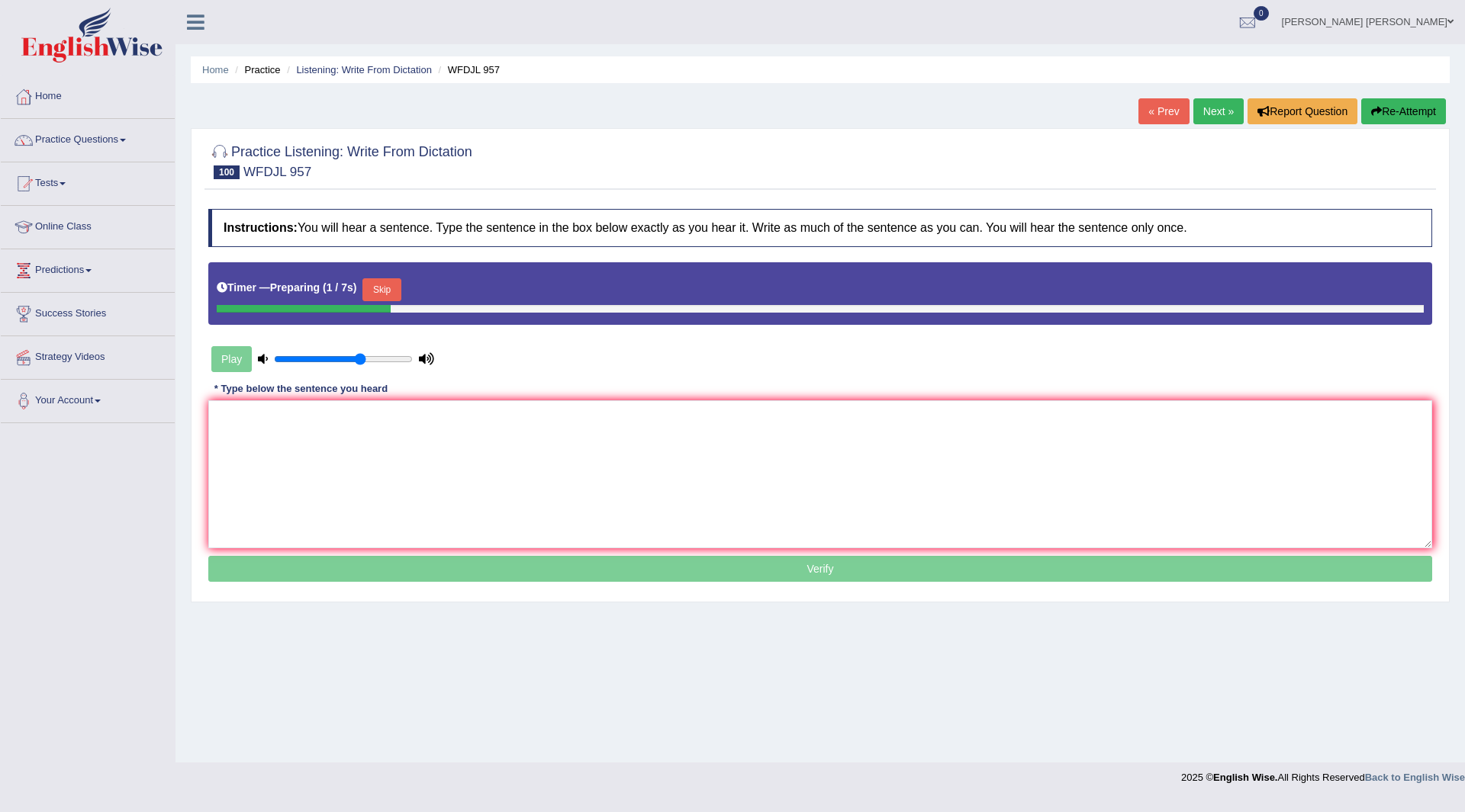
click at [377, 288] on button "Skip" at bounding box center [381, 289] width 38 height 23
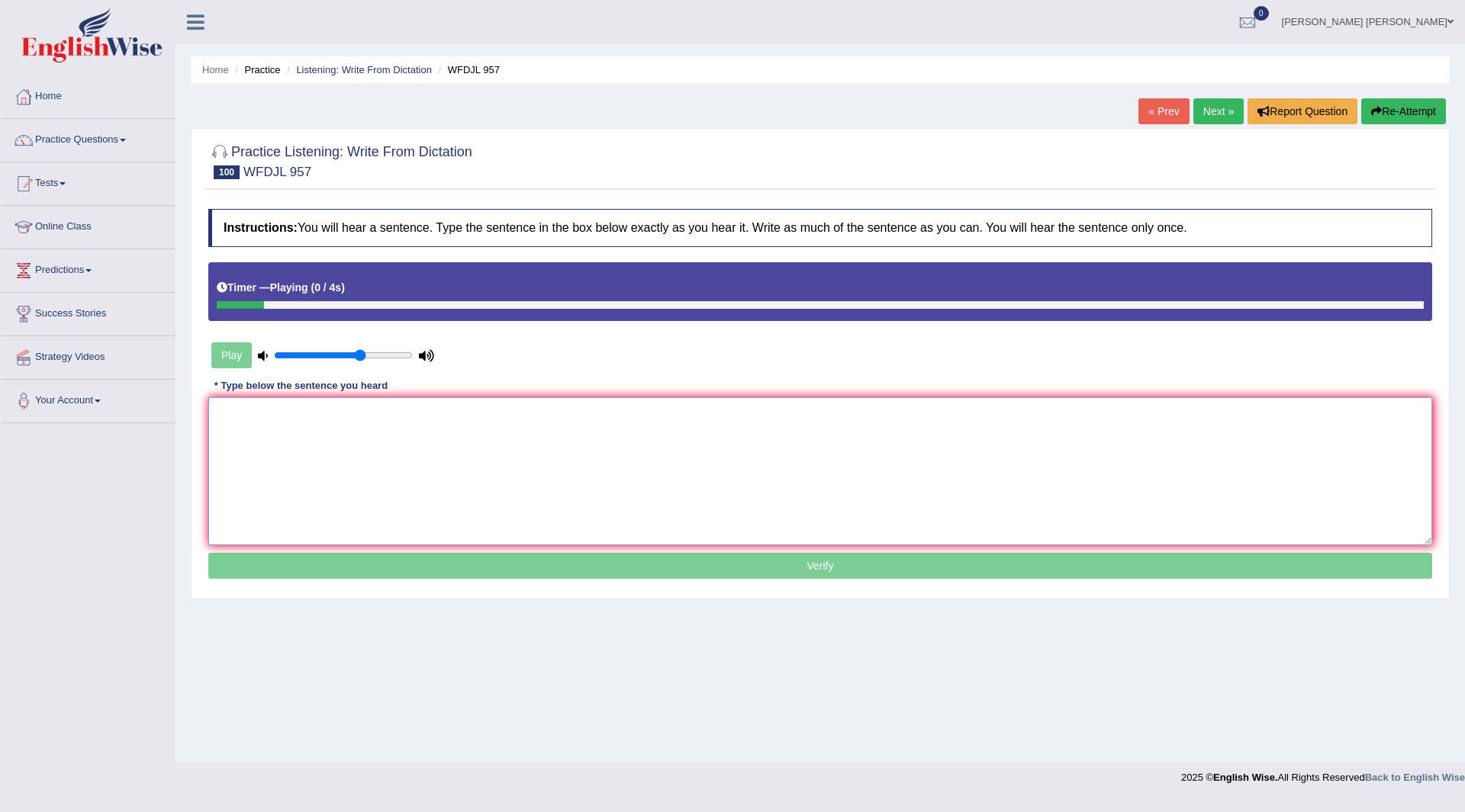
drag, startPoint x: 299, startPoint y: 465, endPoint x: 298, endPoint y: 489, distance: 24.0
click at [298, 489] on textarea at bounding box center [820, 471] width 1224 height 148
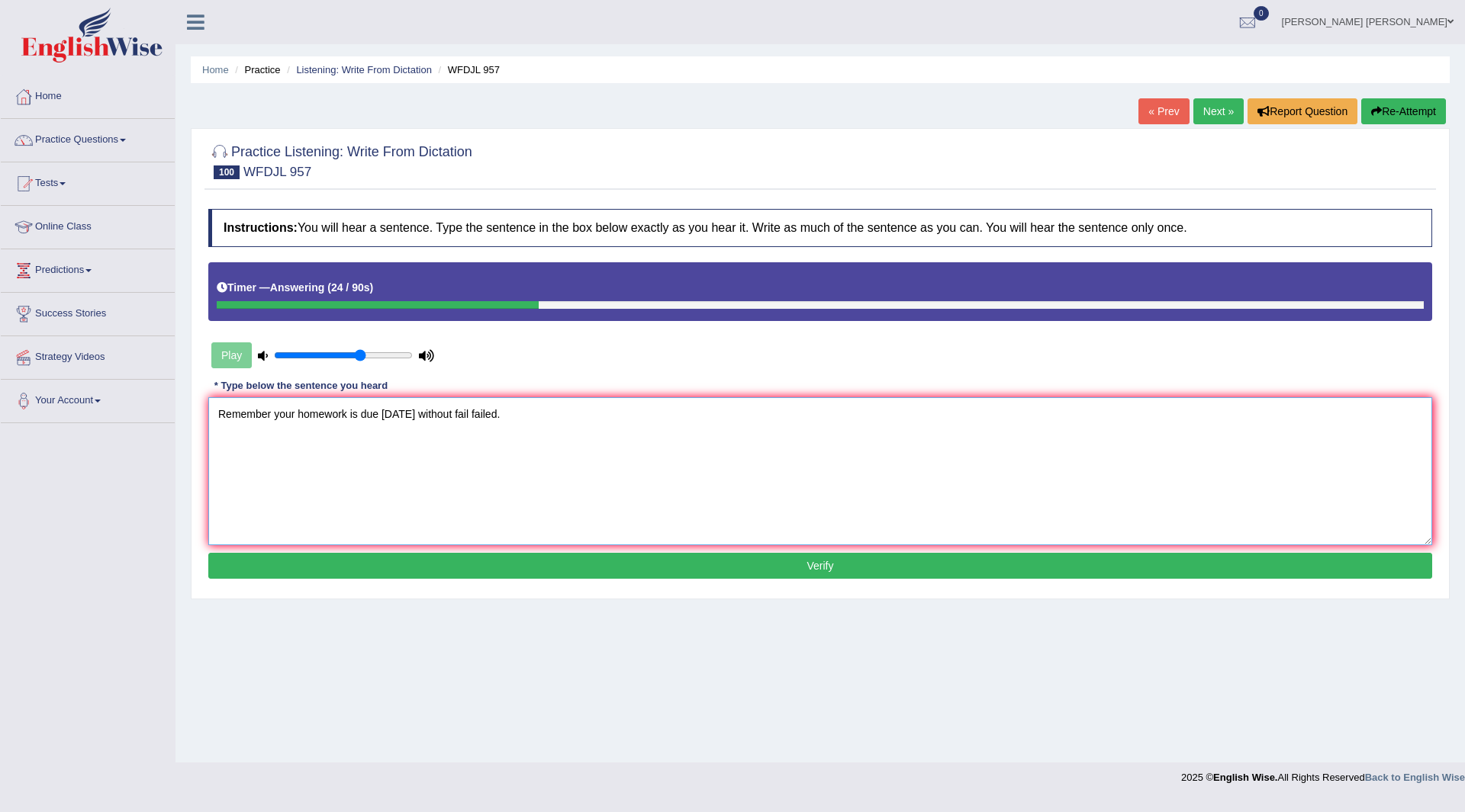
click at [409, 414] on textarea "Remember your homework is due next tuesday without fail failed." at bounding box center [820, 471] width 1224 height 148
type textarea "Remember your homework is due next Tuesday without fail failed."
click at [645, 567] on button "Verify" at bounding box center [820, 565] width 1224 height 26
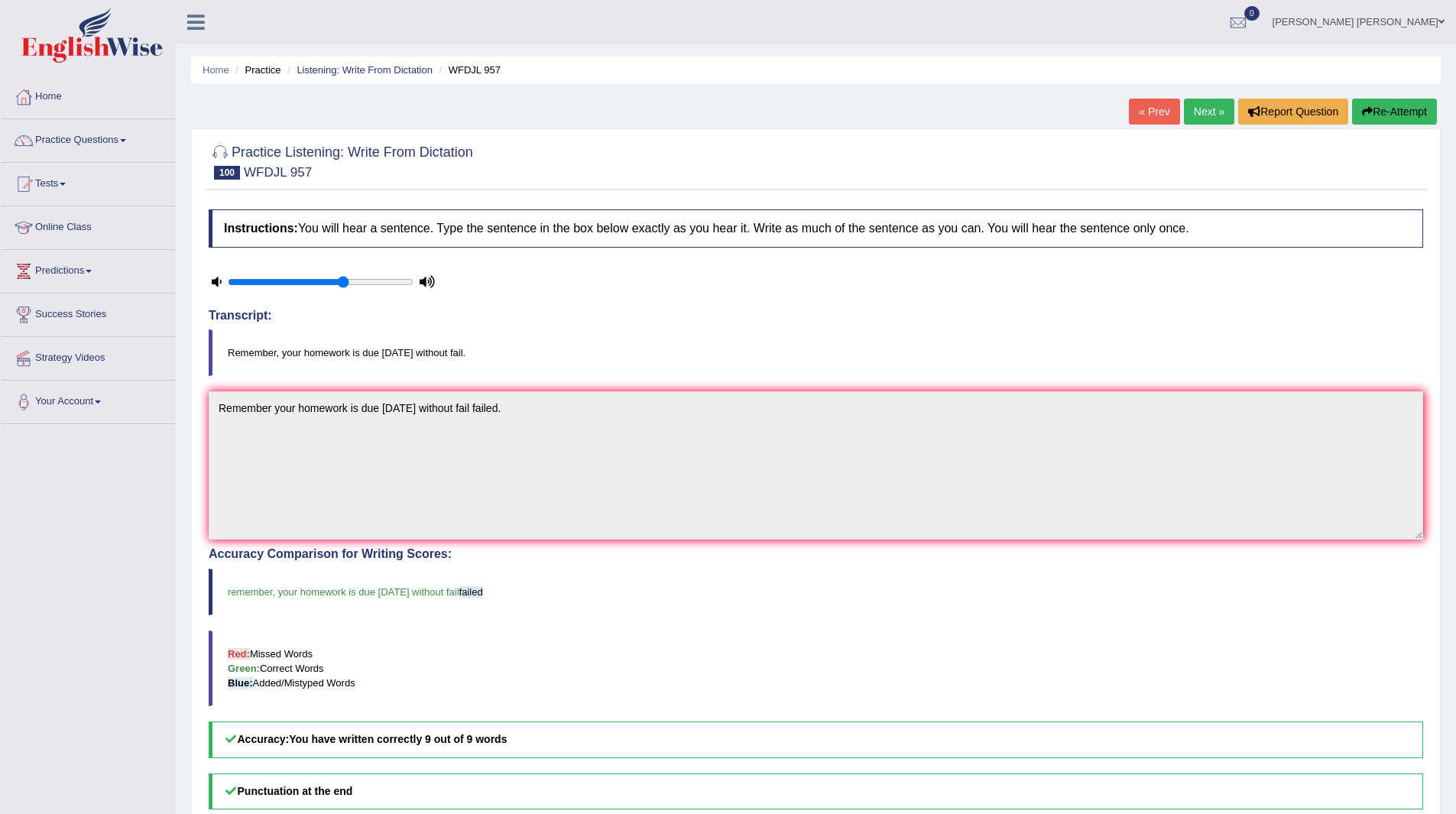
drag, startPoint x: 1211, startPoint y: 111, endPoint x: 1154, endPoint y: 111, distance: 57.0
click at [1211, 111] on link "Next »" at bounding box center [1209, 111] width 51 height 26
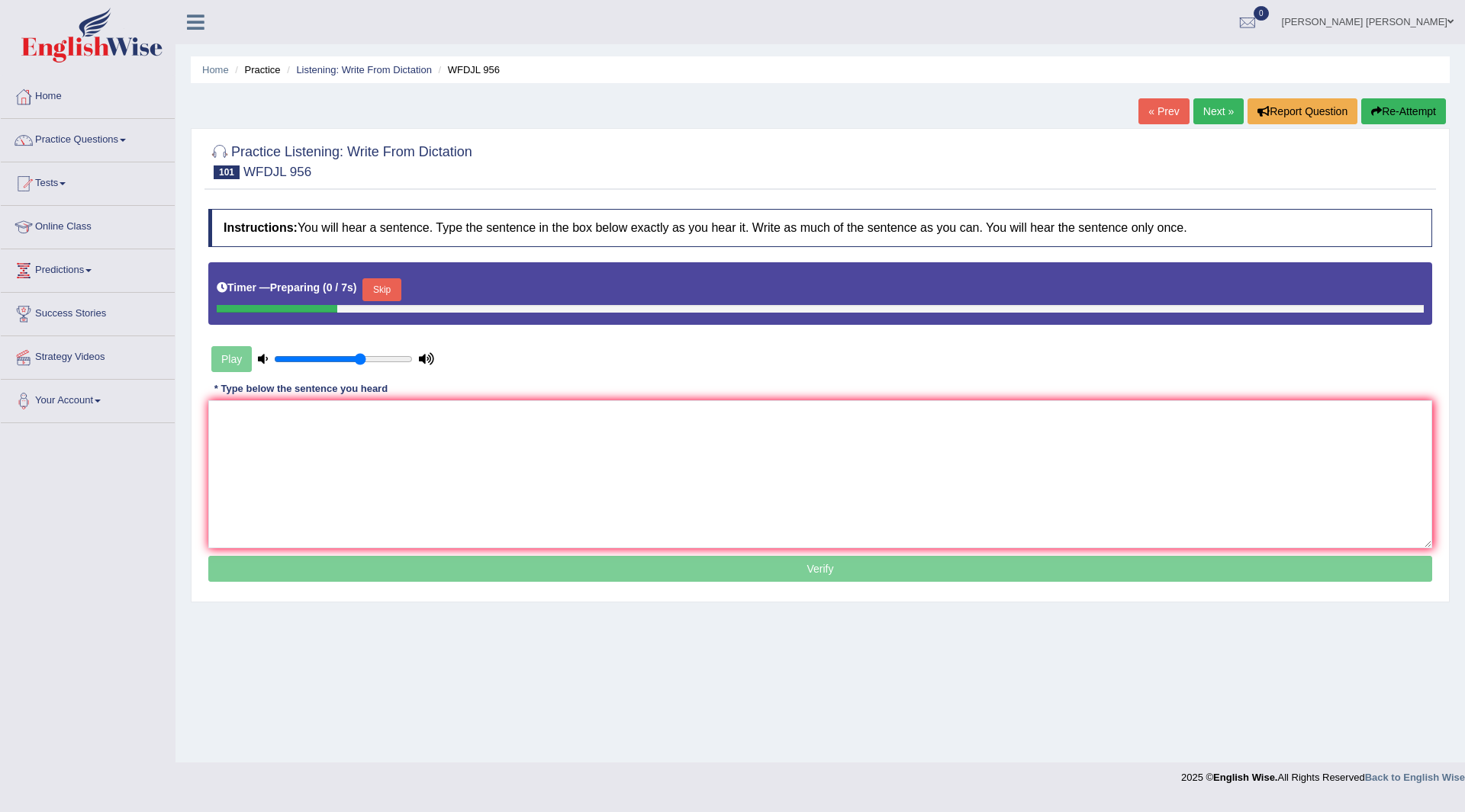
click at [387, 293] on button "Skip" at bounding box center [381, 289] width 38 height 23
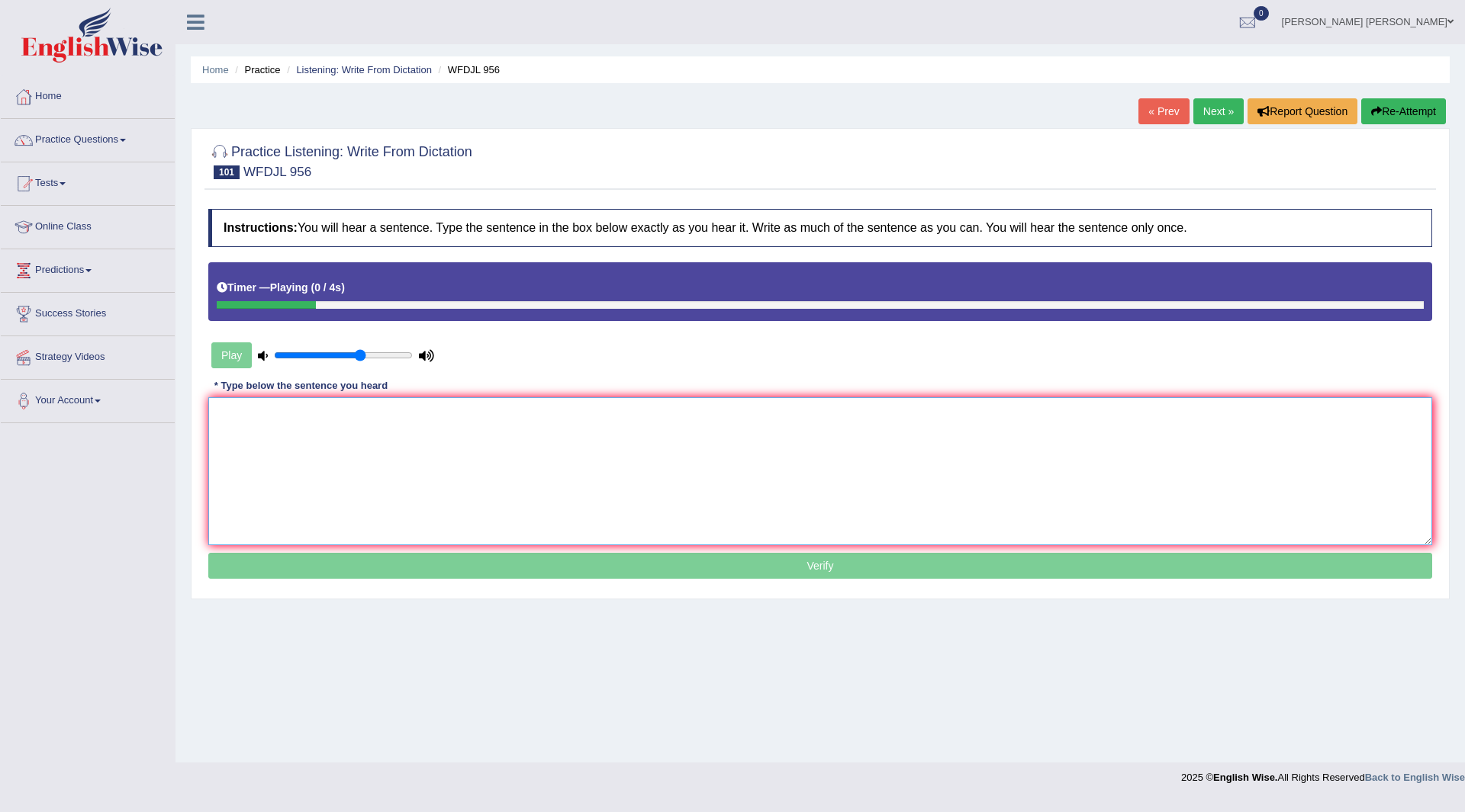
click at [383, 463] on textarea at bounding box center [820, 471] width 1224 height 148
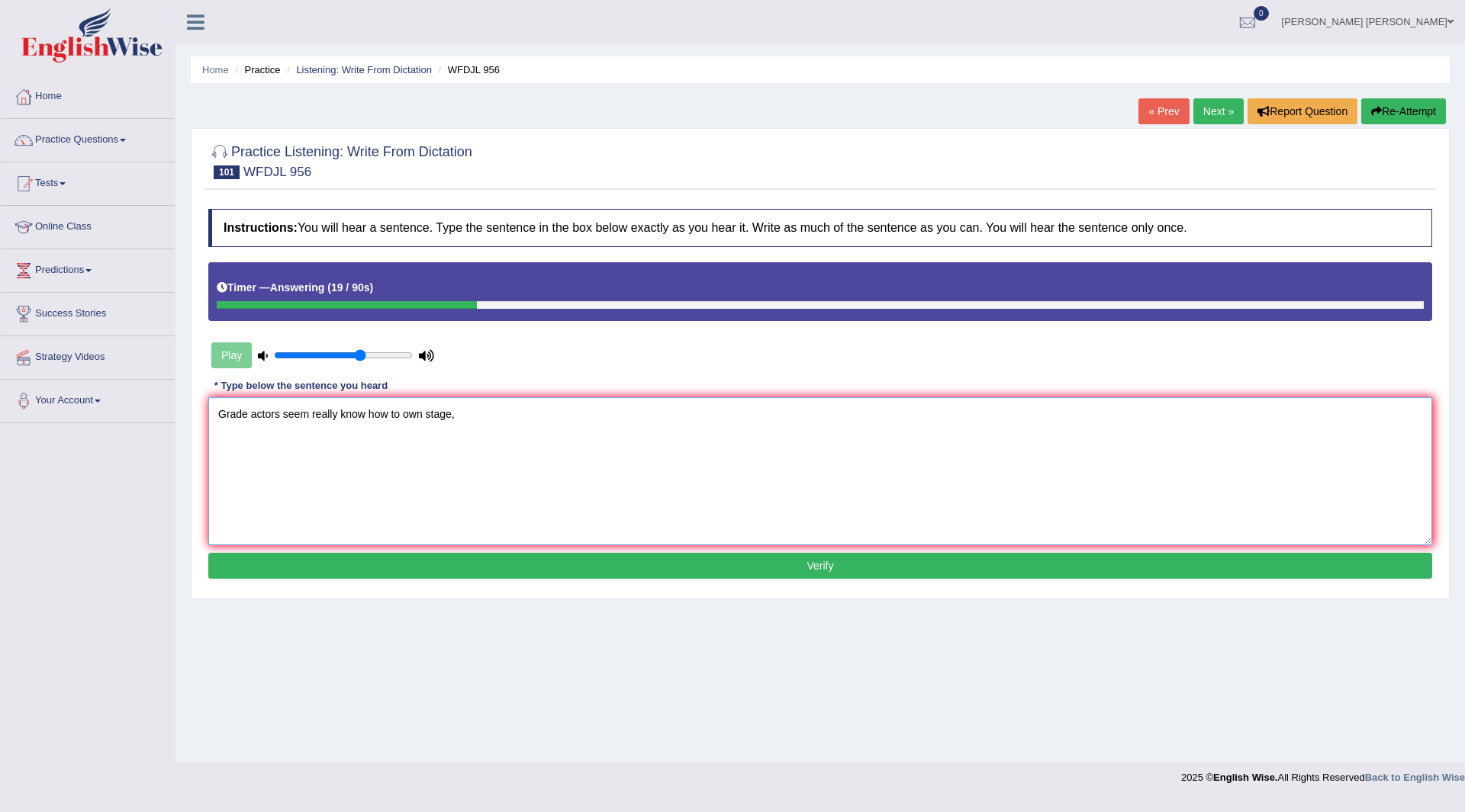
type textarea "Grade actors seem really know how to own stage,"
click at [757, 566] on button "Verify" at bounding box center [820, 565] width 1224 height 26
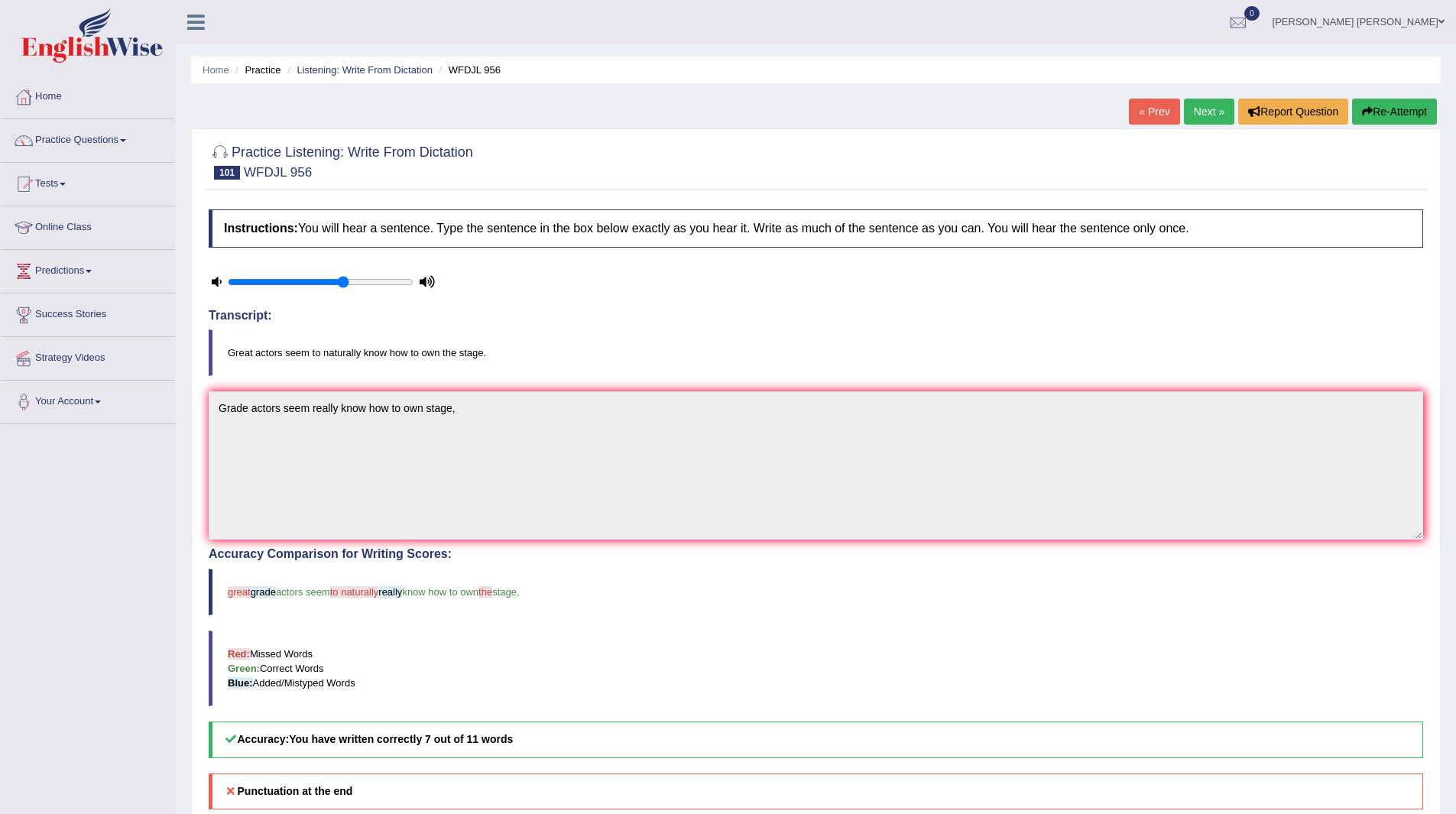
click at [1199, 108] on link "Next »" at bounding box center [1209, 111] width 51 height 26
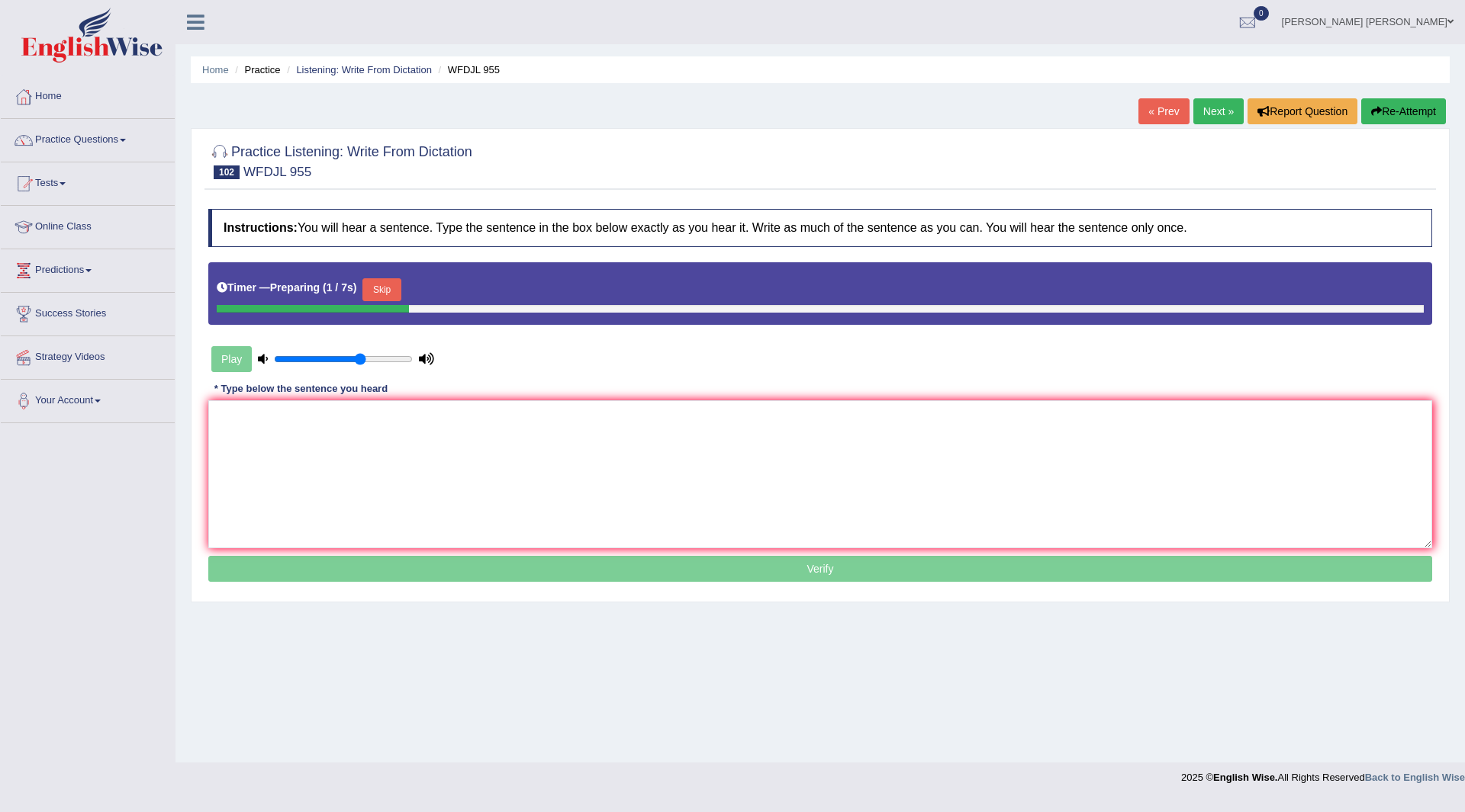
click at [390, 283] on button "Skip" at bounding box center [381, 289] width 38 height 23
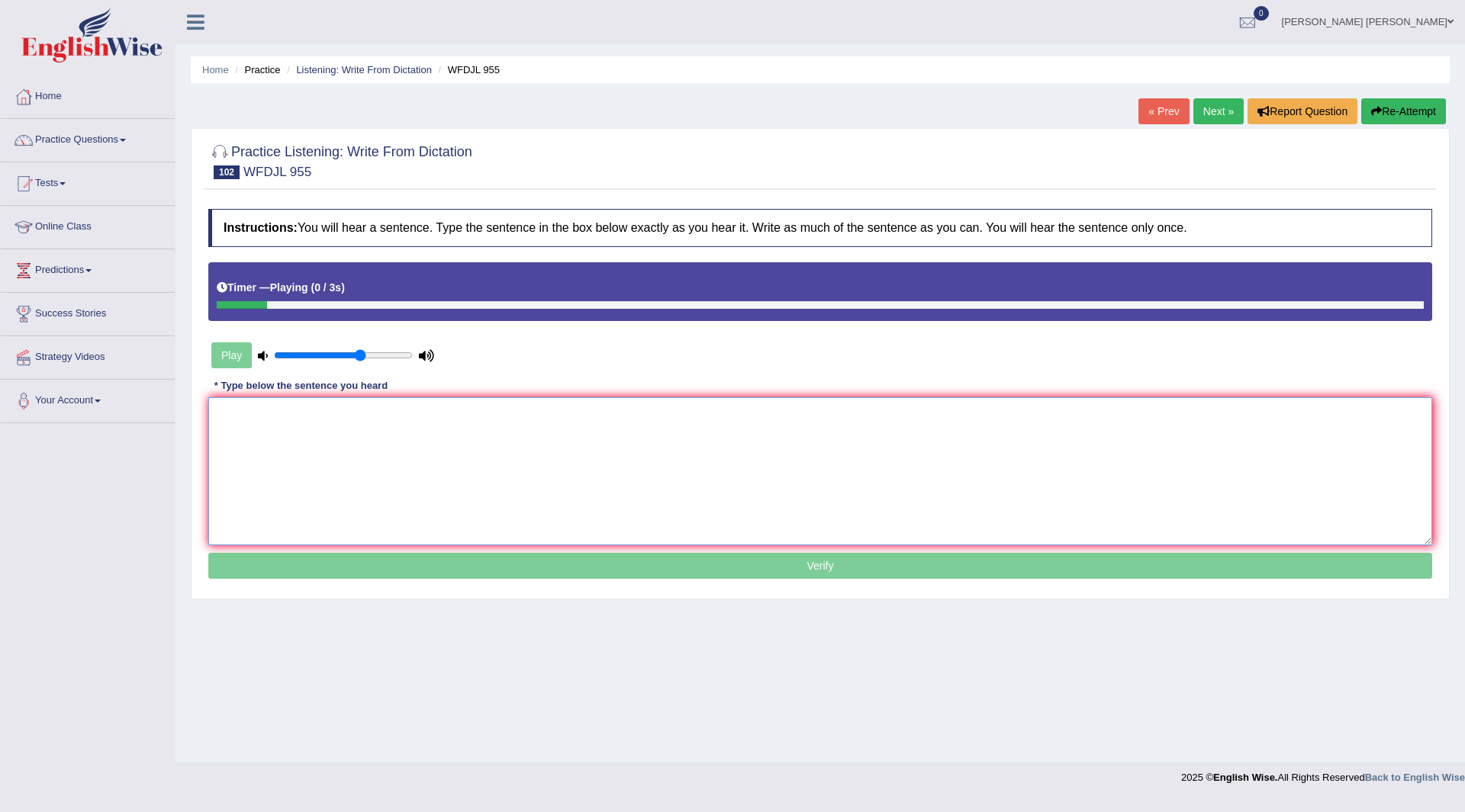
click at [311, 426] on textarea at bounding box center [820, 471] width 1224 height 148
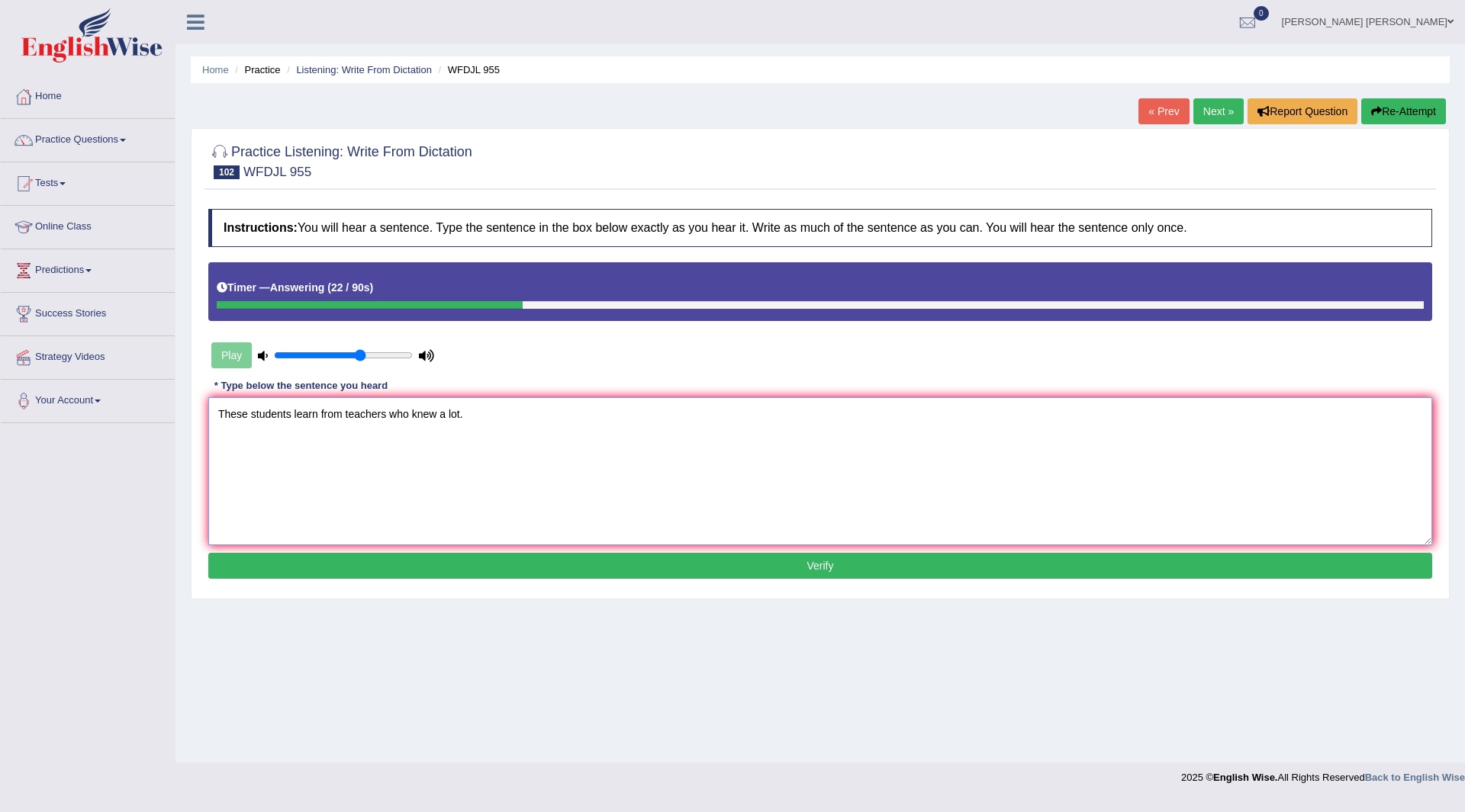
type textarea "These students learn from teachers who knew a lot."
click at [479, 560] on button "Verify" at bounding box center [820, 565] width 1224 height 26
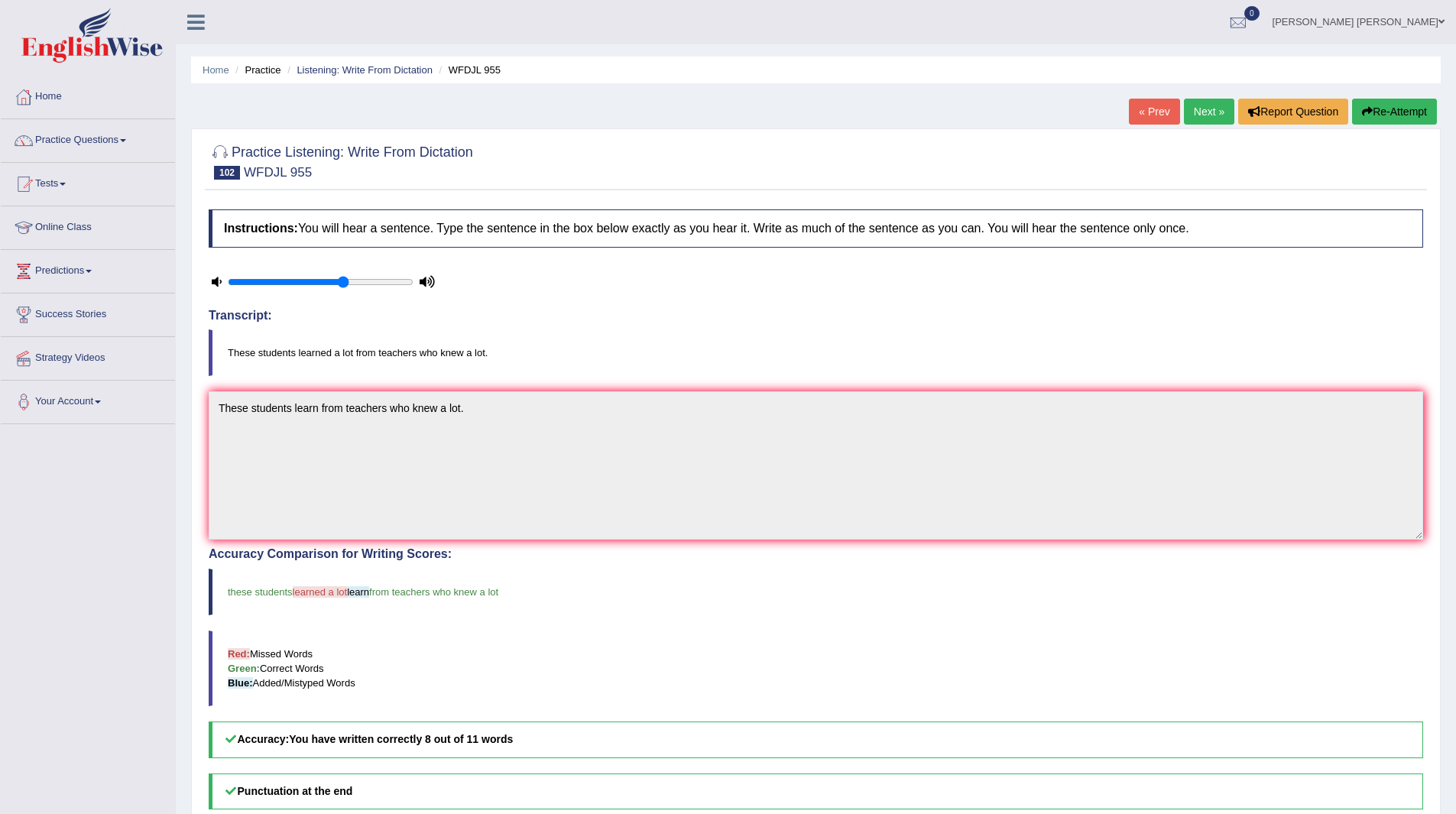
click at [1206, 112] on link "Next »" at bounding box center [1209, 111] width 51 height 26
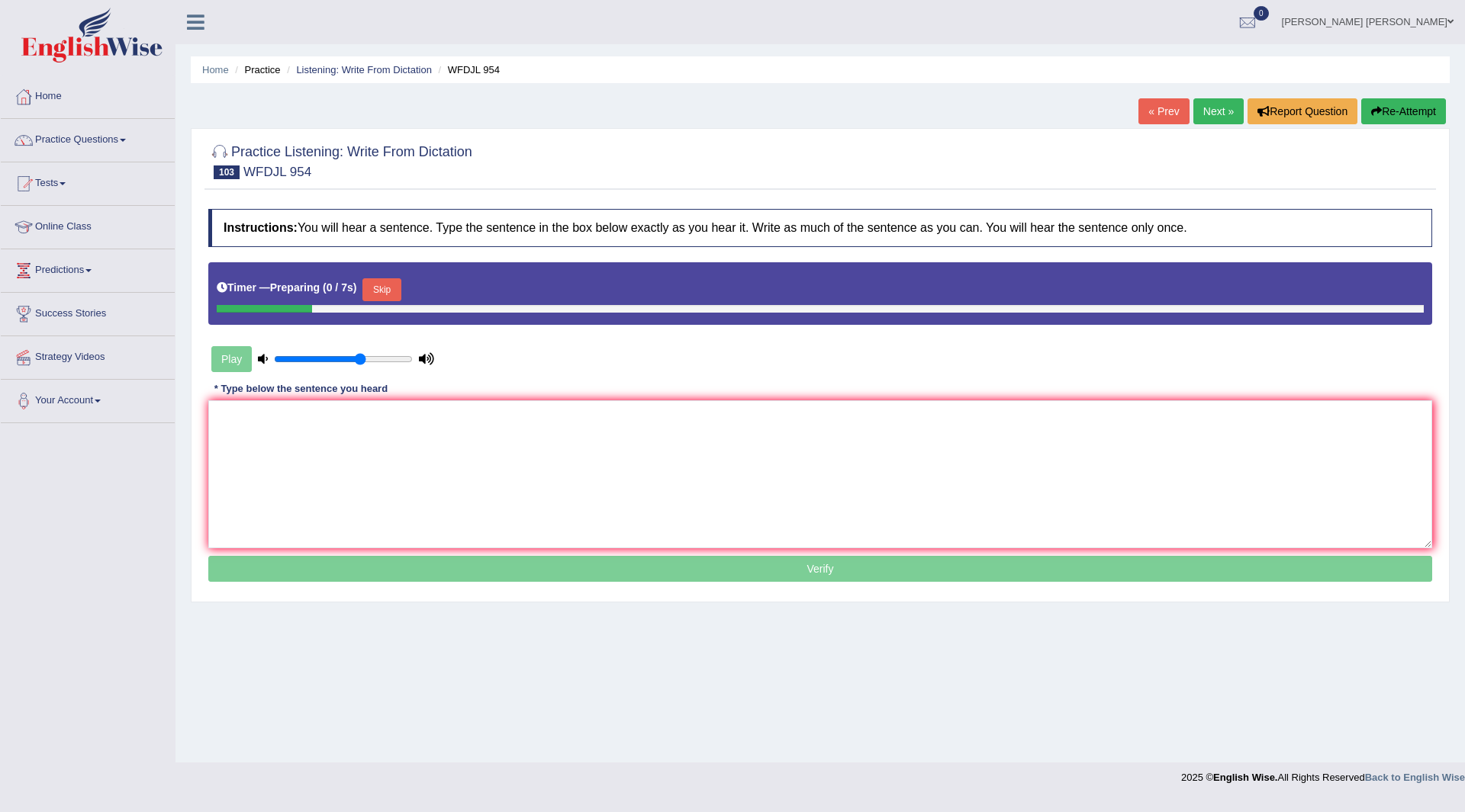
click at [393, 286] on button "Skip" at bounding box center [381, 289] width 38 height 23
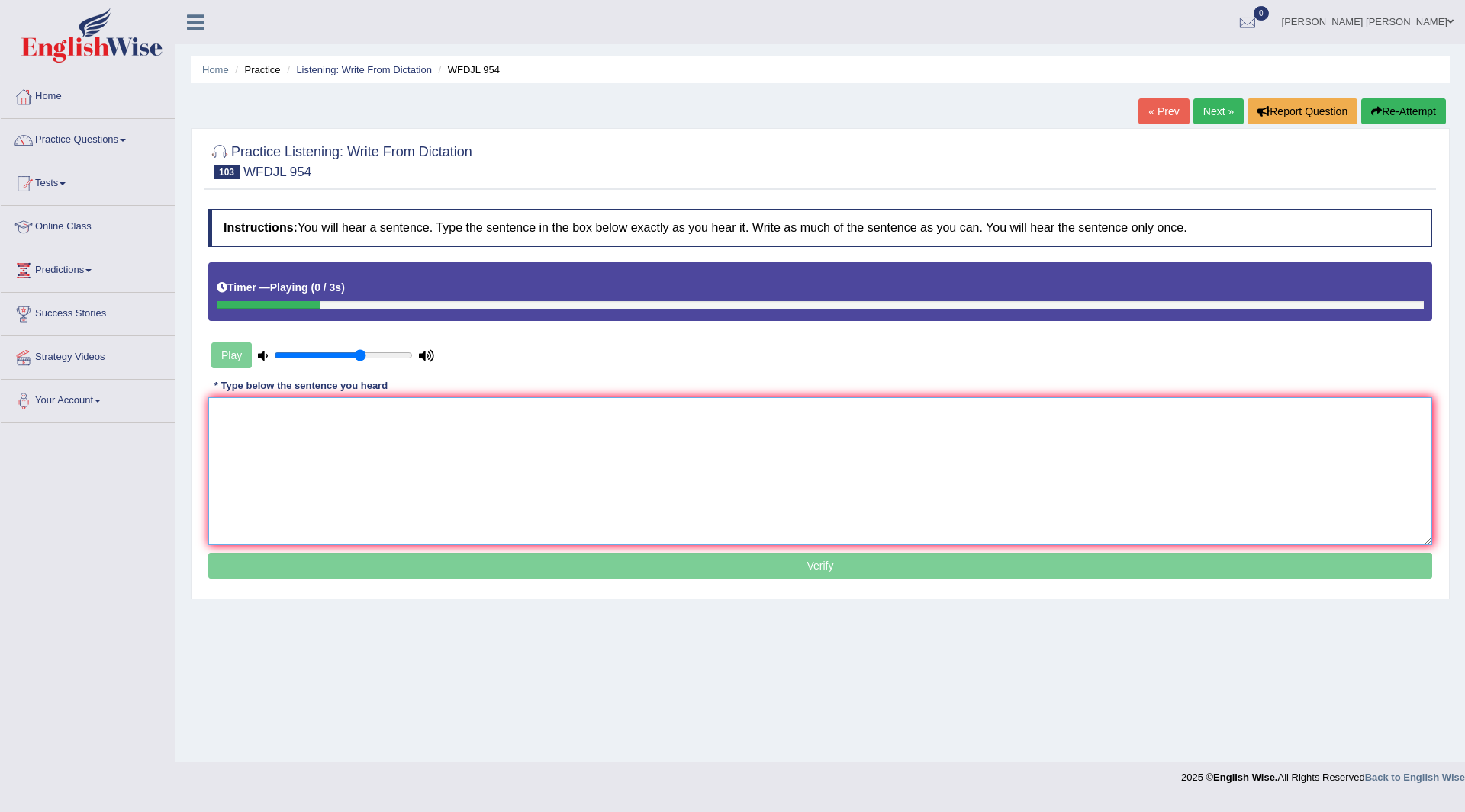
drag, startPoint x: 270, startPoint y: 463, endPoint x: 270, endPoint y: 473, distance: 10.0
click at [270, 472] on textarea at bounding box center [820, 471] width 1224 height 148
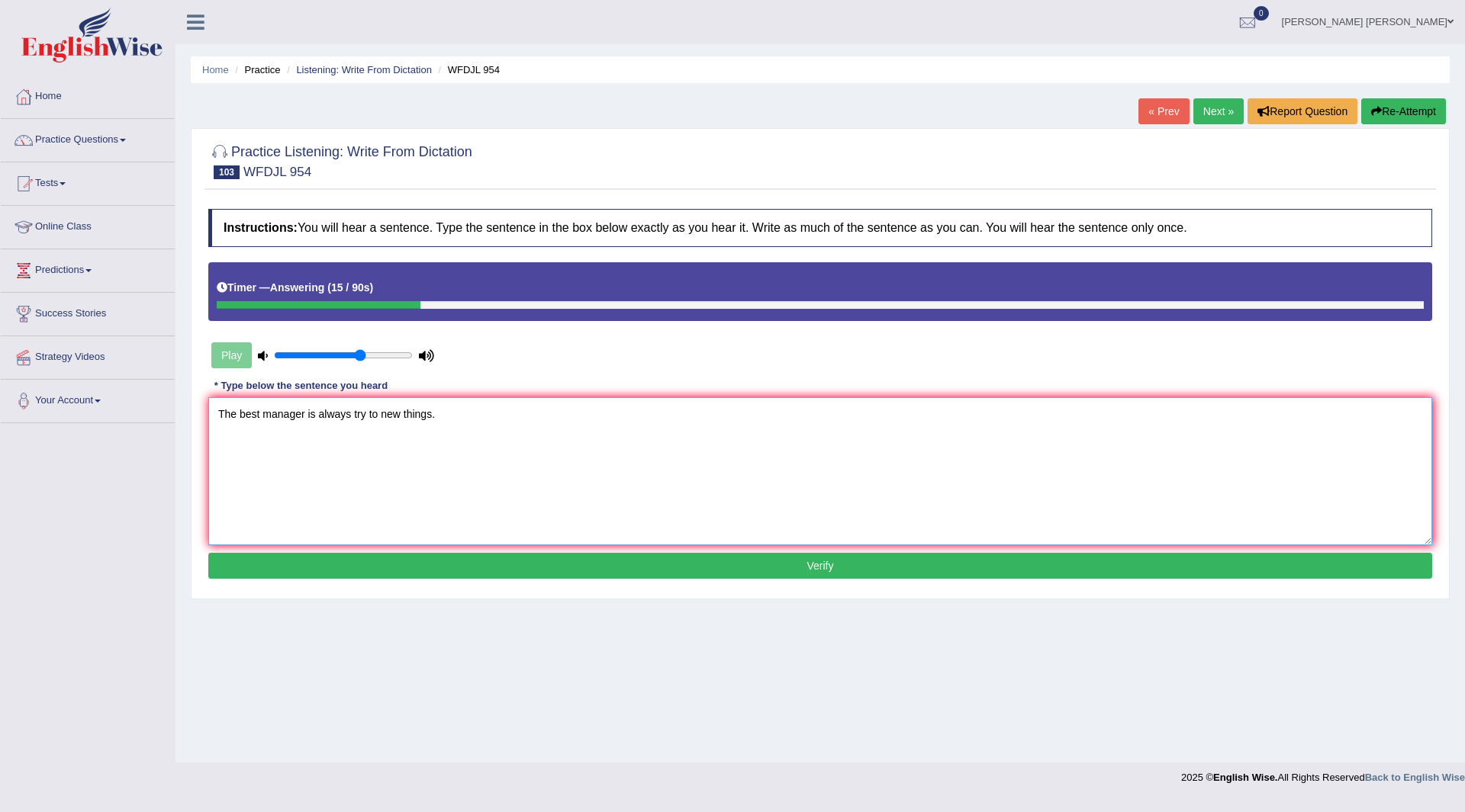
click at [366, 413] on textarea "The best manager is always try to new things." at bounding box center [820, 471] width 1224 height 148
type textarea "The best manager is always try trying to new things."
click at [583, 570] on button "Verify" at bounding box center [820, 565] width 1224 height 26
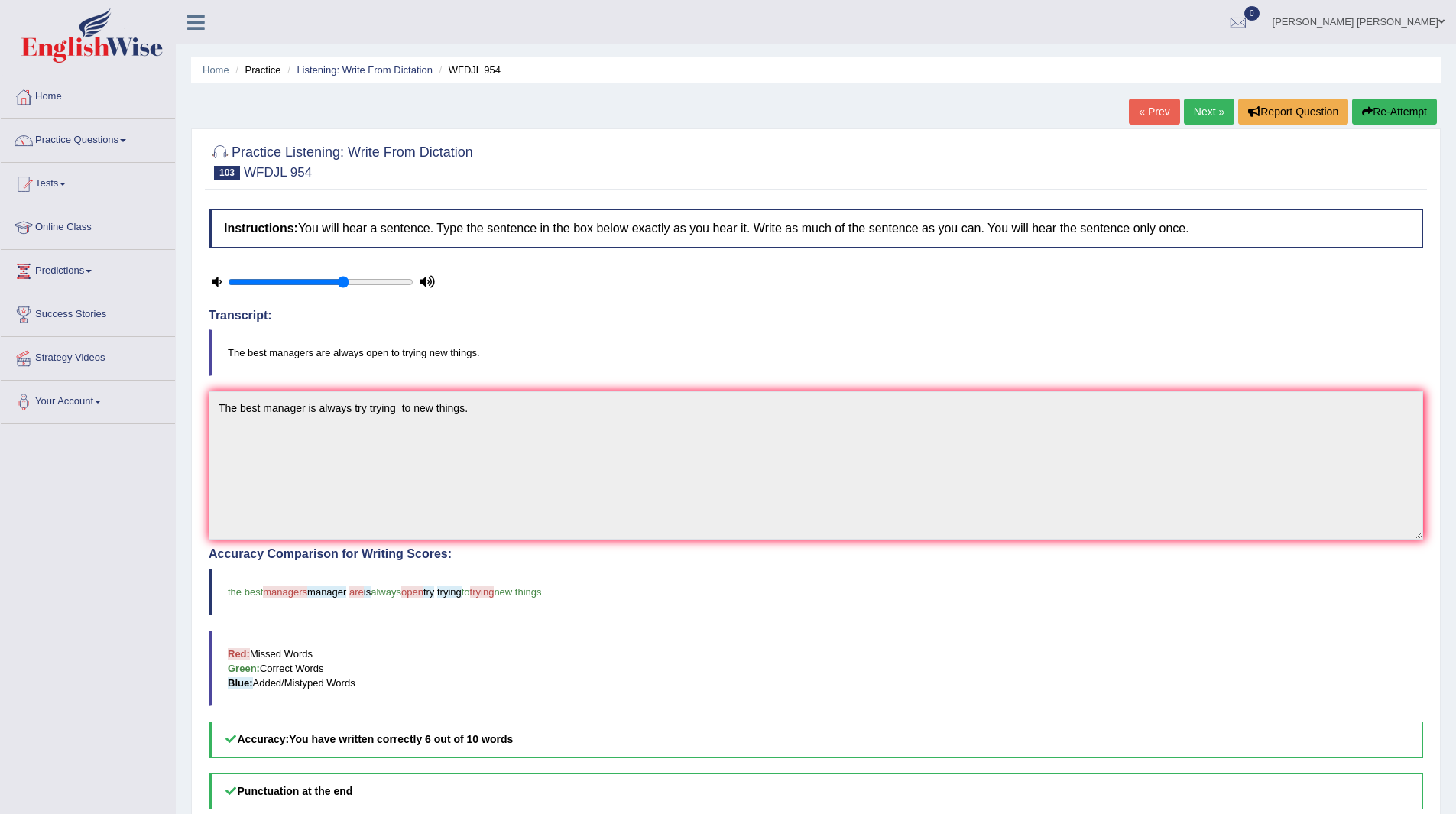
drag, startPoint x: 1203, startPoint y: 114, endPoint x: 1184, endPoint y: 114, distance: 19.0
click at [1203, 114] on link "Next »" at bounding box center [1209, 111] width 51 height 26
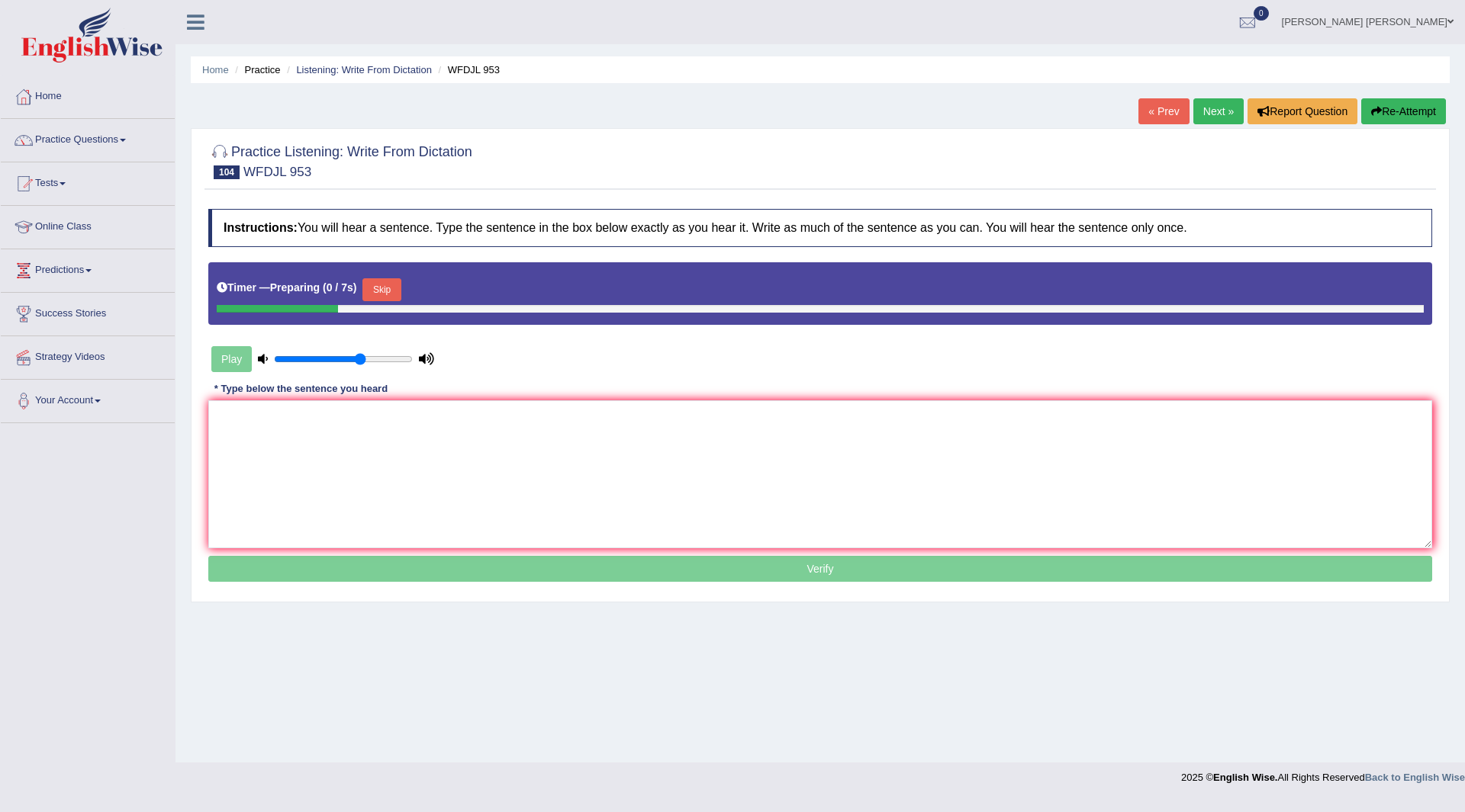
click at [389, 292] on button "Skip" at bounding box center [381, 289] width 38 height 23
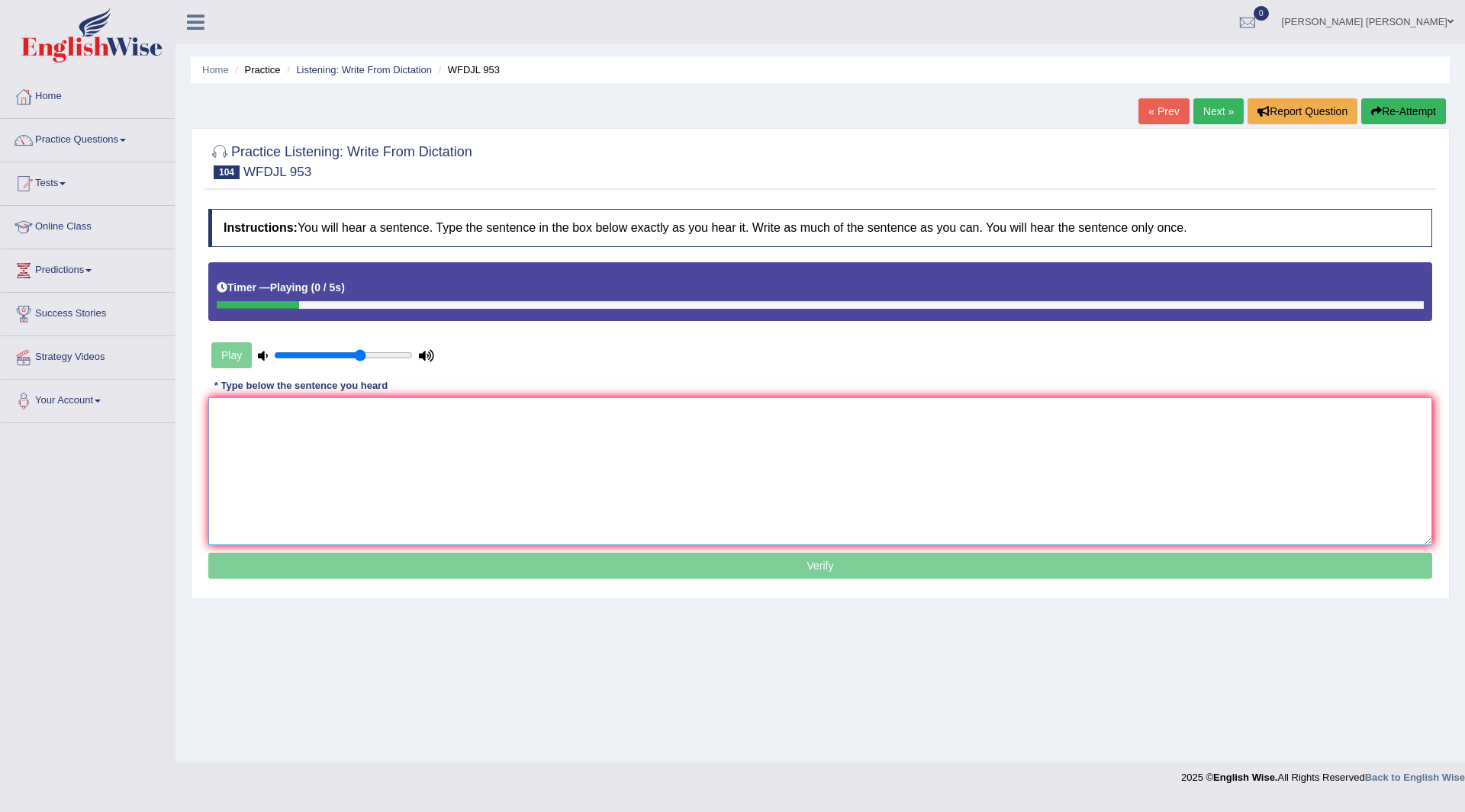
click at [305, 422] on textarea at bounding box center [820, 471] width 1224 height 148
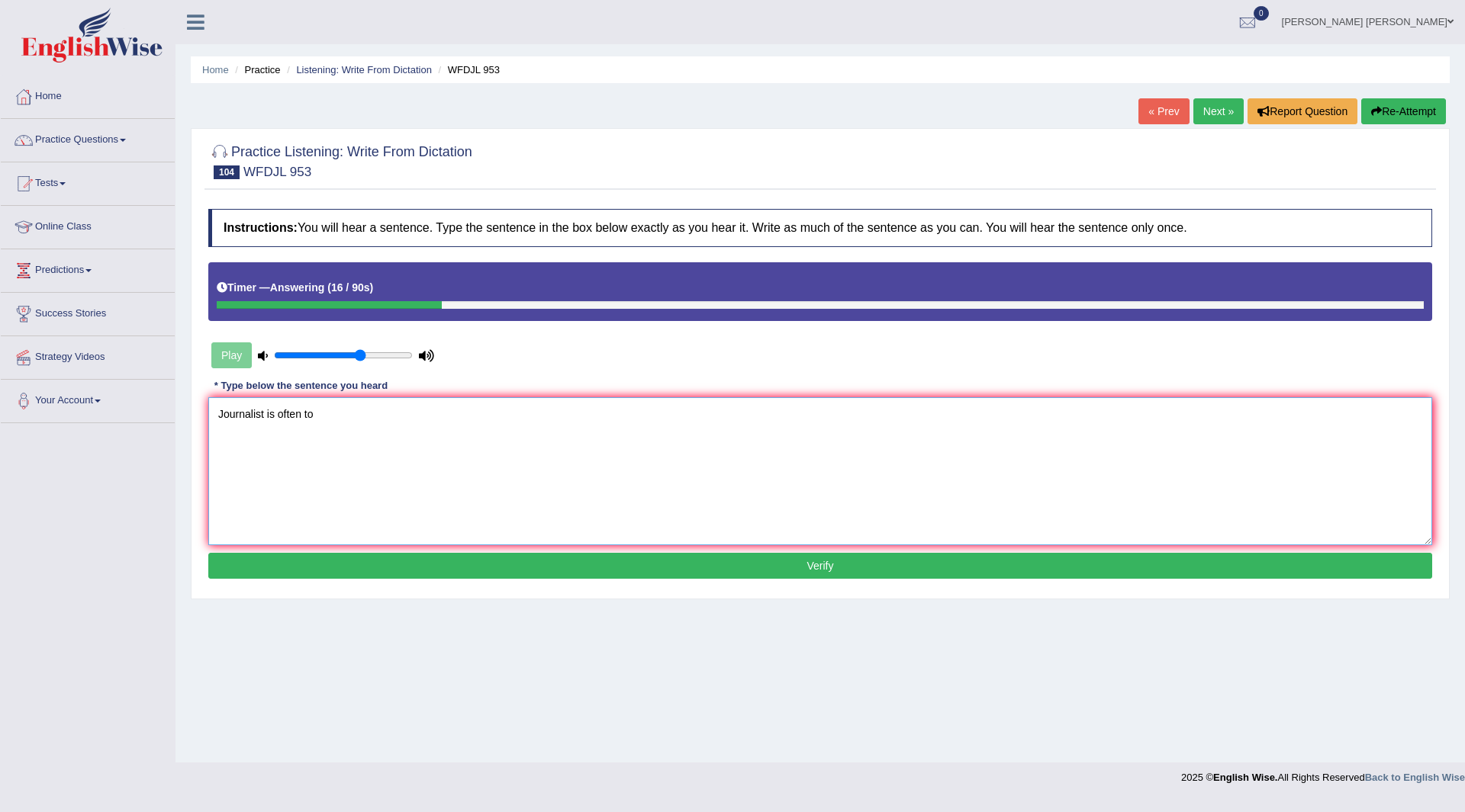
type textarea "Journalist is often to"
click at [376, 570] on button "Verify" at bounding box center [820, 565] width 1224 height 26
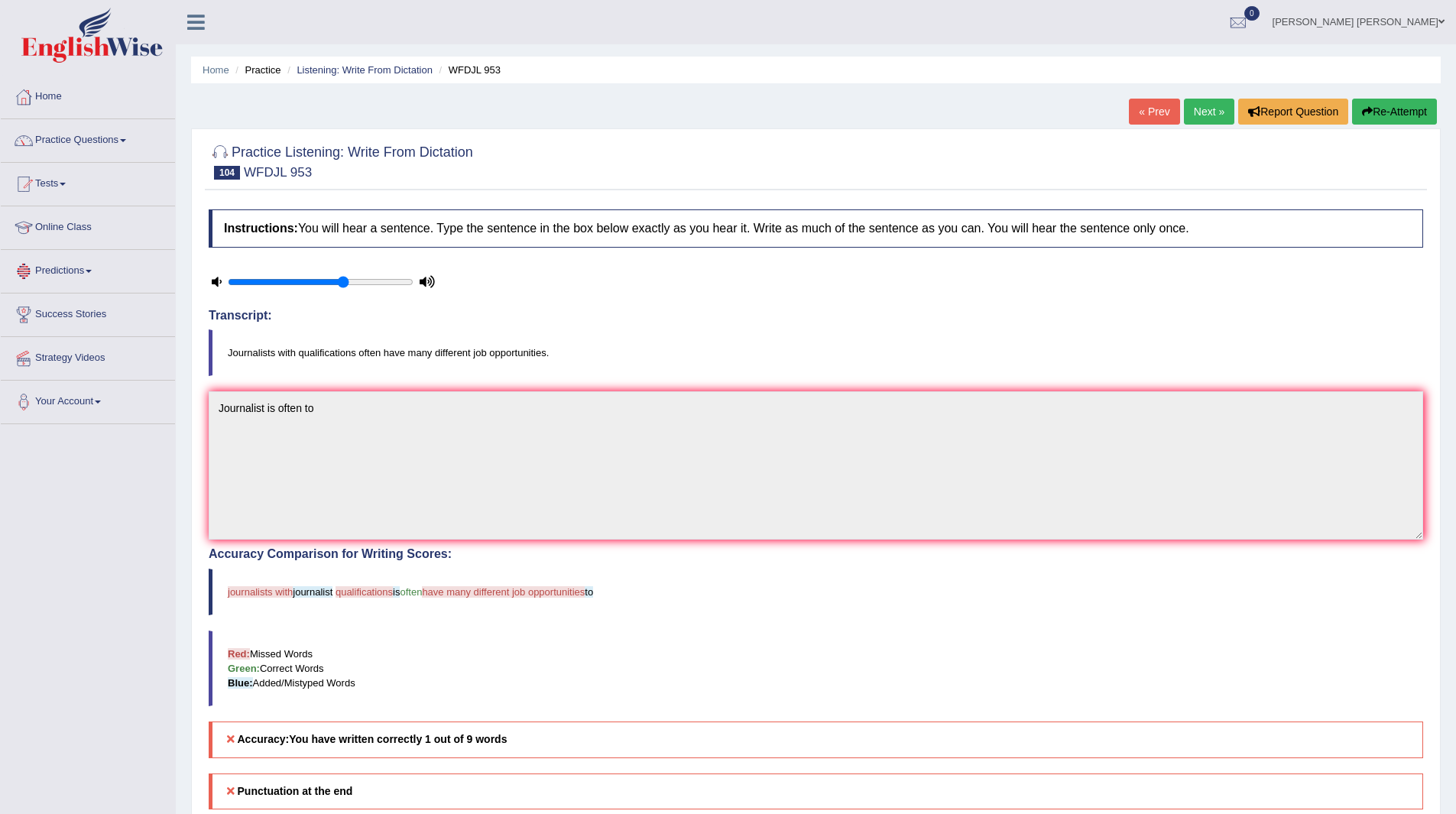
click at [1203, 114] on link "Next »" at bounding box center [1209, 111] width 51 height 26
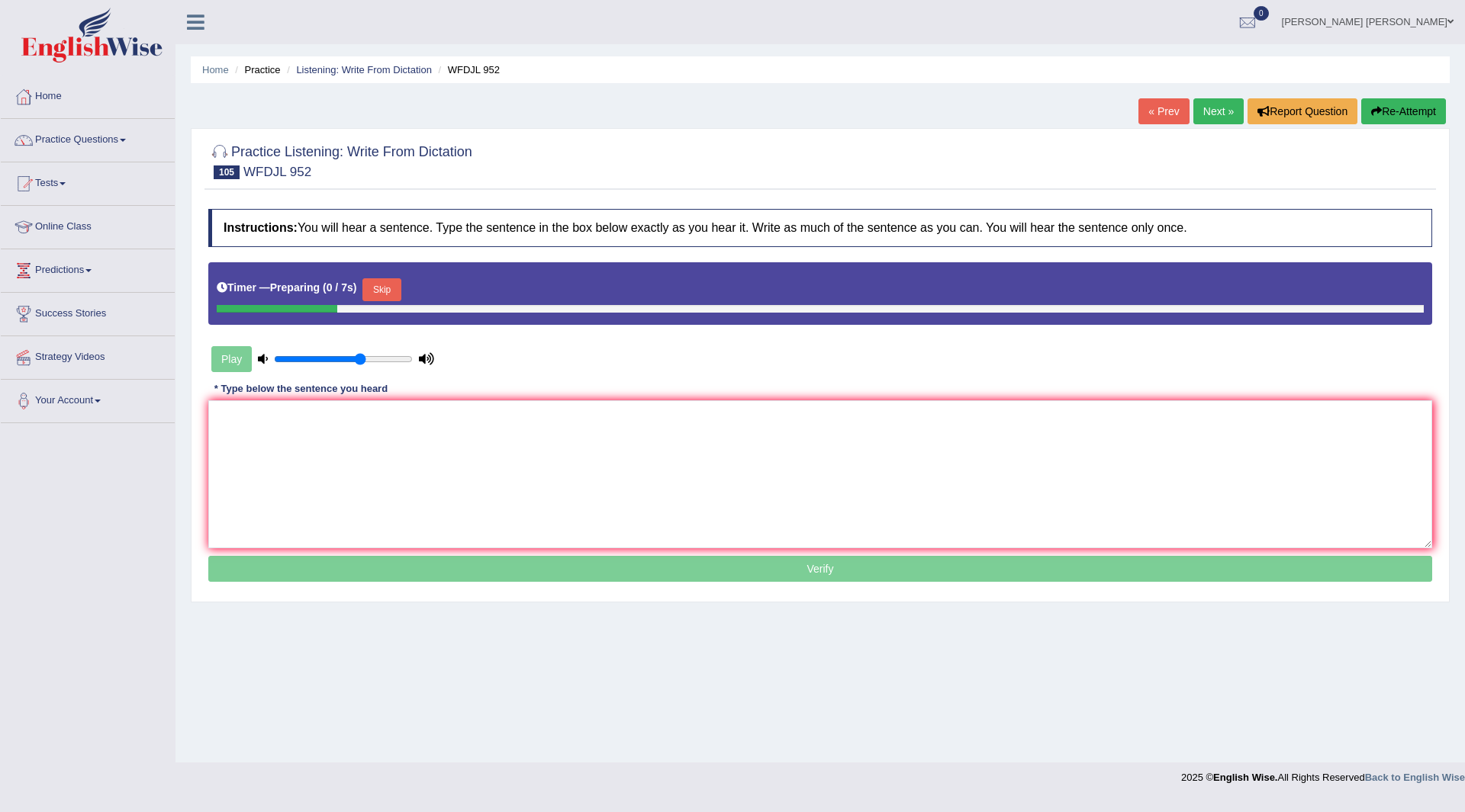
click at [385, 287] on button "Skip" at bounding box center [381, 289] width 38 height 23
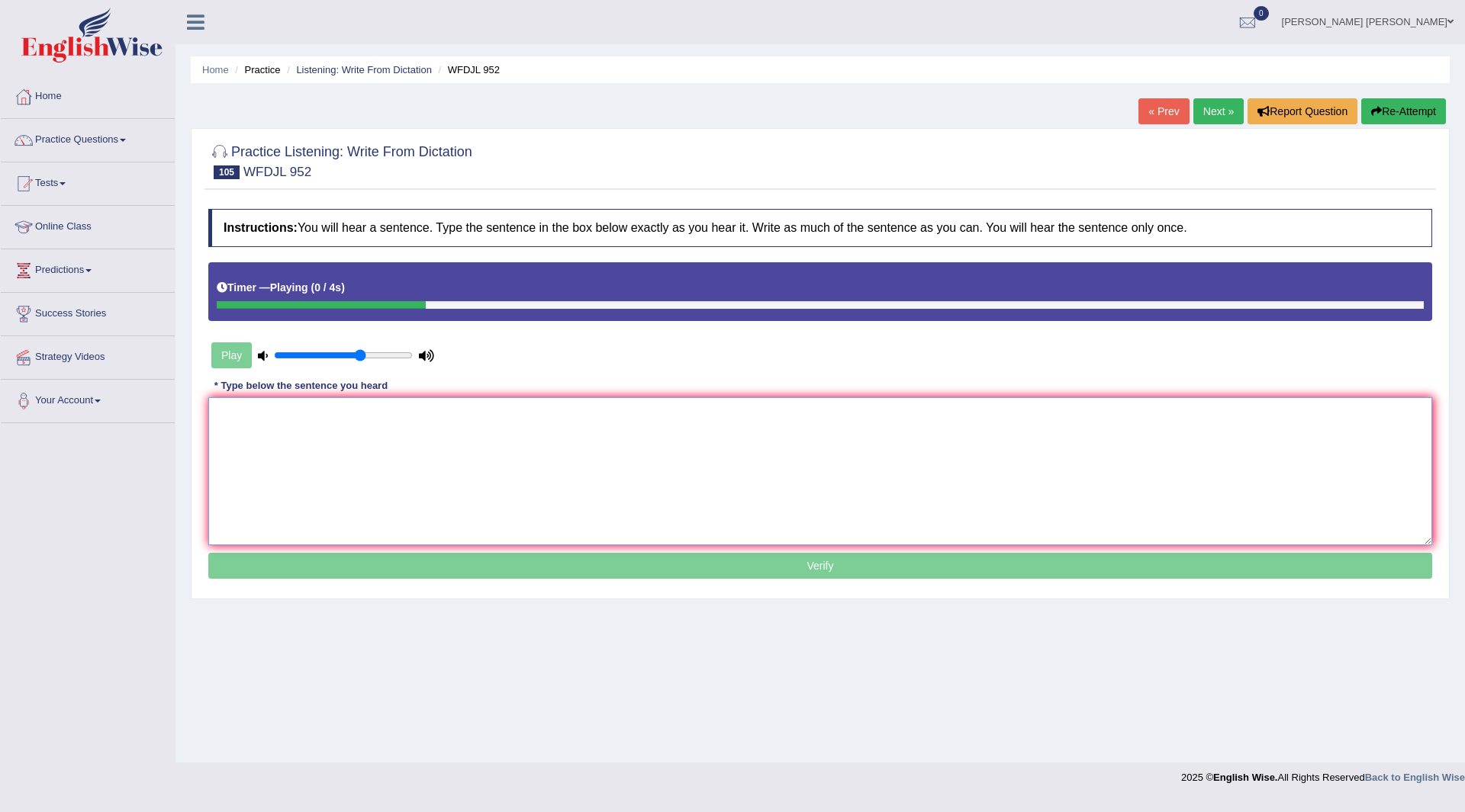
click at [324, 450] on textarea at bounding box center [820, 471] width 1224 height 148
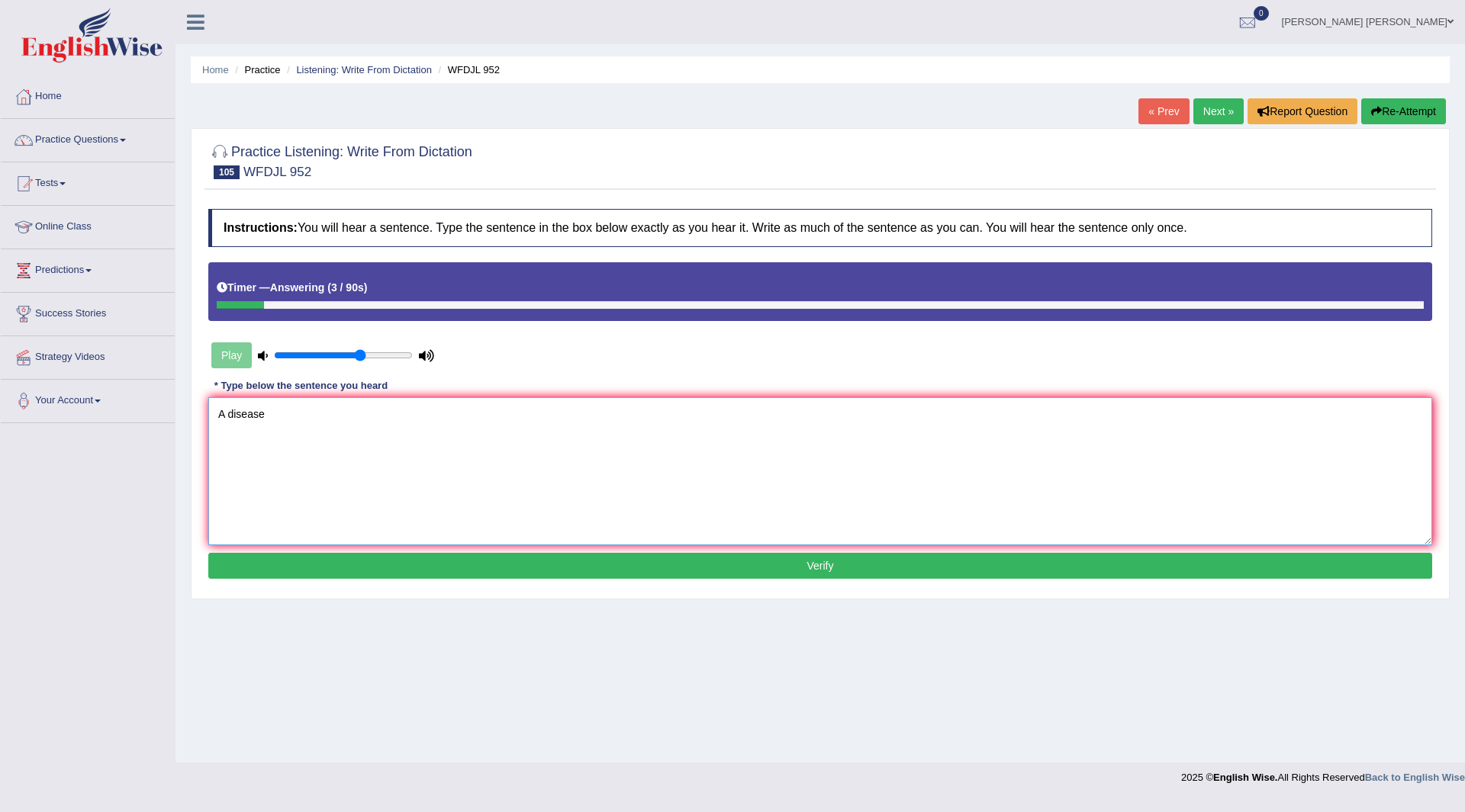
type textarea "A disease"
click at [612, 553] on button "Verify" at bounding box center [820, 565] width 1224 height 26
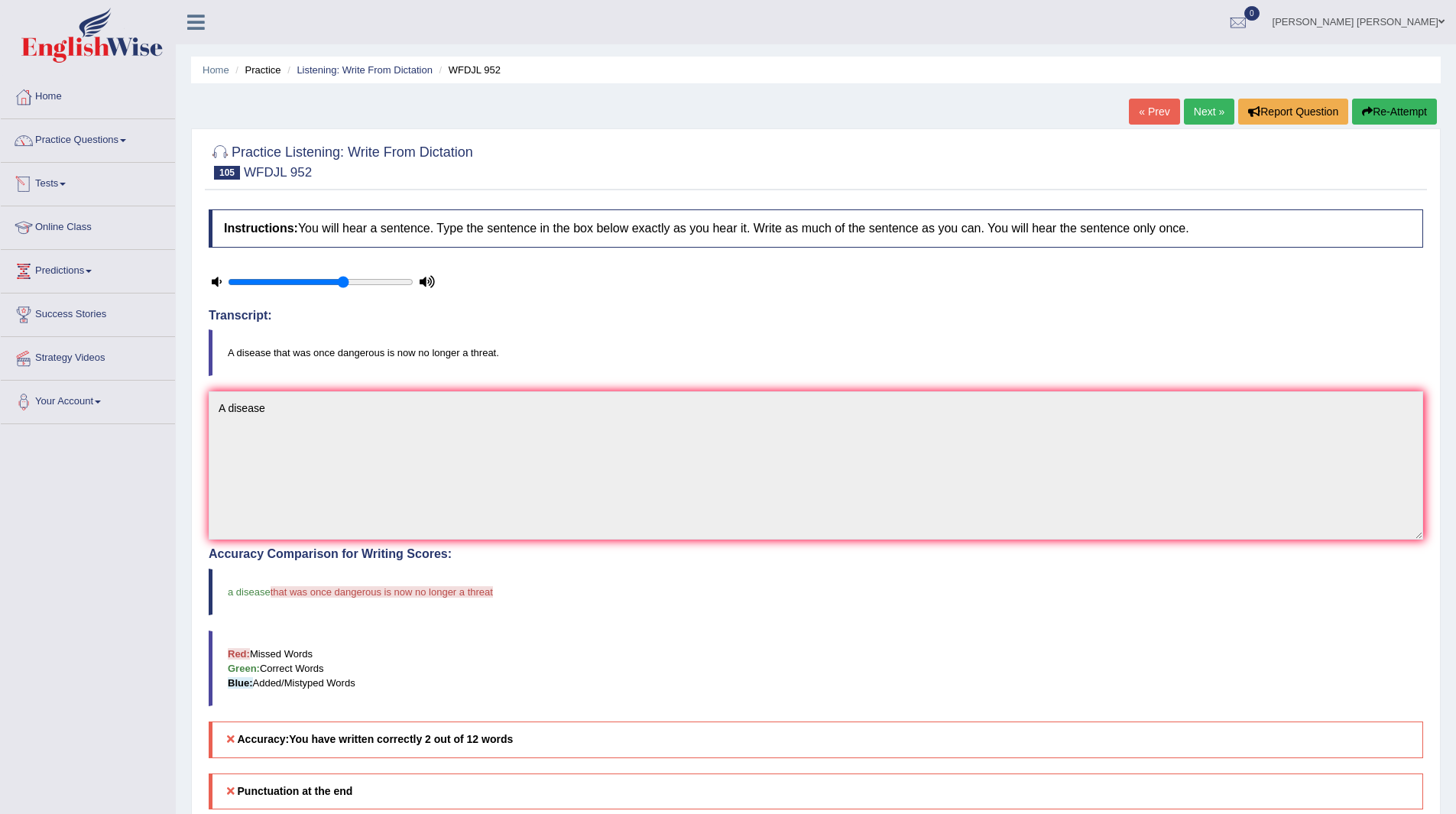
click at [77, 137] on link "Practice Questions" at bounding box center [88, 138] width 174 height 38
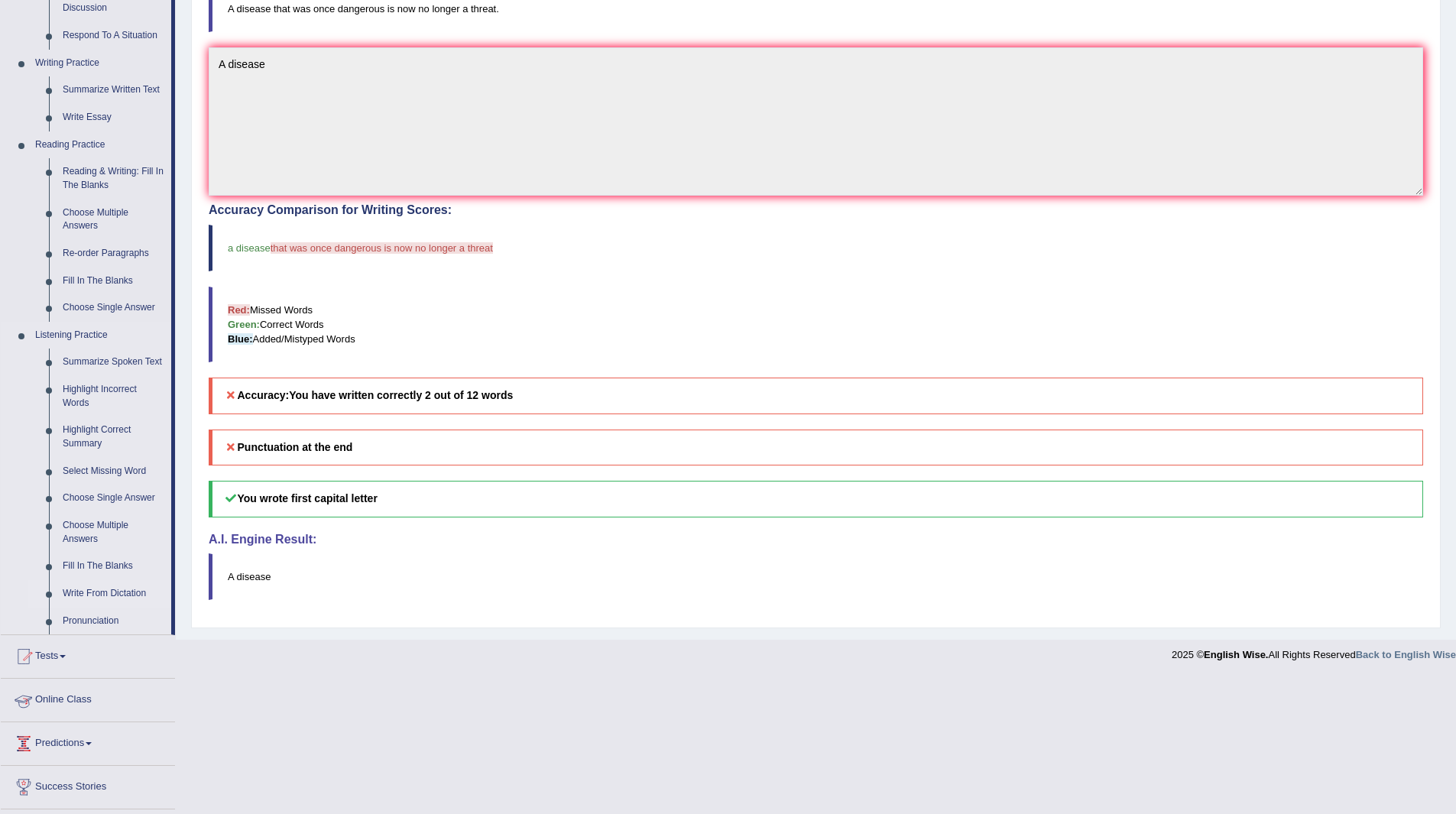
scroll to position [382, 0]
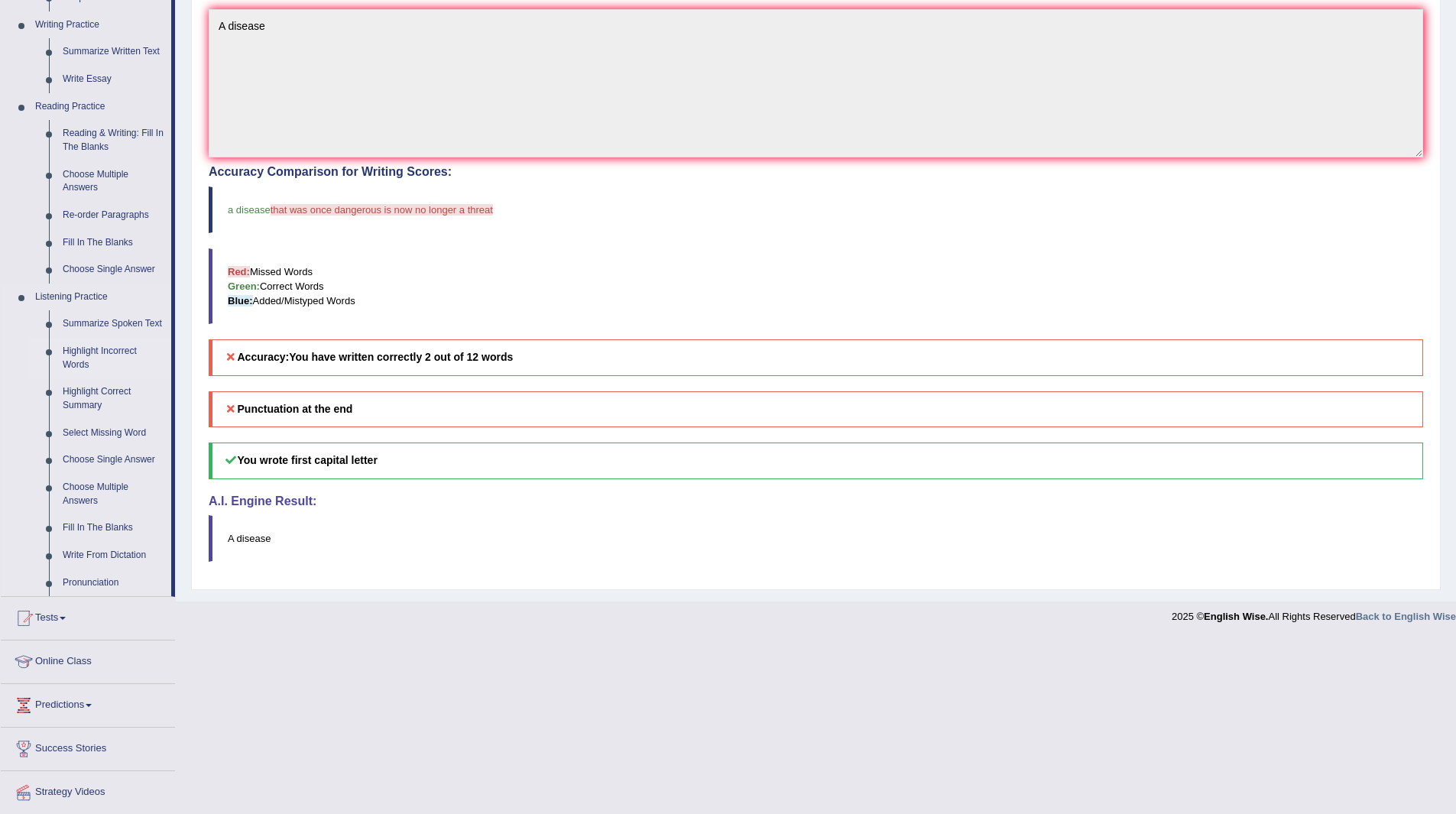
click at [76, 348] on link "Highlight Incorrect Words" at bounding box center [114, 358] width 115 height 40
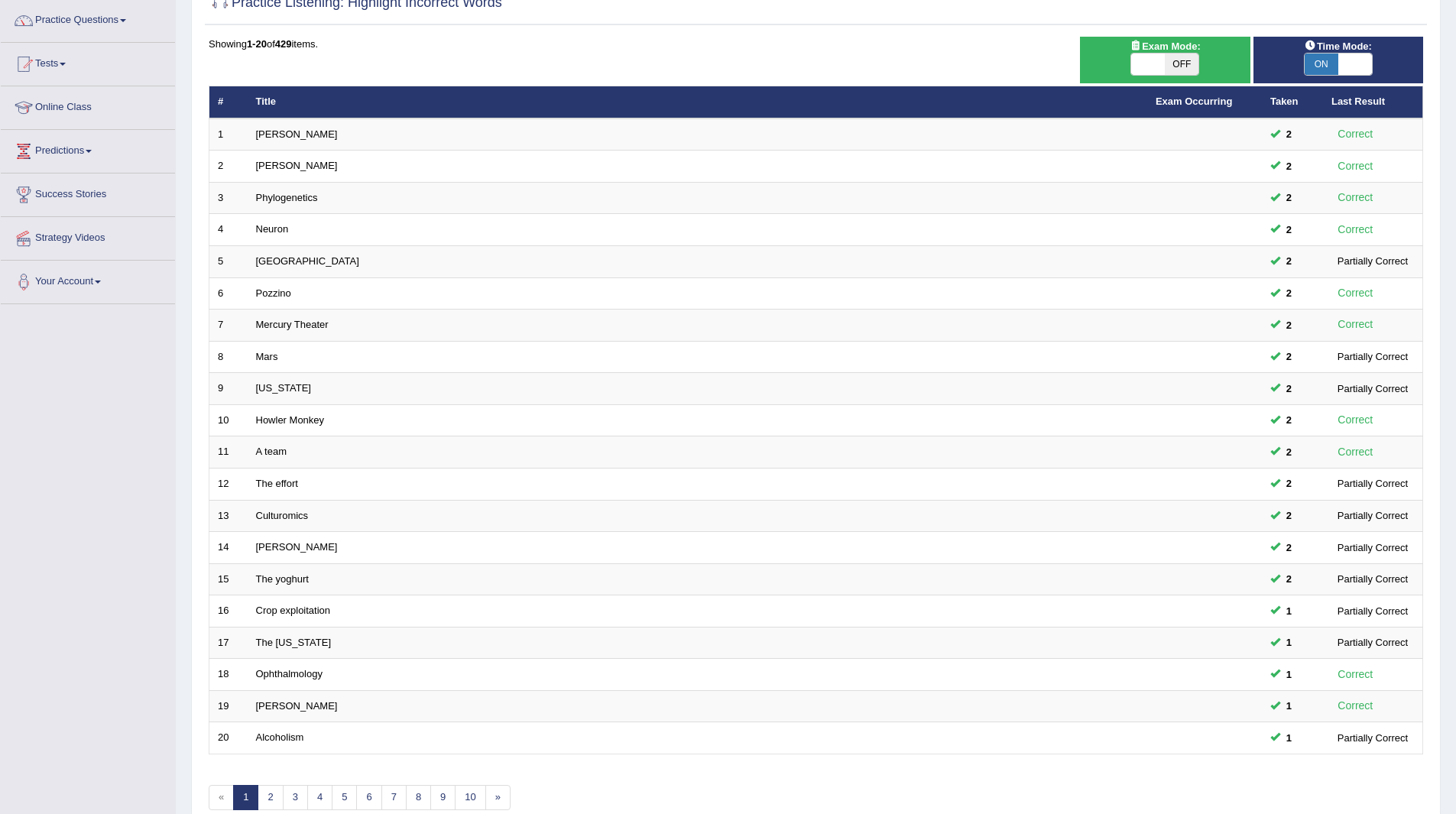
scroll to position [198, 0]
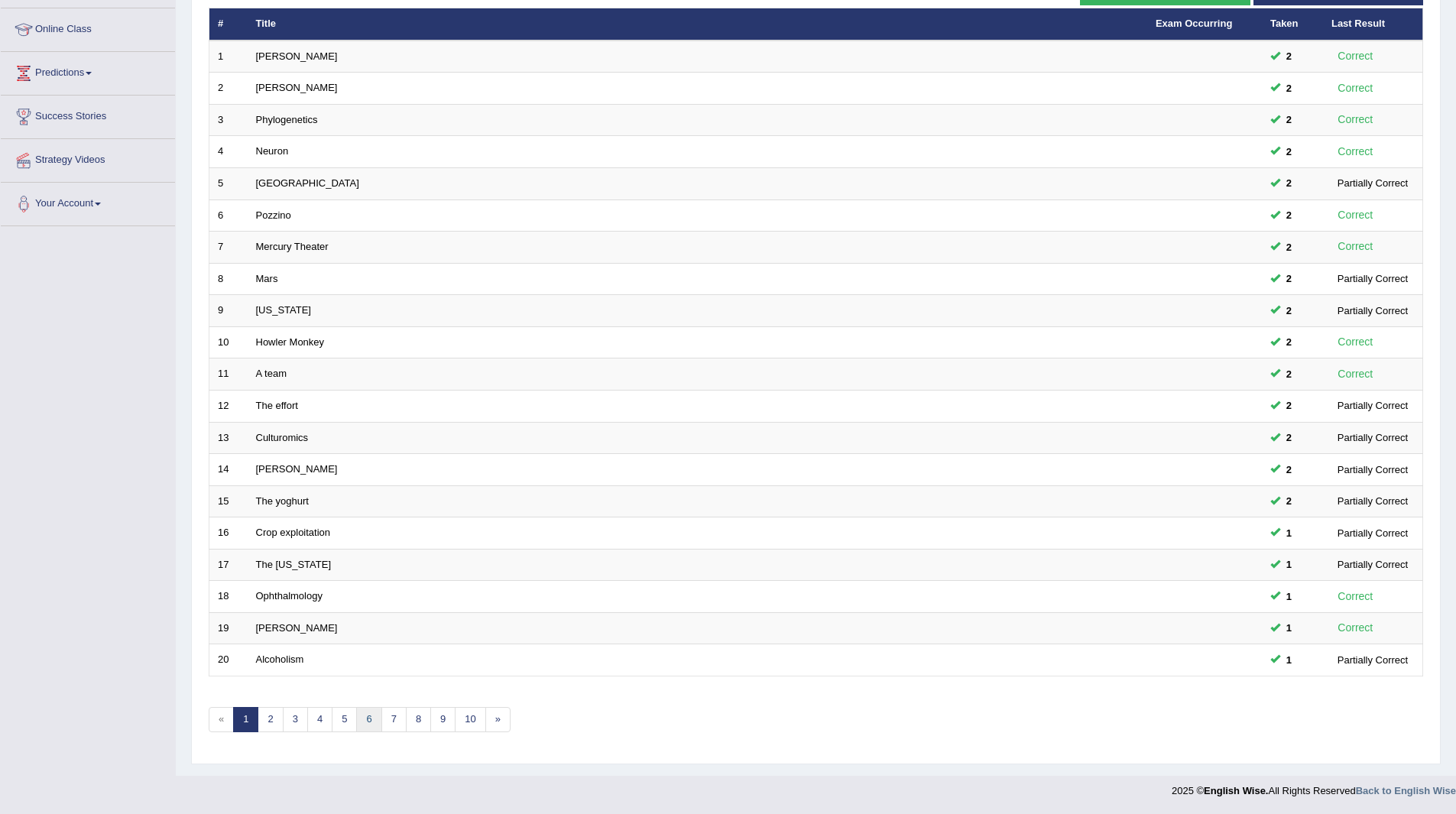
click at [369, 725] on link "6" at bounding box center [369, 719] width 25 height 25
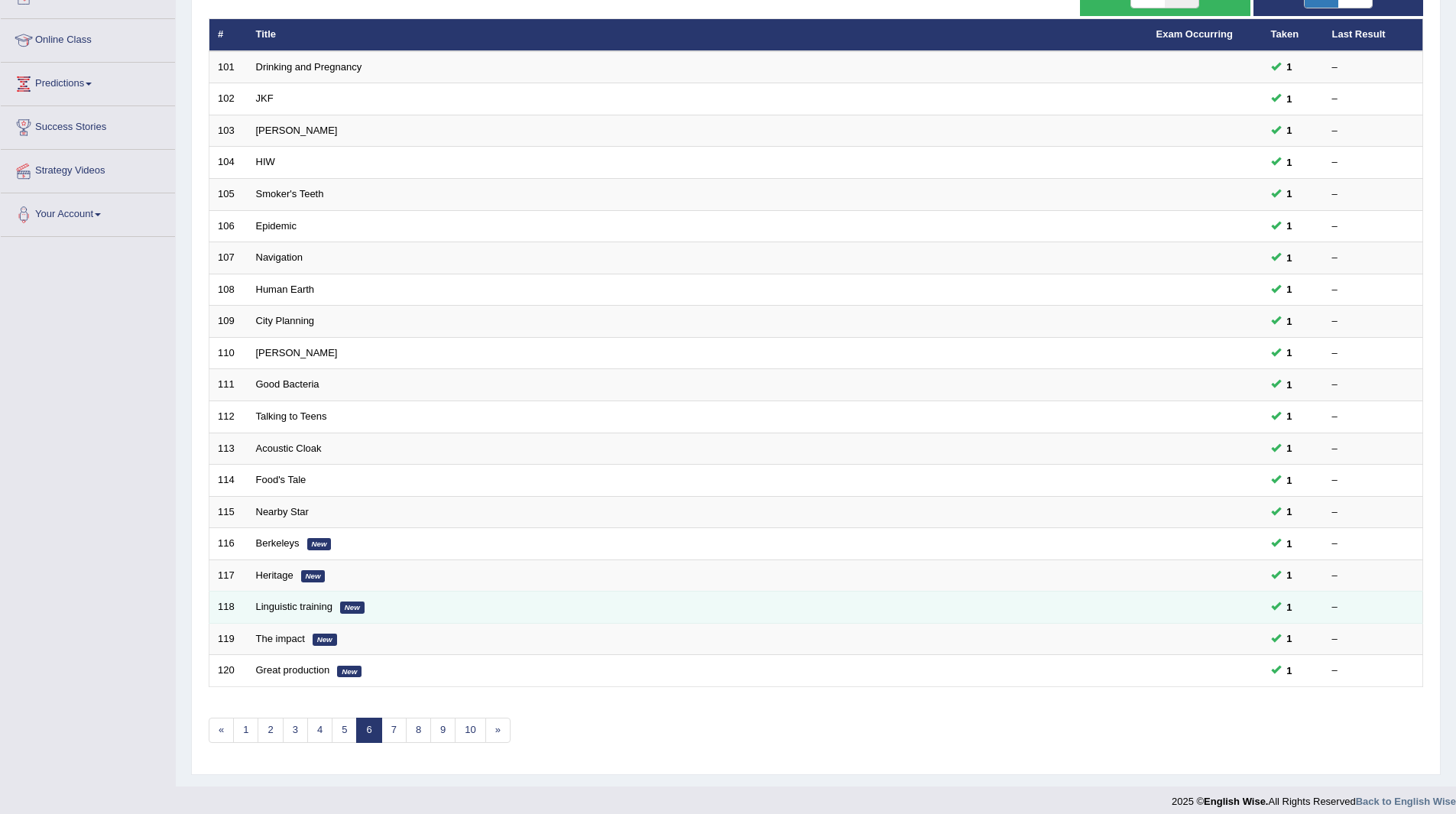
scroll to position [198, 0]
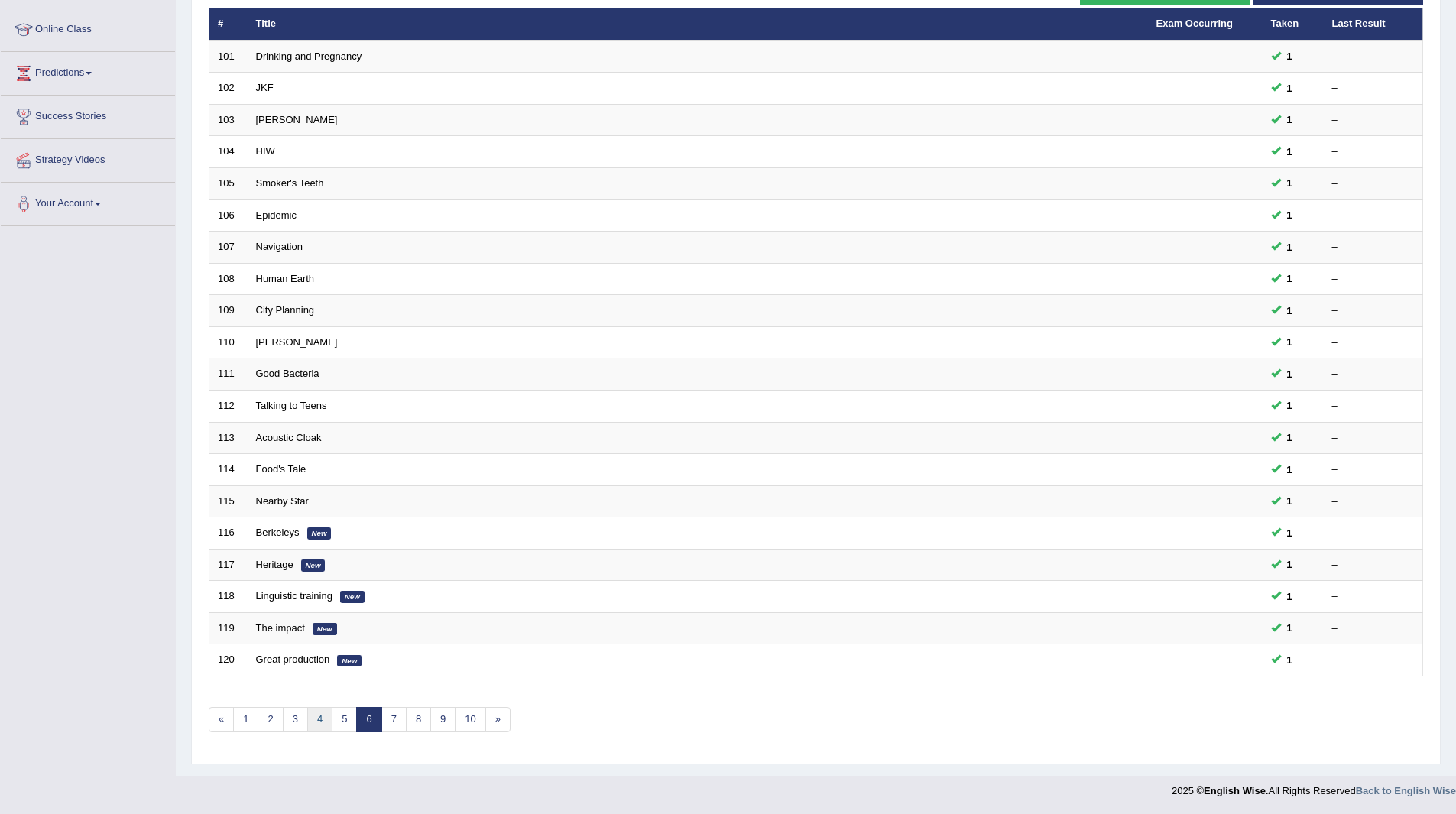
click at [315, 715] on link "4" at bounding box center [320, 719] width 25 height 25
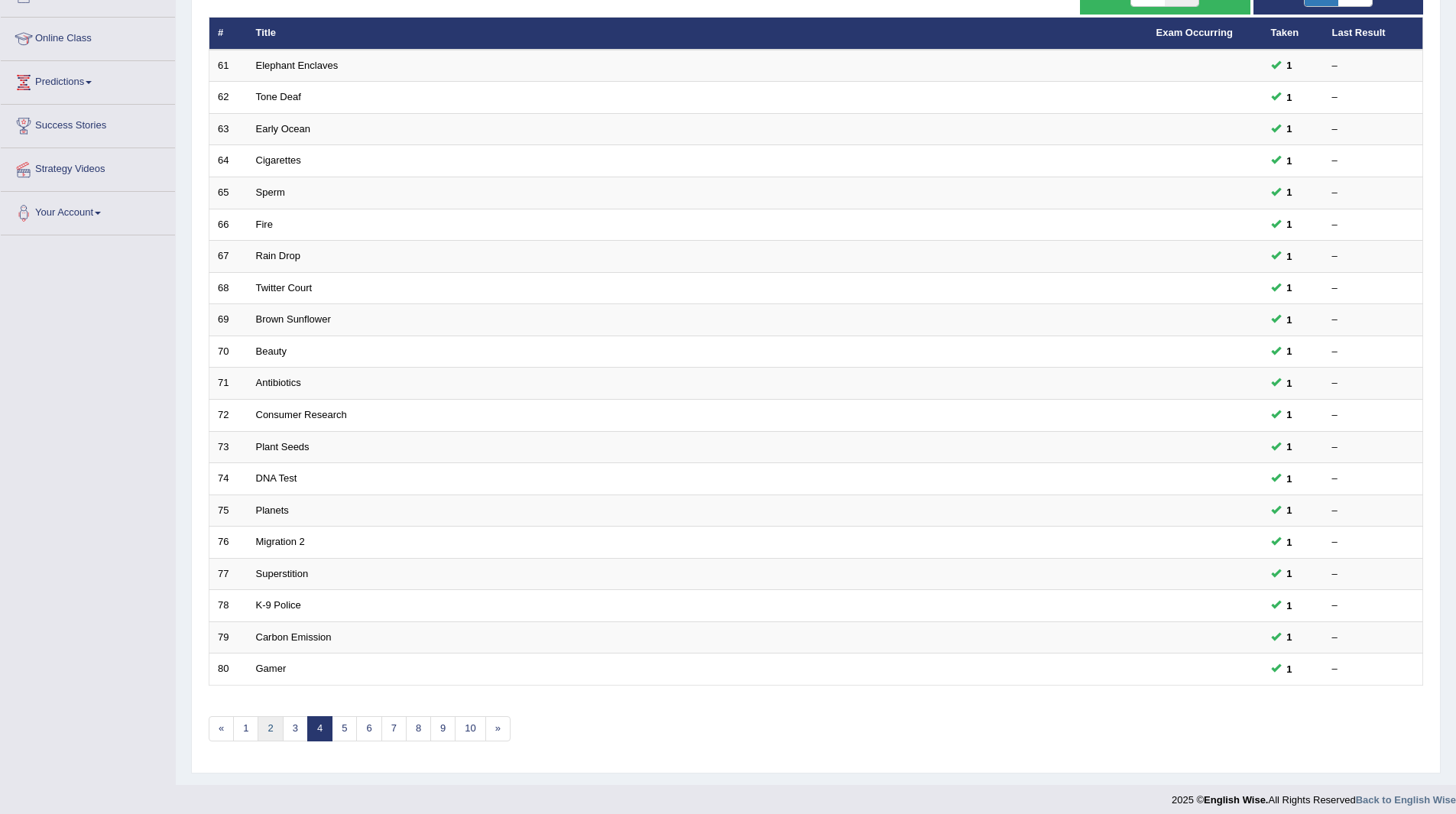
scroll to position [198, 0]
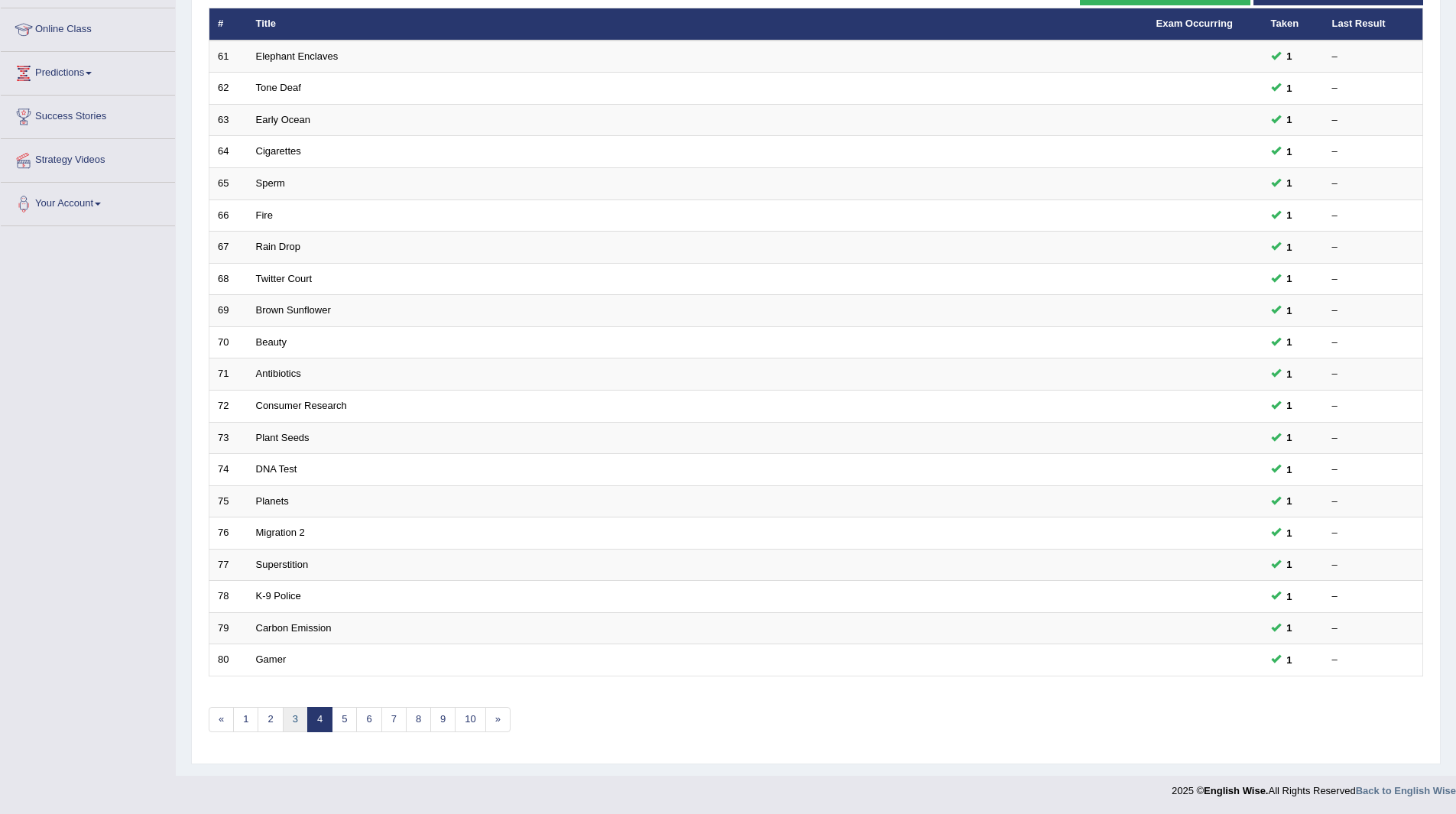
click at [298, 718] on link "3" at bounding box center [295, 719] width 25 height 25
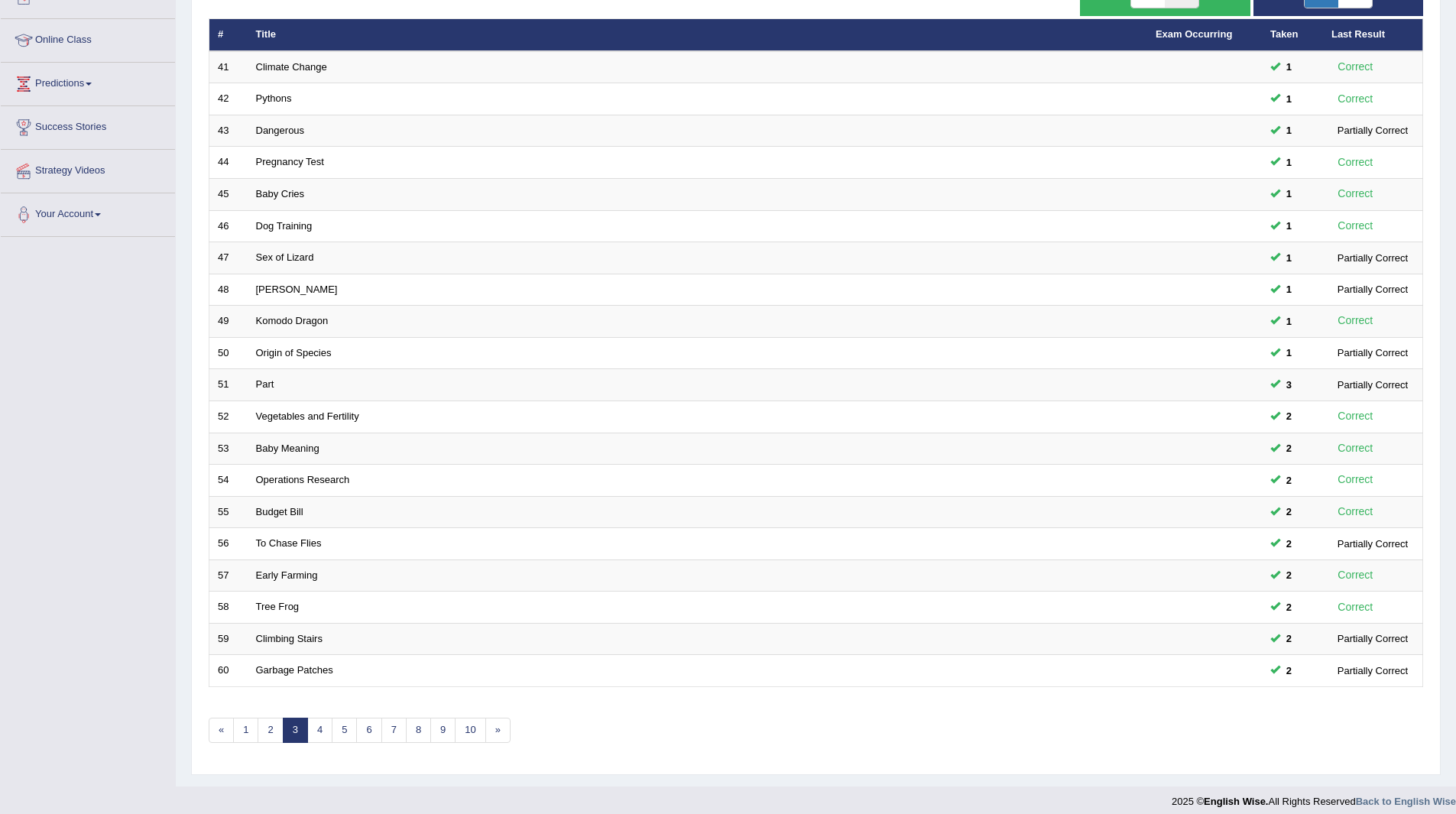
scroll to position [198, 0]
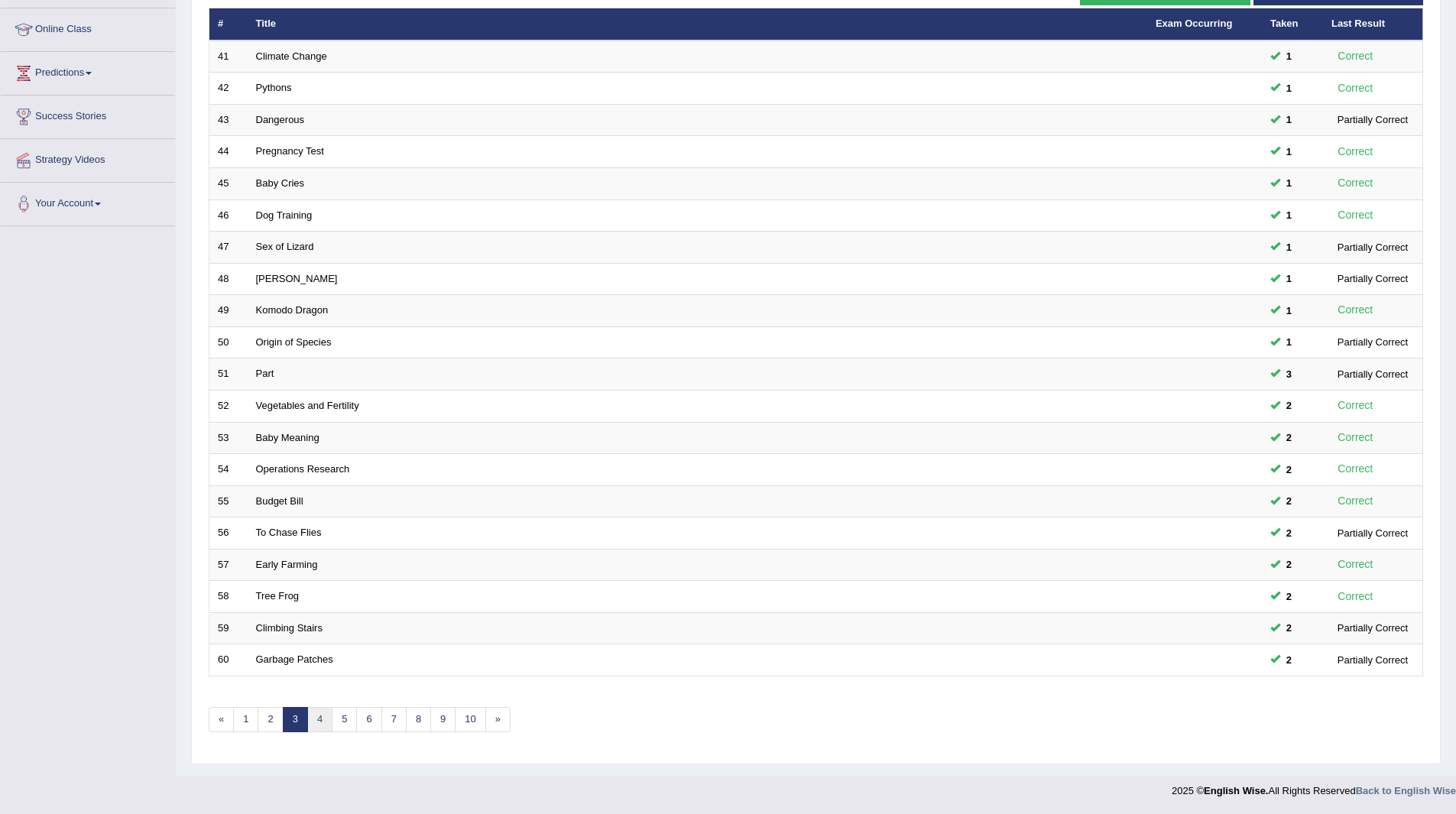
click at [323, 715] on link "4" at bounding box center [320, 719] width 25 height 25
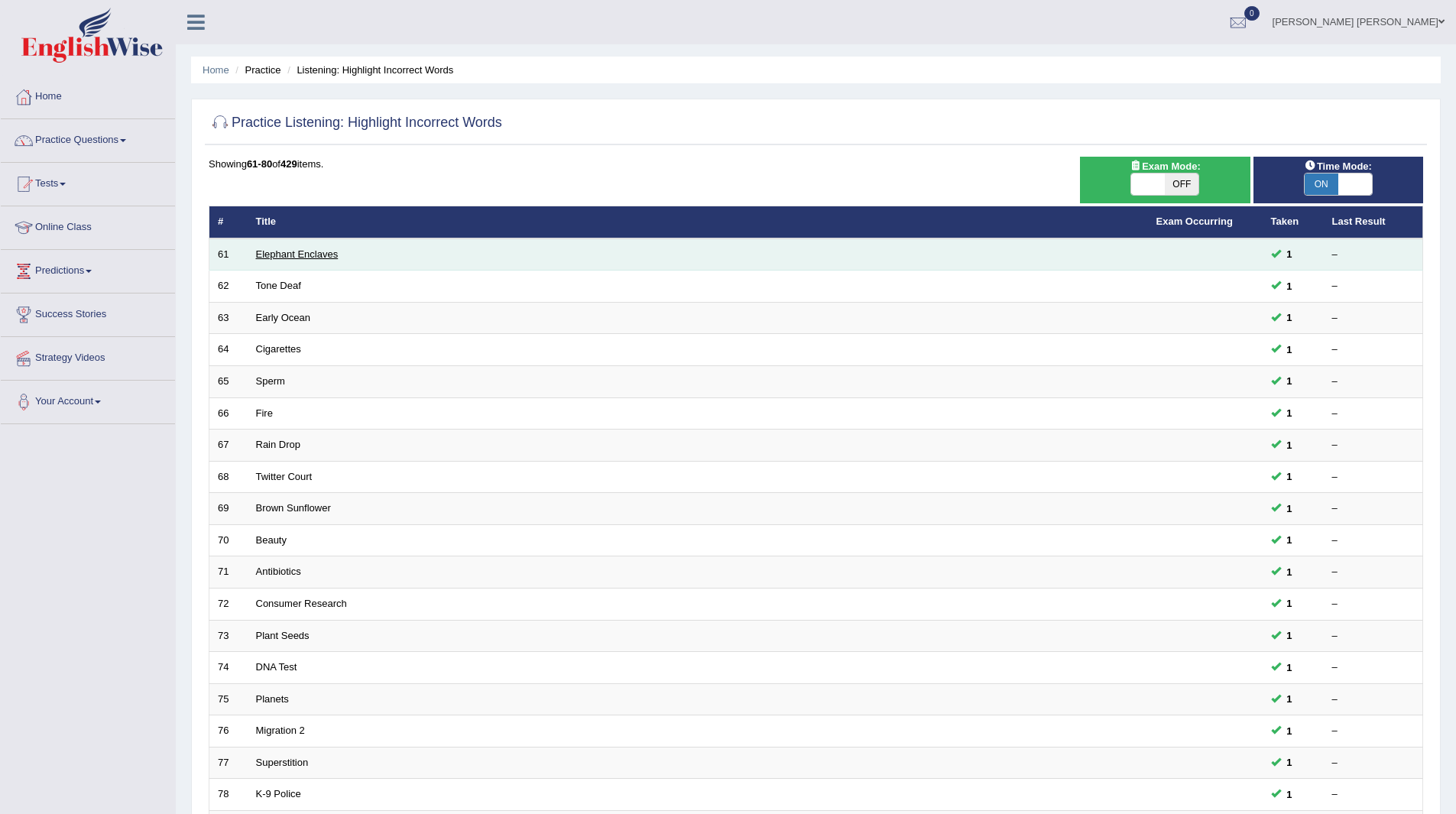
click at [290, 253] on link "Elephant Enclaves" at bounding box center [297, 254] width 83 height 12
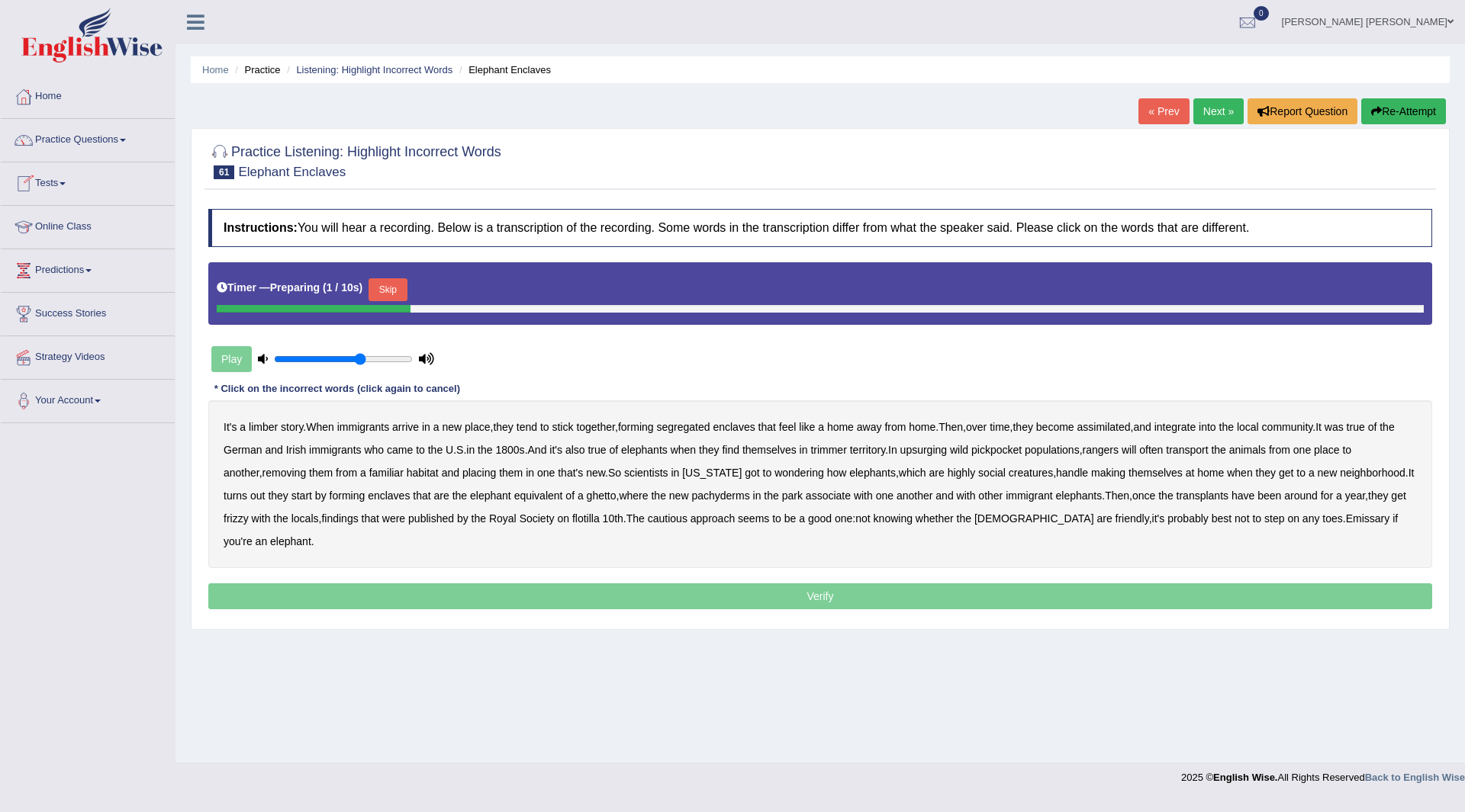
click at [396, 281] on button "Skip" at bounding box center [388, 289] width 38 height 23
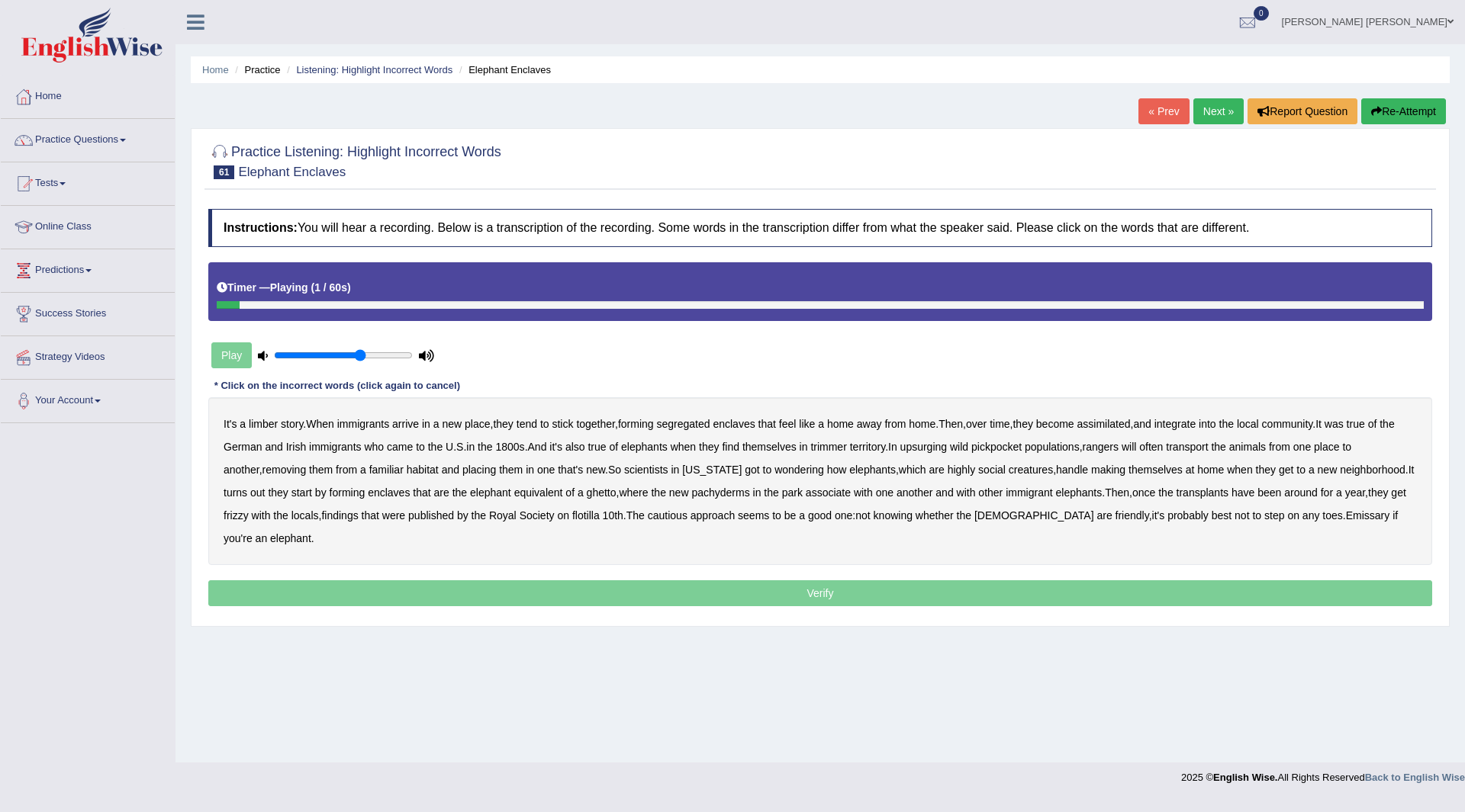
click at [260, 422] on b "limber" at bounding box center [263, 423] width 29 height 12
click at [846, 444] on b "trimmer" at bounding box center [827, 447] width 35 height 12
click at [947, 444] on b "upsurging" at bounding box center [924, 447] width 47 height 12
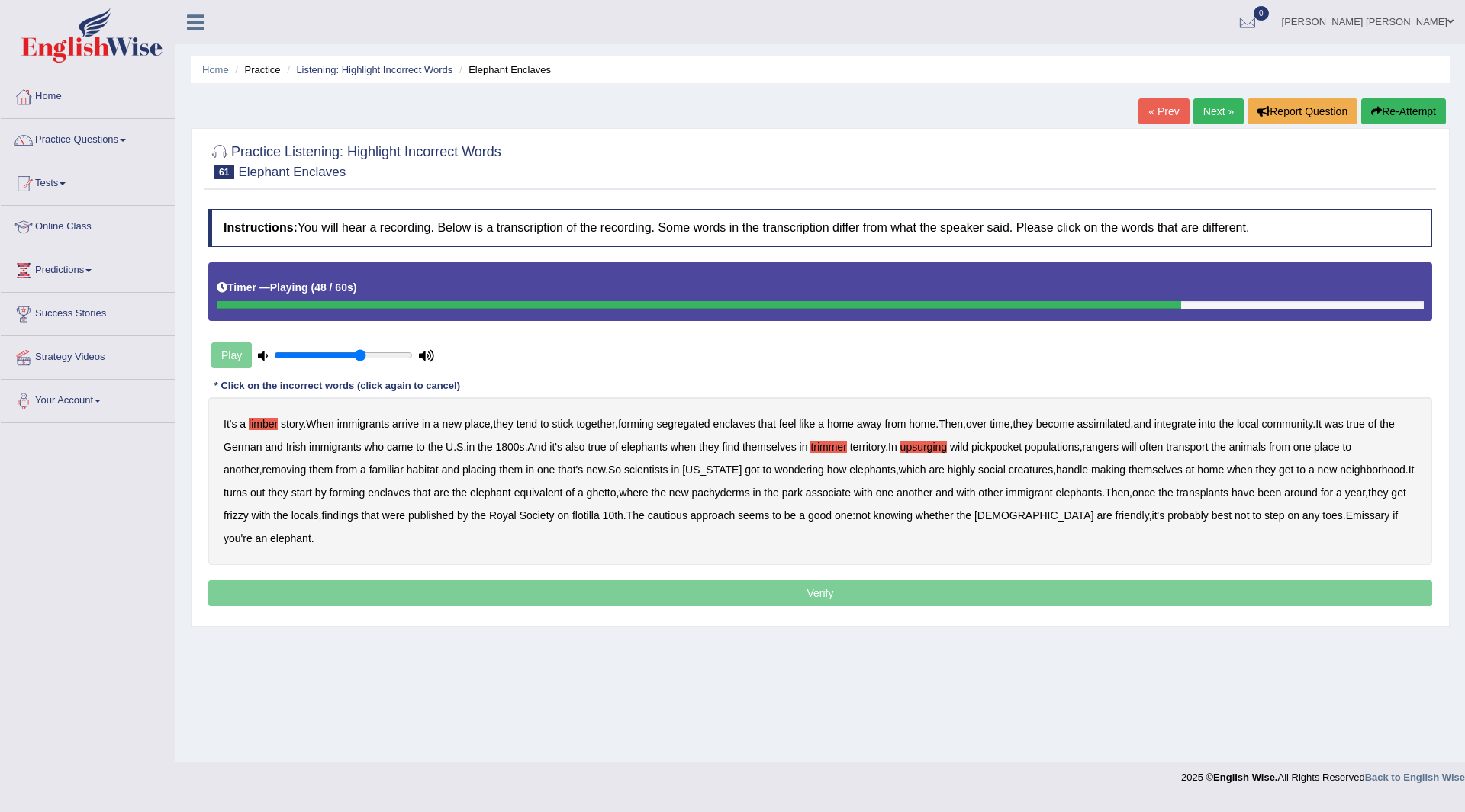
click at [249, 513] on b "frizzy" at bounding box center [236, 515] width 25 height 12
click at [600, 511] on b "flotilla" at bounding box center [586, 515] width 28 height 12
click at [1346, 517] on b "Emissary" at bounding box center [1368, 515] width 44 height 12
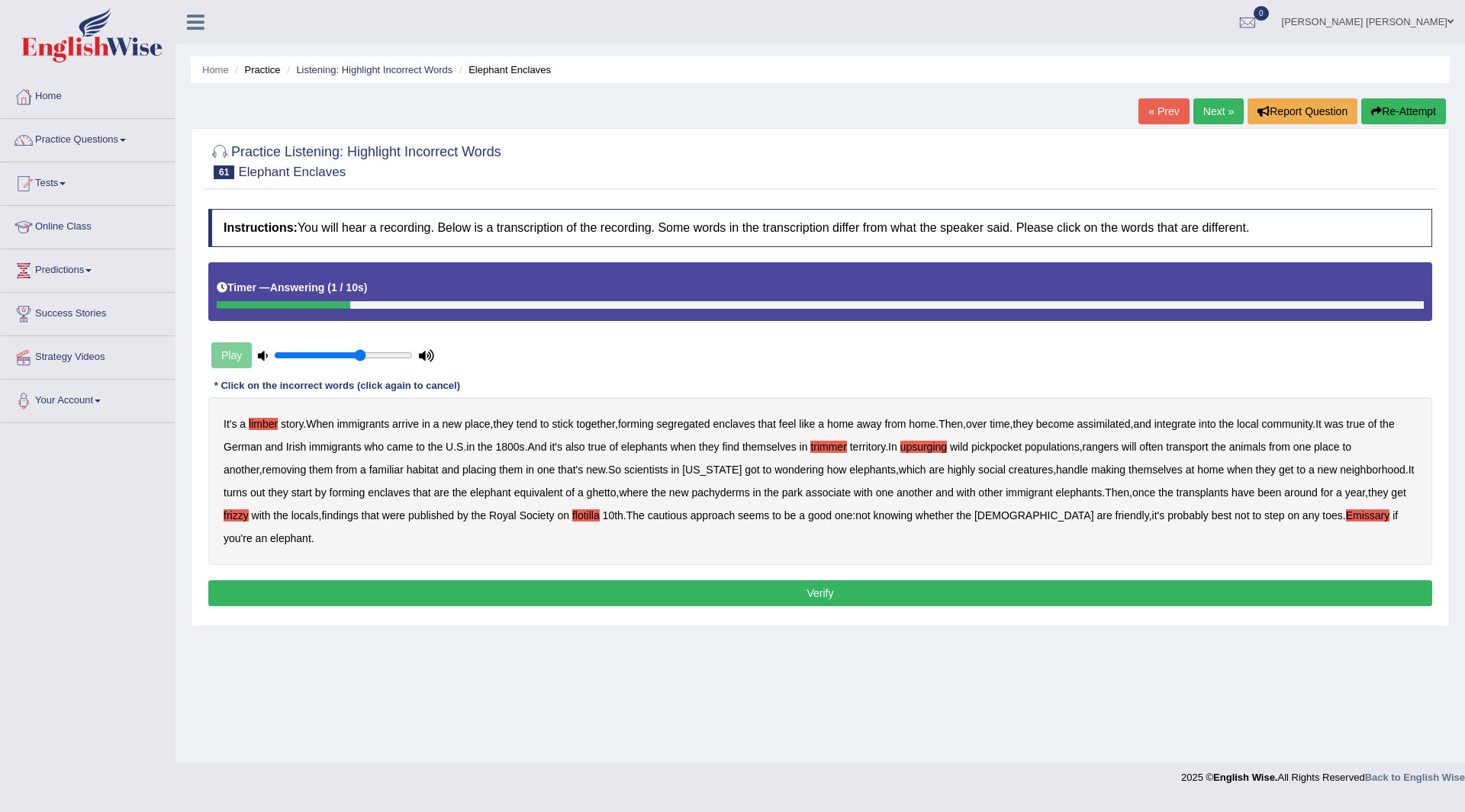
click at [627, 595] on button "Verify" at bounding box center [820, 593] width 1224 height 26
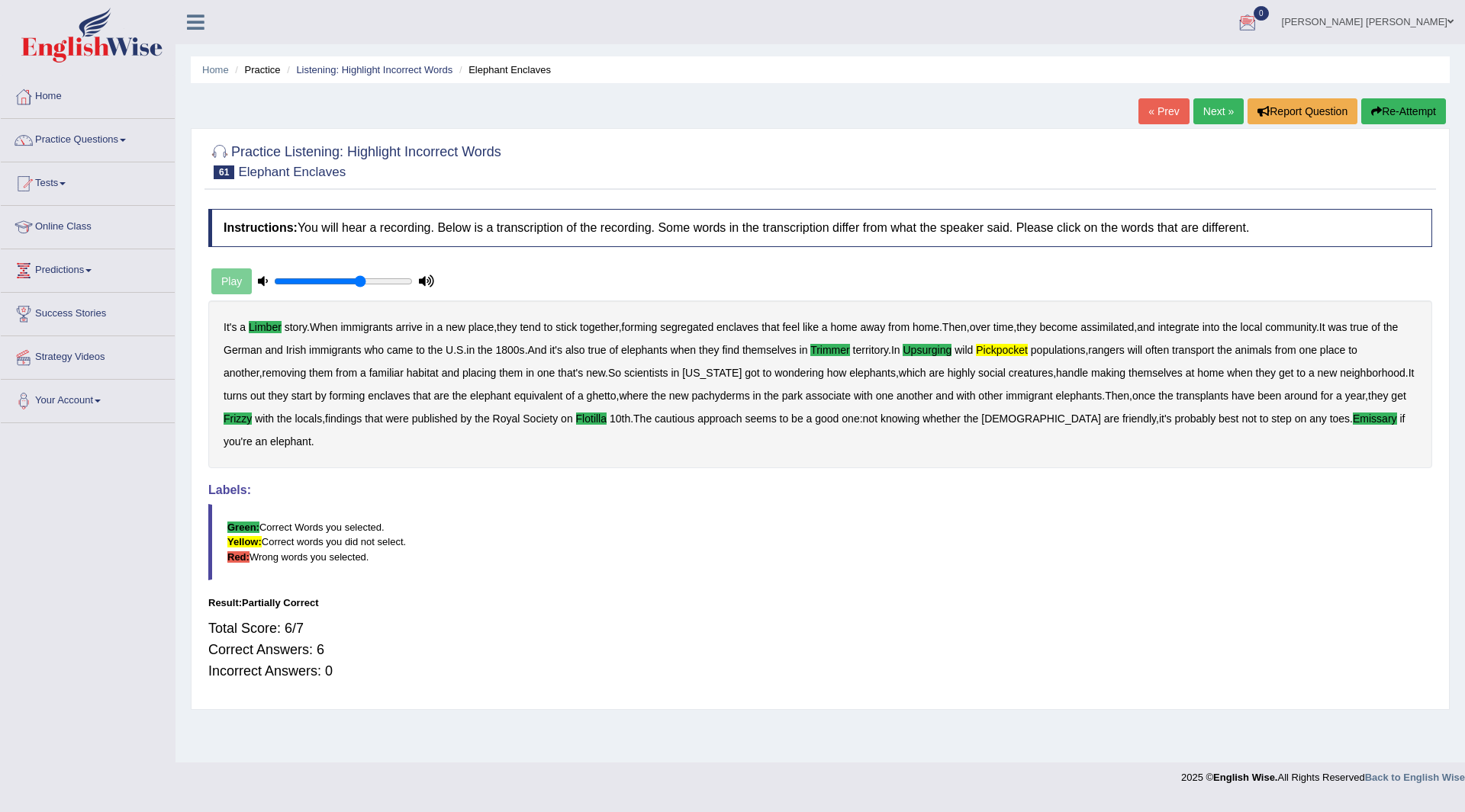
click at [1202, 107] on link "Next »" at bounding box center [1218, 111] width 50 height 26
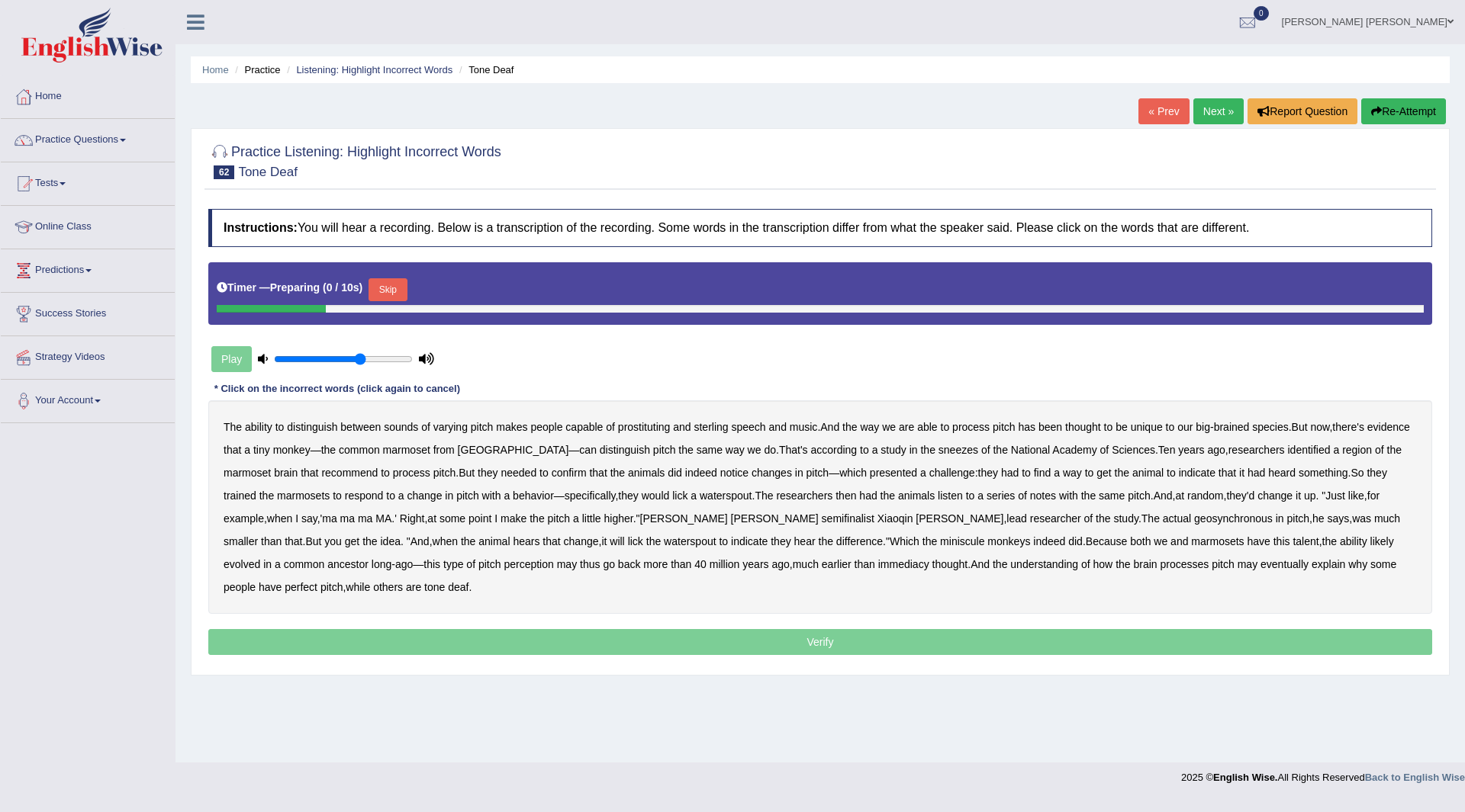
click at [389, 285] on button "Skip" at bounding box center [388, 289] width 38 height 23
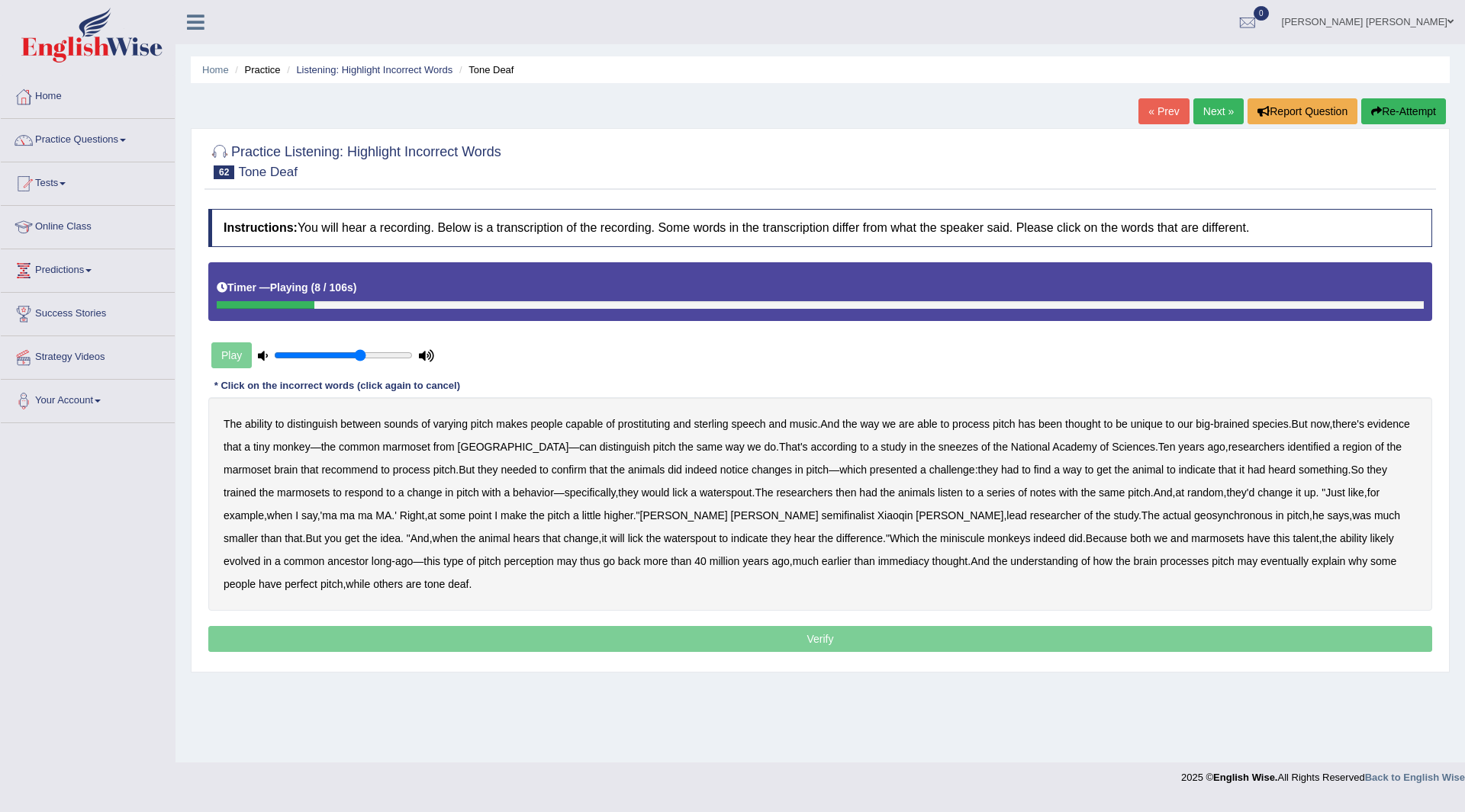
click at [641, 422] on b "prostituting" at bounding box center [644, 423] width 52 height 12
click at [708, 424] on b "sterling" at bounding box center [711, 423] width 35 height 12
click at [939, 448] on b "sneezes" at bounding box center [958, 447] width 39 height 12
click at [365, 471] on b "recommend" at bounding box center [350, 469] width 57 height 12
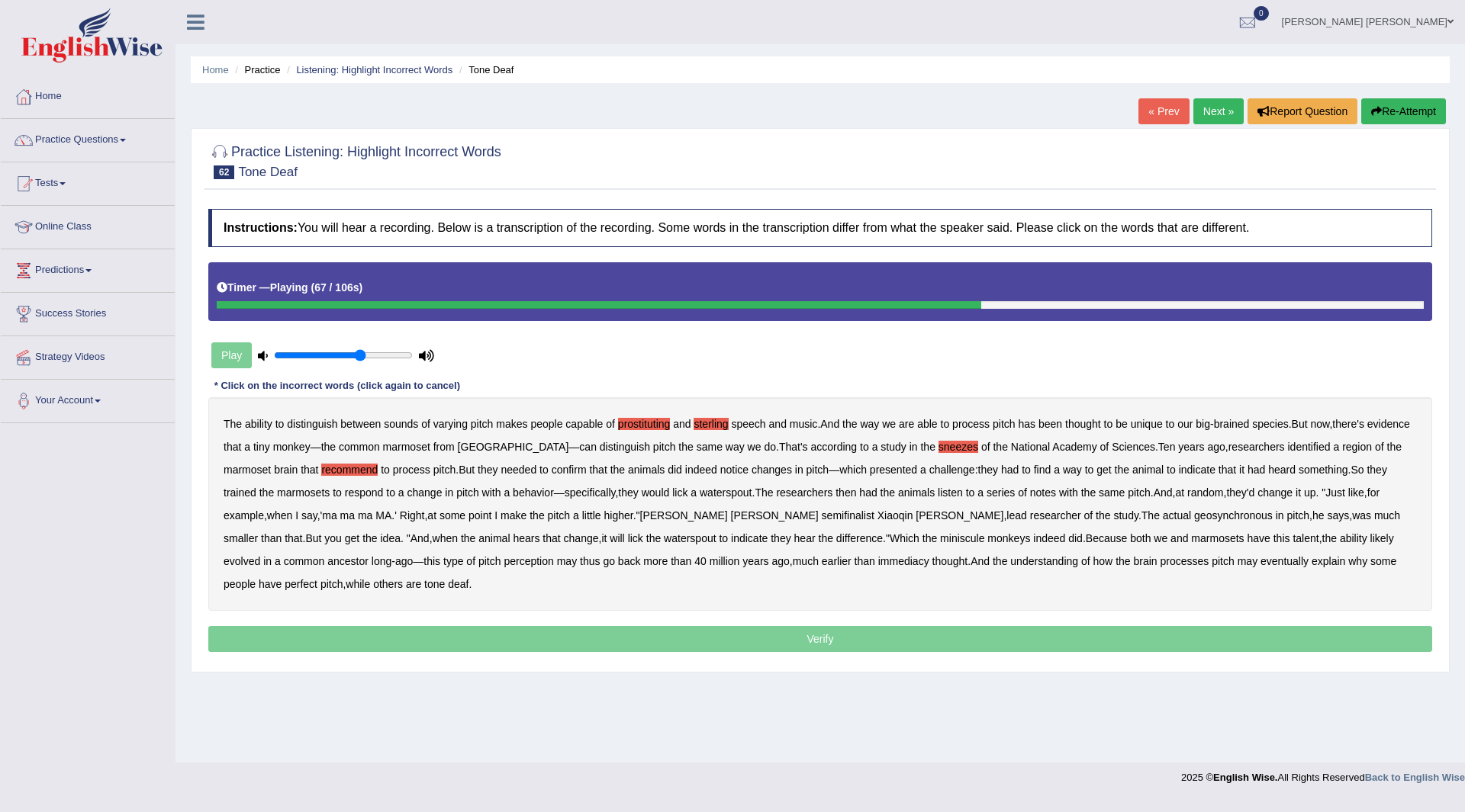
click at [822, 512] on b "semifinalist" at bounding box center [848, 515] width 53 height 12
click at [1194, 517] on b "geosynchronous" at bounding box center [1233, 515] width 79 height 12
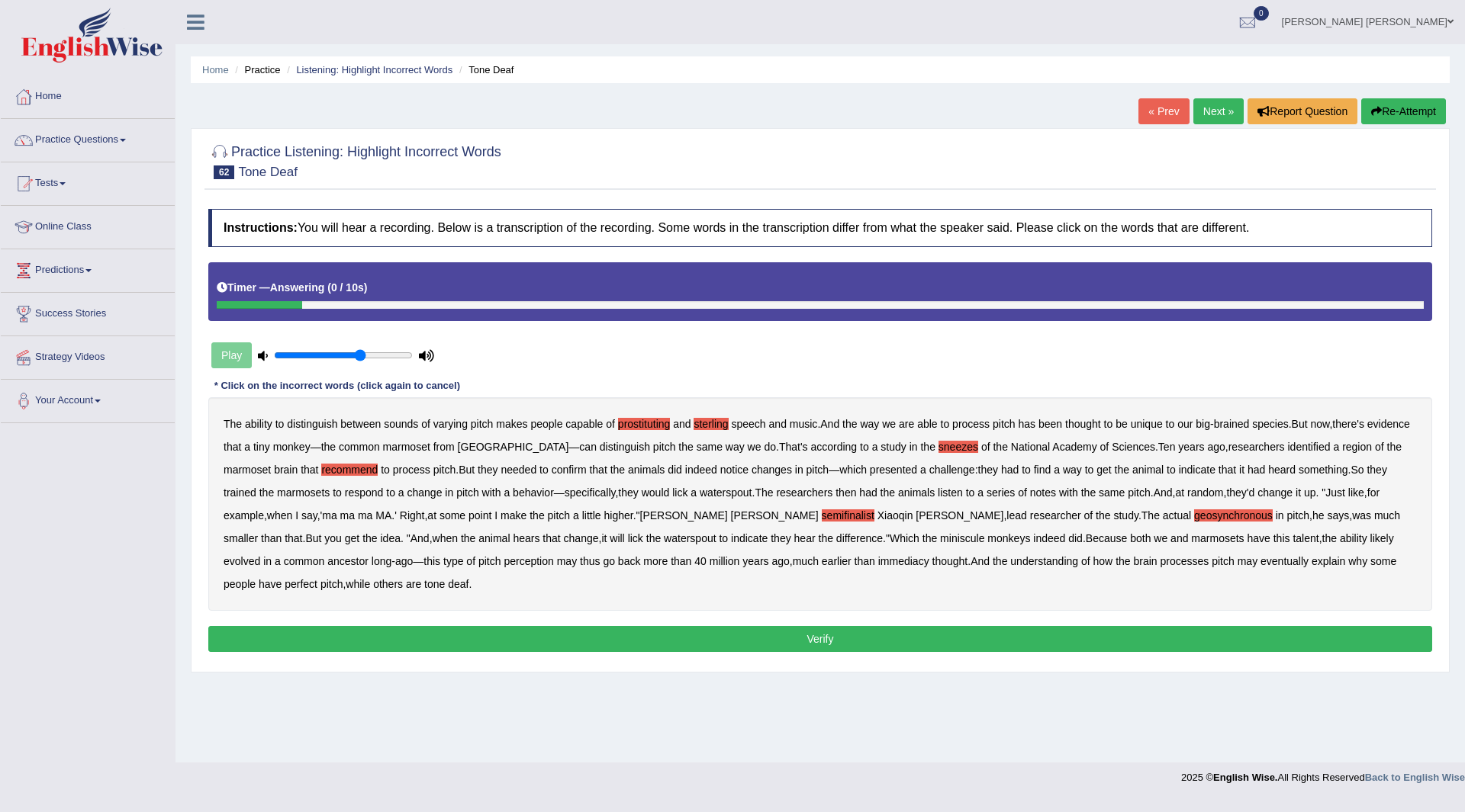
click at [608, 634] on button "Verify" at bounding box center [820, 639] width 1224 height 26
